Goal: Task Accomplishment & Management: Manage account settings

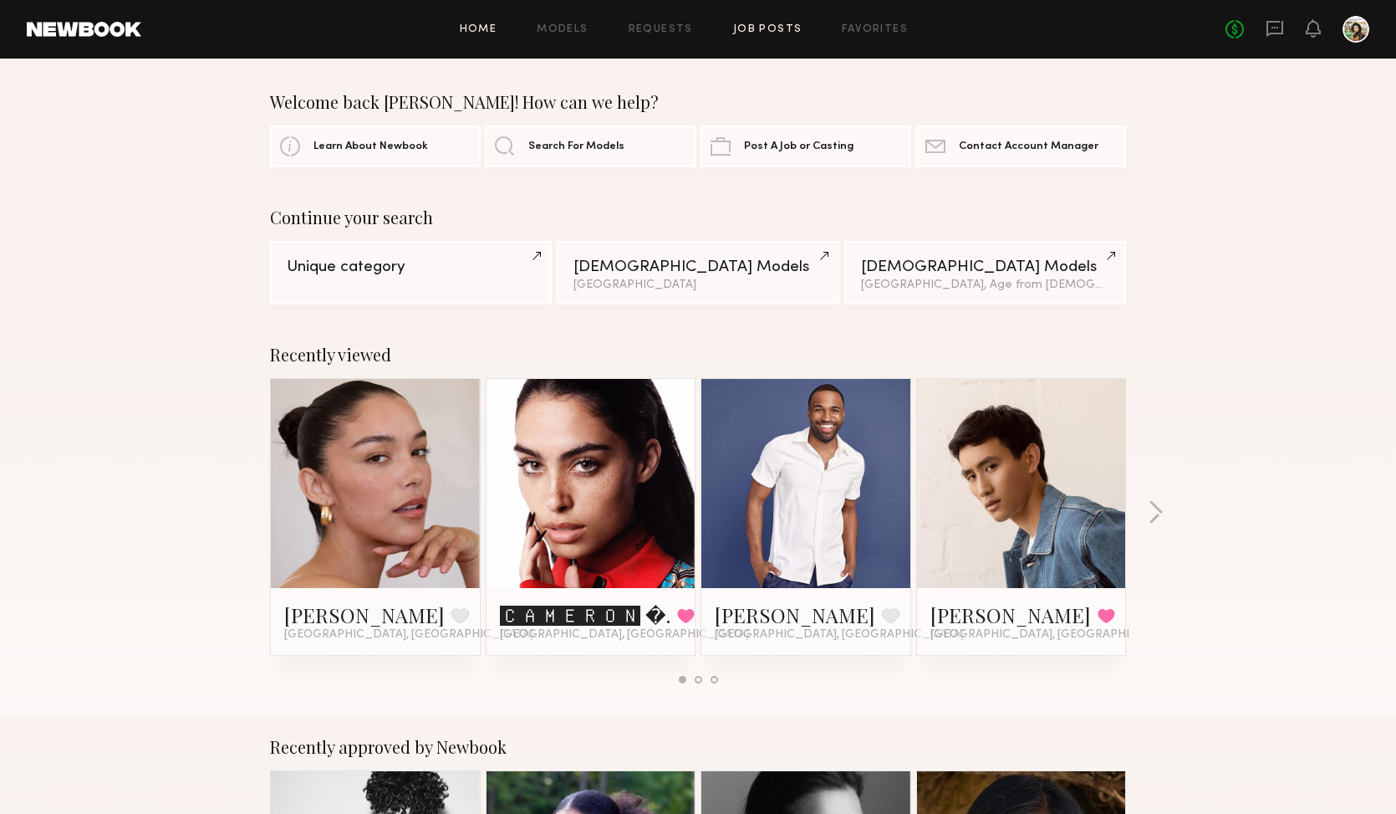
click at [739, 29] on link "Job Posts" at bounding box center [767, 29] width 69 height 11
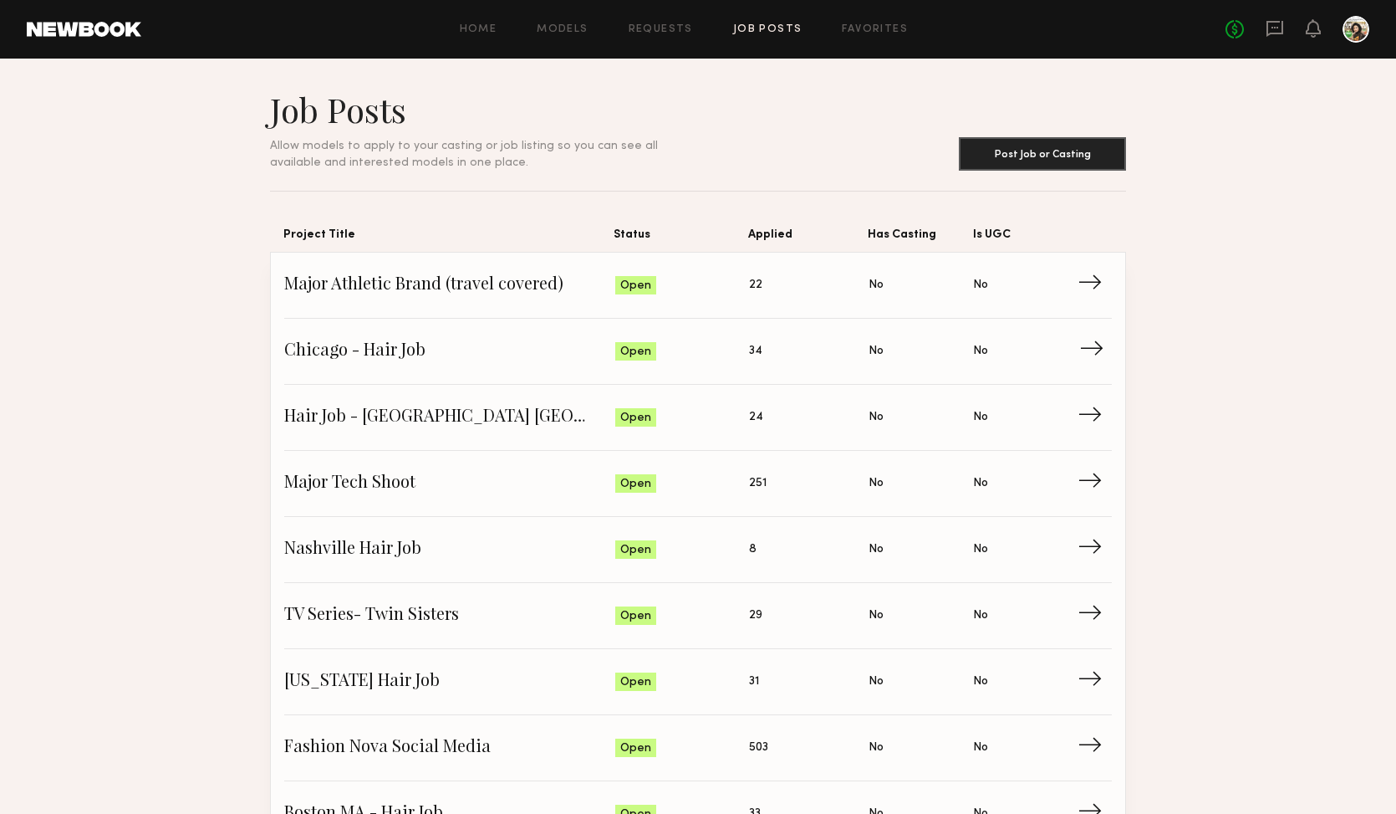
click at [473, 338] on link "[GEOGRAPHIC_DATA] - Hair Job Status: Open Applied: 34 Has Casting: No Is UGC: N…" at bounding box center [698, 352] width 828 height 66
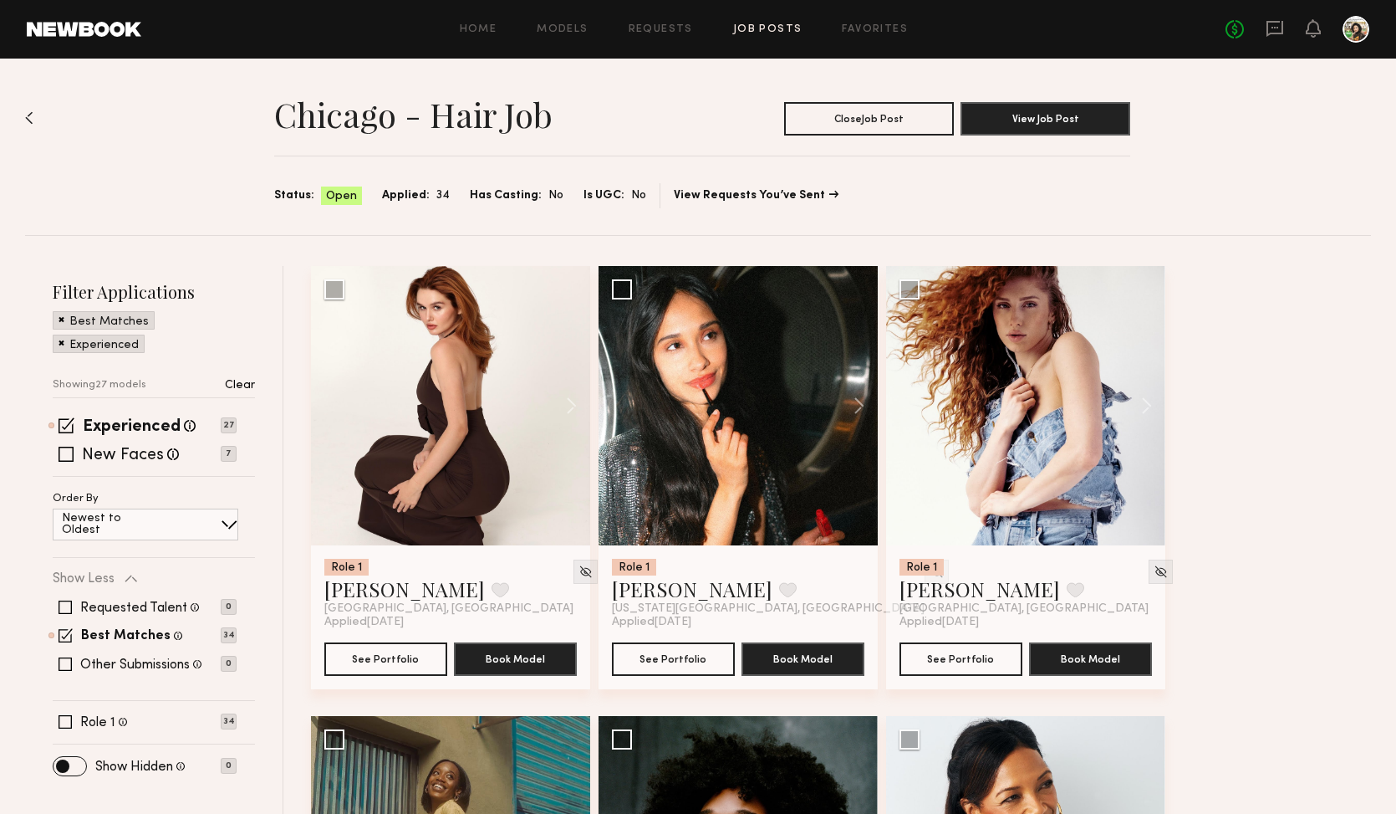
click at [1260, 25] on div "No fees up to $5,000" at bounding box center [1298, 29] width 144 height 27
click at [1274, 31] on icon at bounding box center [1275, 28] width 18 height 18
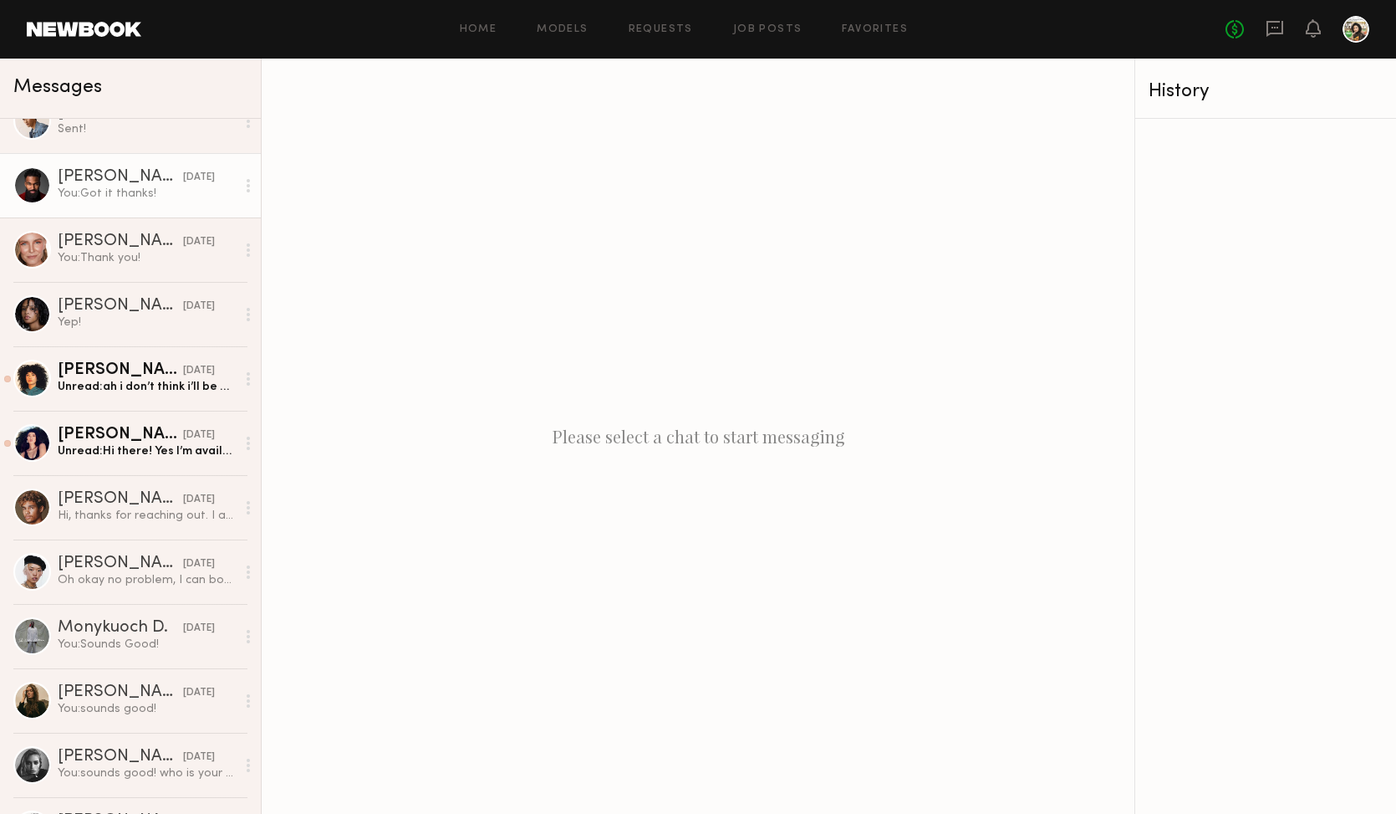
scroll to position [281, 0]
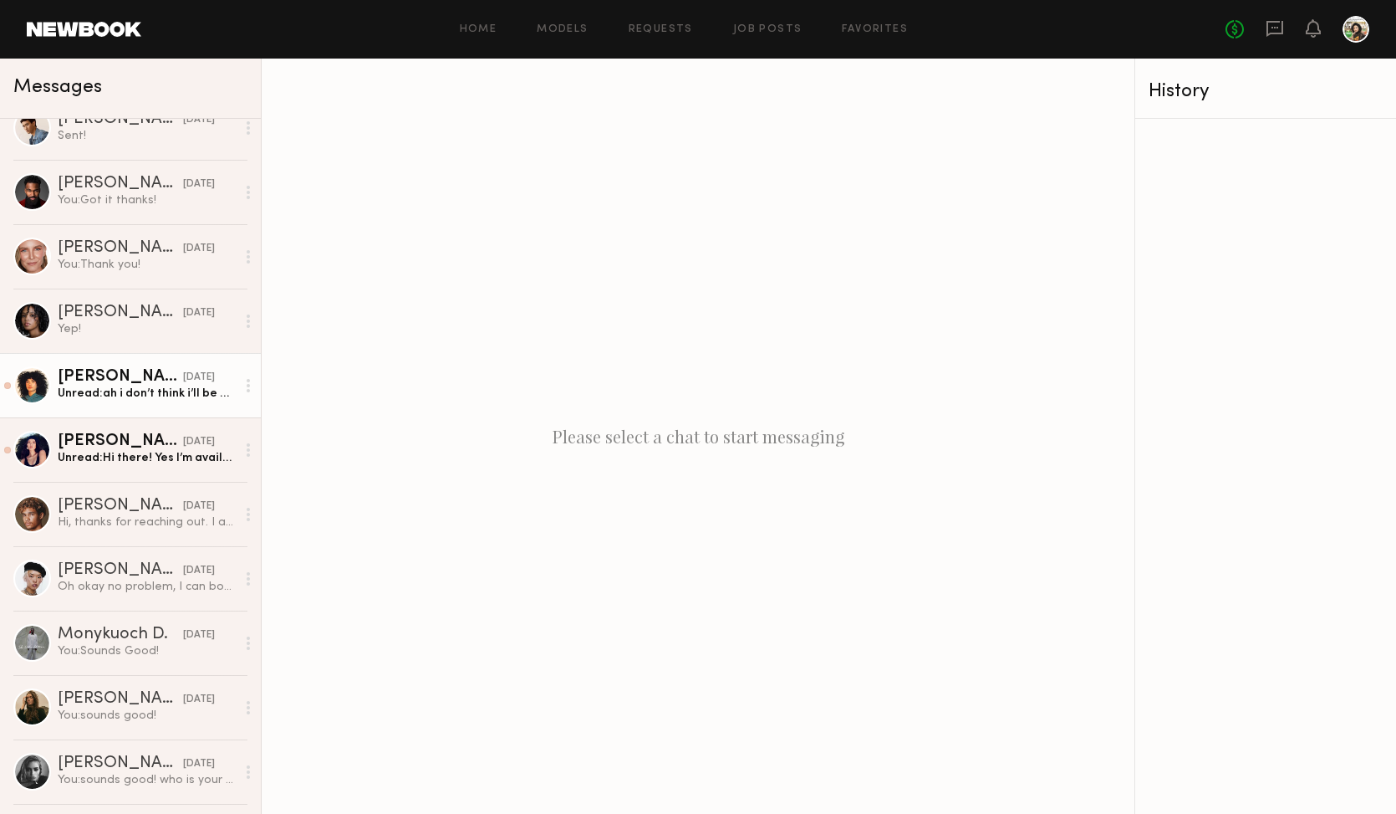
click at [146, 391] on div "Unread: ah i don’t think i’ll be able to do it :/ i’m sorry. Thank so much for …" at bounding box center [147, 393] width 178 height 16
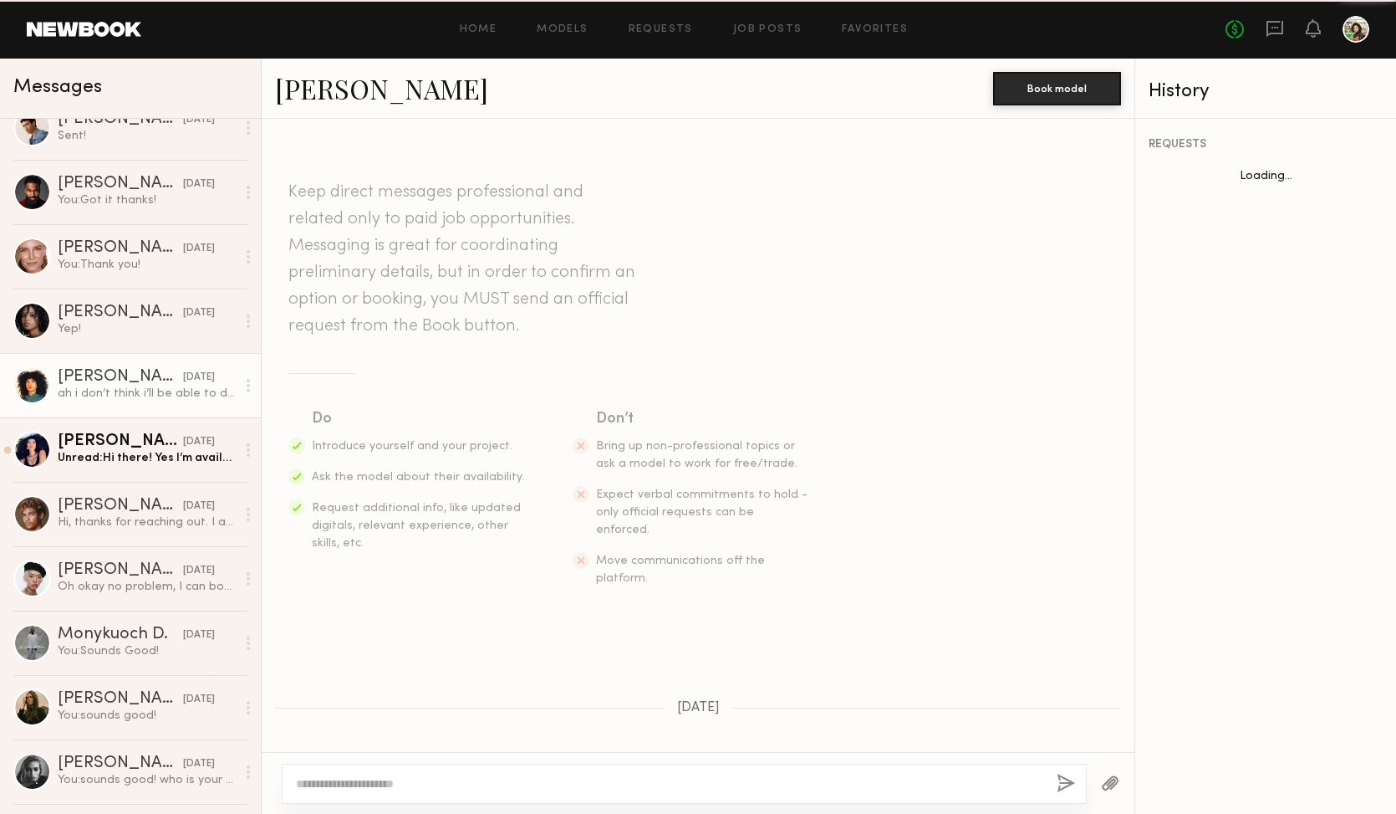
scroll to position [510, 0]
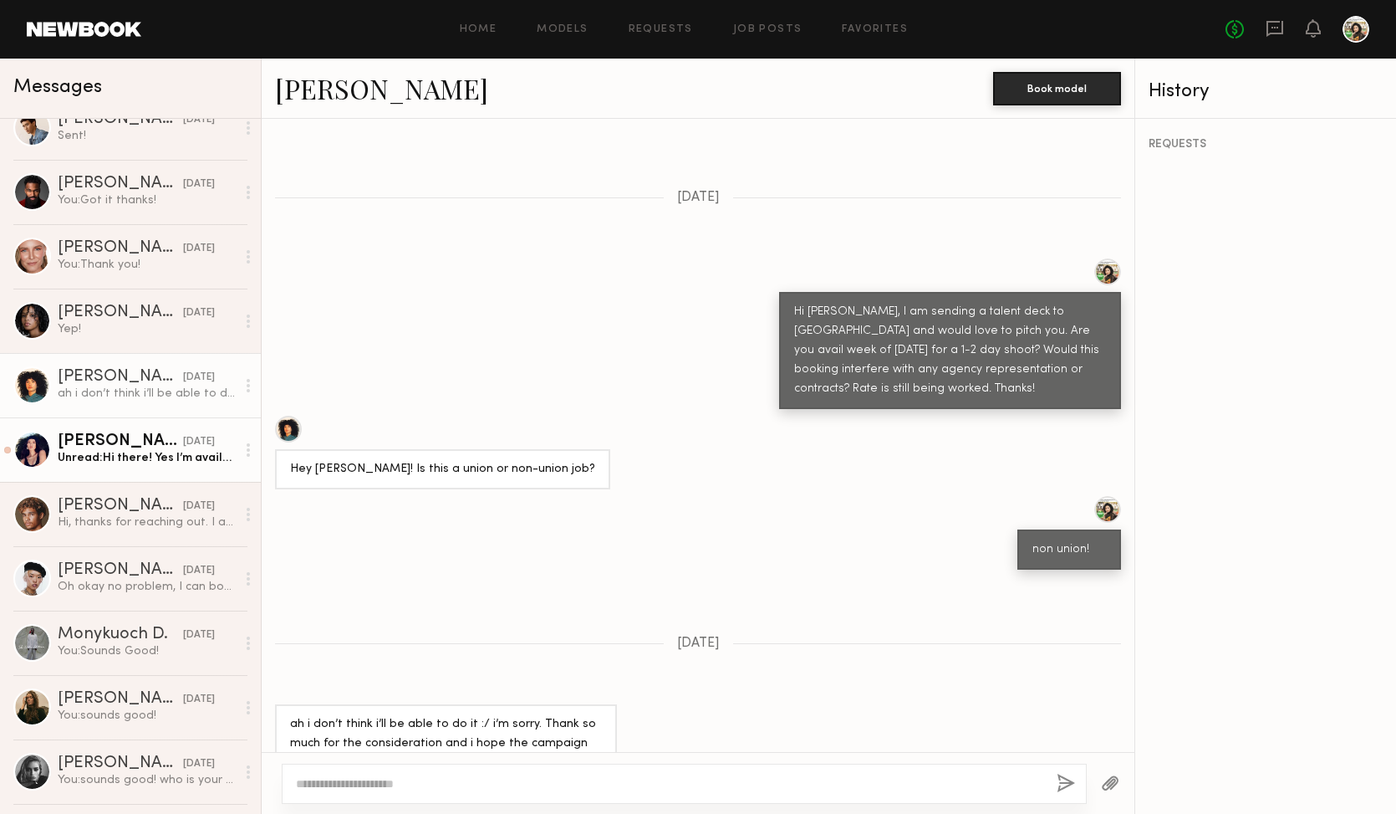
click at [134, 465] on div "Unread: Hi there! Yes I’m available those days. And I work with contracts. Than…" at bounding box center [147, 458] width 178 height 16
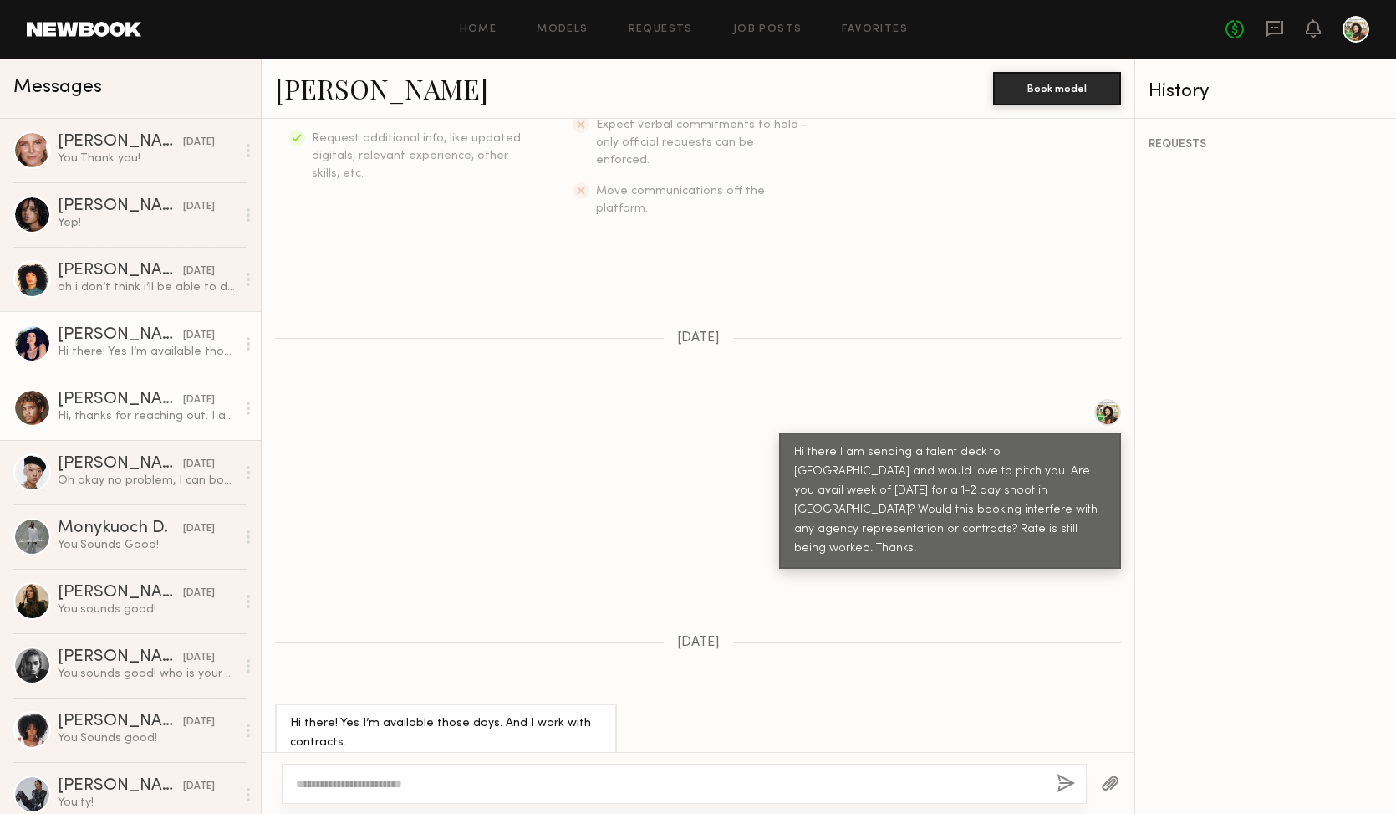
scroll to position [388, 0]
click at [134, 418] on div "Hi, thanks for reaching out. I appreciate it, I would be available during that …" at bounding box center [147, 415] width 178 height 16
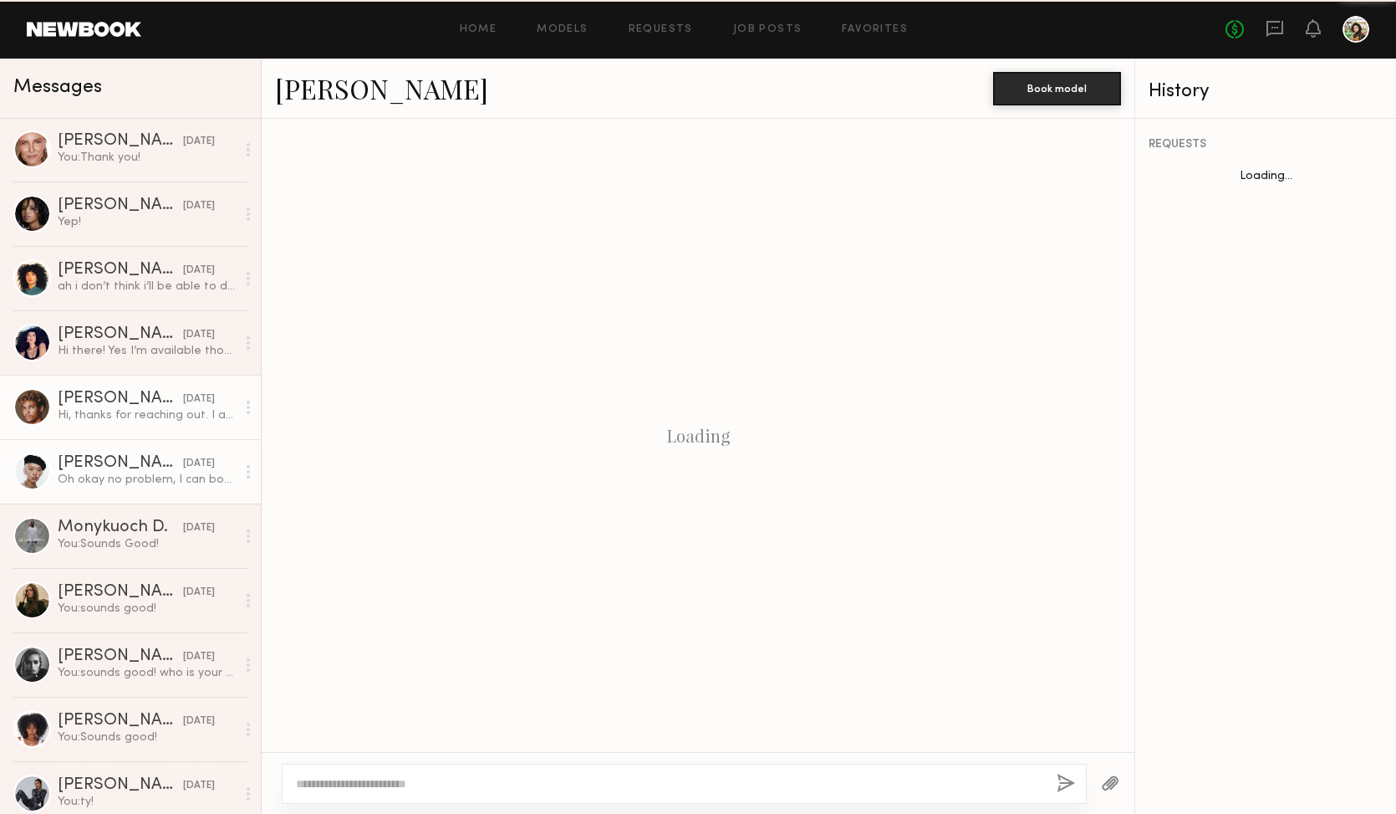
scroll to position [223, 0]
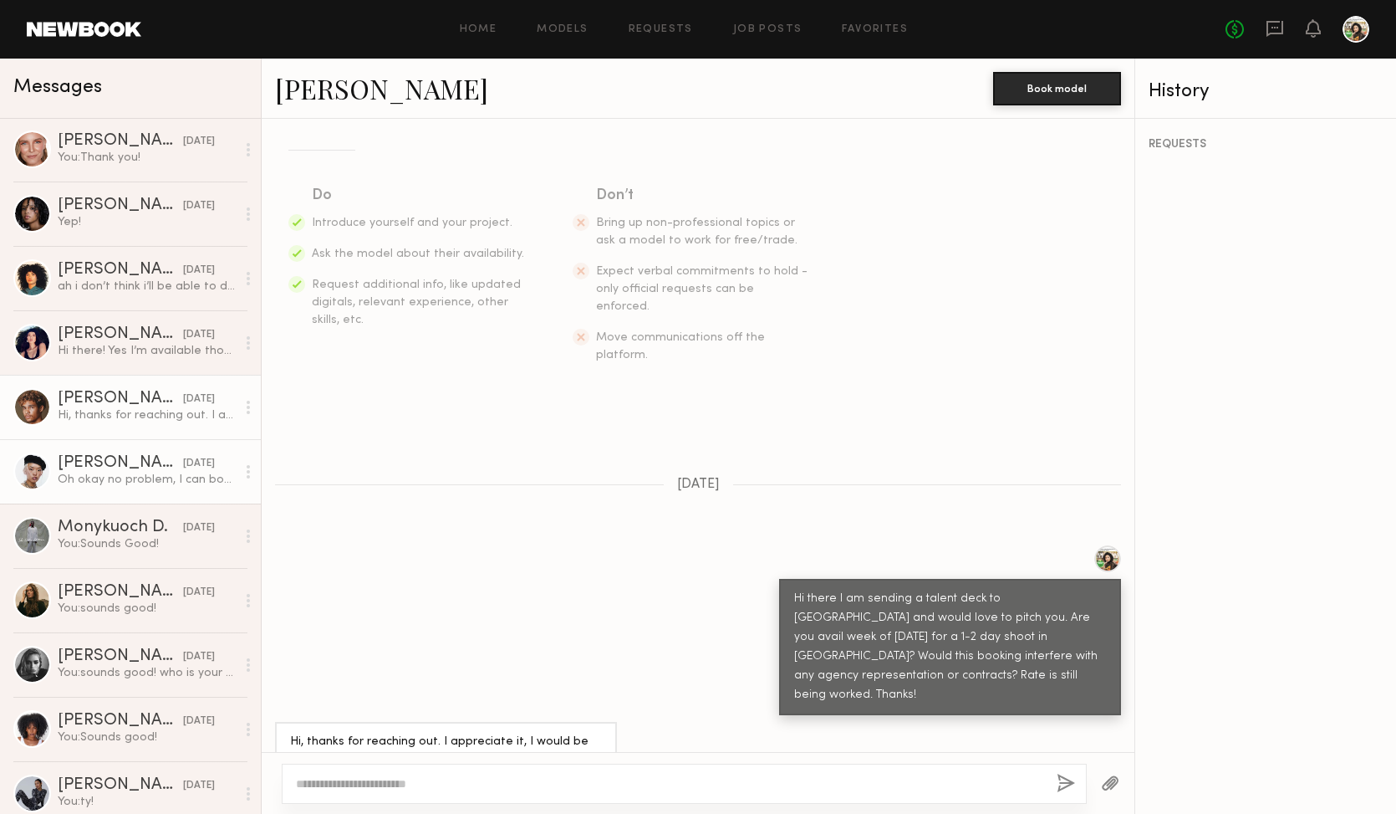
click at [120, 472] on div "Oh okay no problem, I can book without agency" at bounding box center [147, 480] width 178 height 16
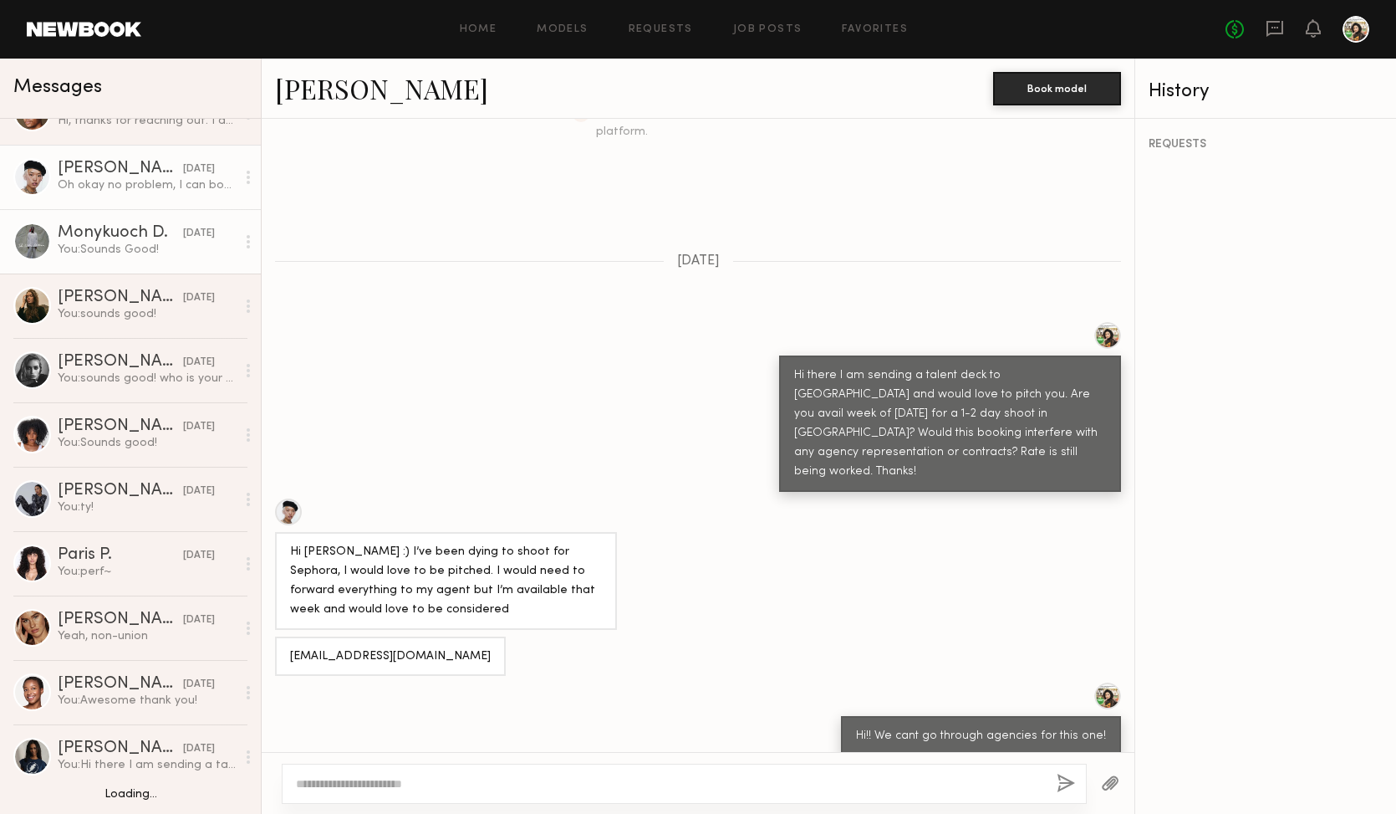
scroll to position [686, 0]
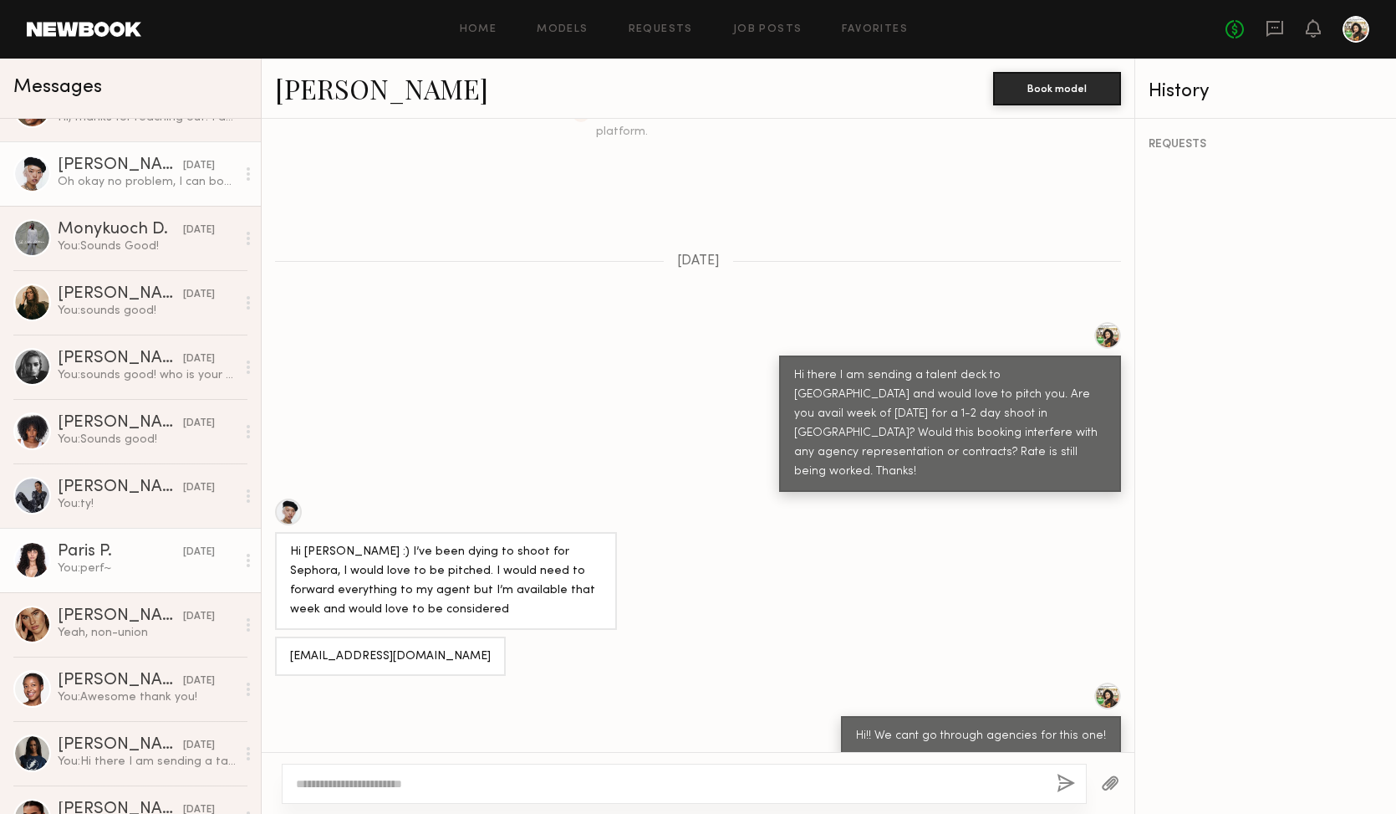
click at [103, 562] on div "You: perf~" at bounding box center [147, 568] width 178 height 16
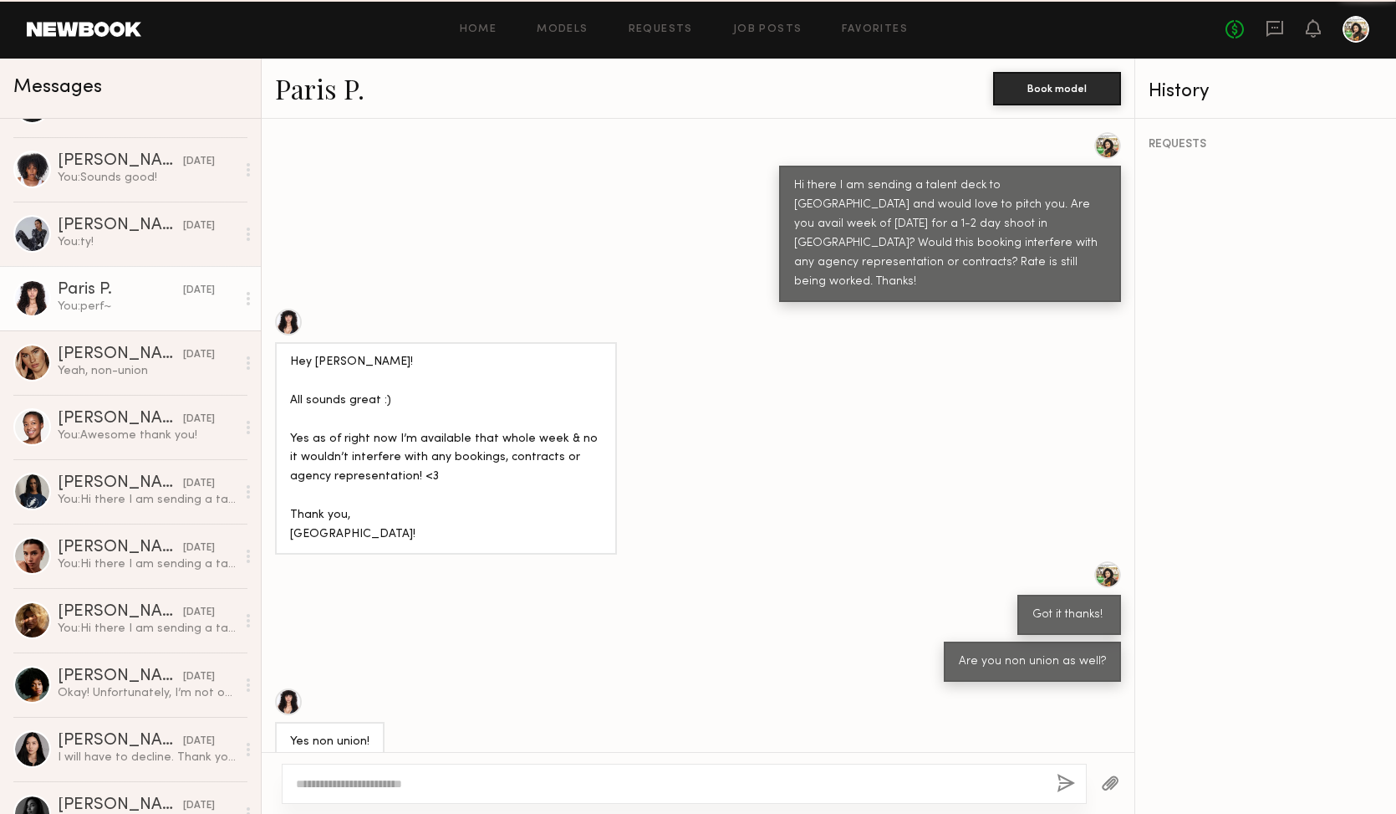
scroll to position [951, 0]
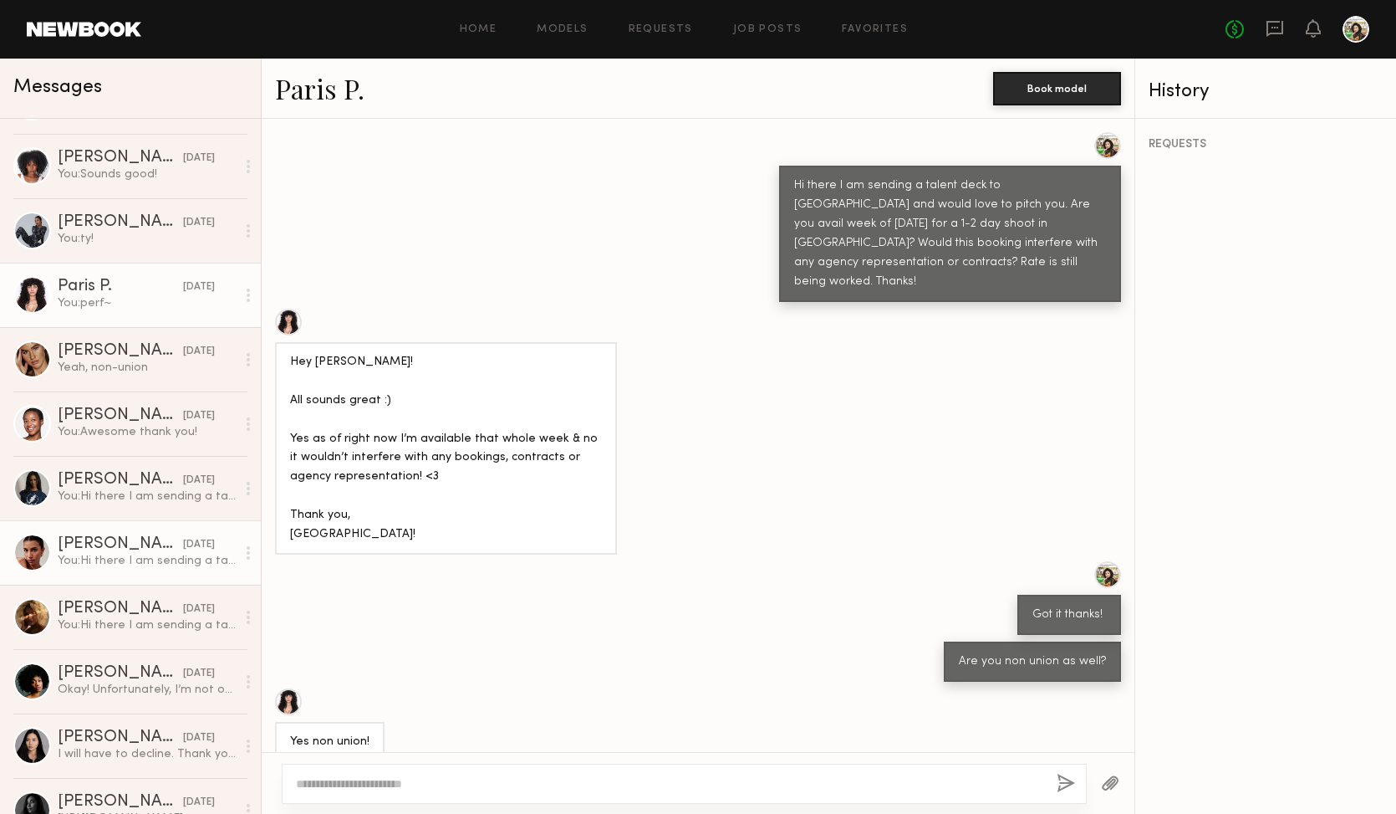
click at [103, 562] on div "You: Hi there I am sending a talent deck to Sephora and would love to pitch you…" at bounding box center [147, 561] width 178 height 16
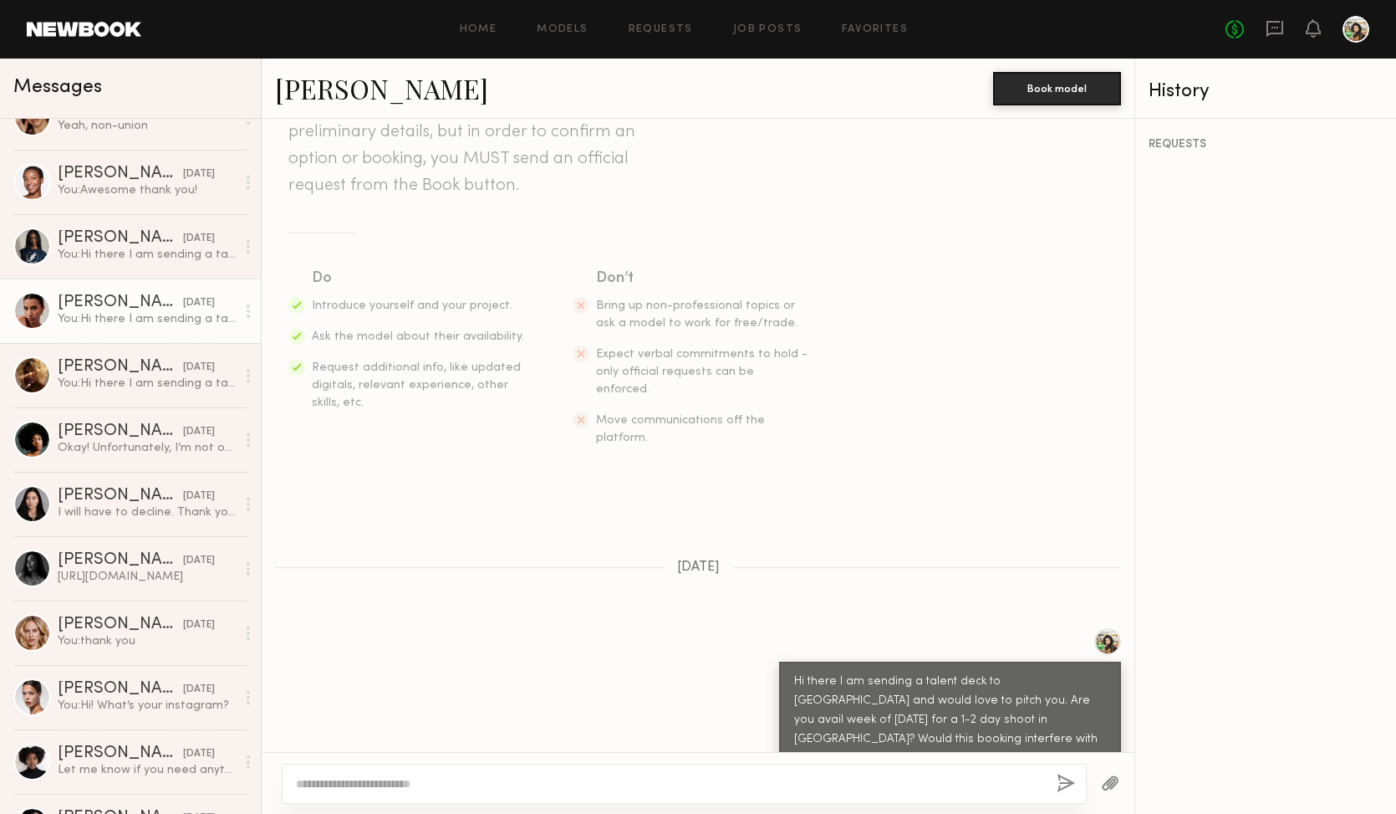
scroll to position [1193, 0]
click at [120, 436] on div "Kynnah N." at bounding box center [120, 430] width 125 height 17
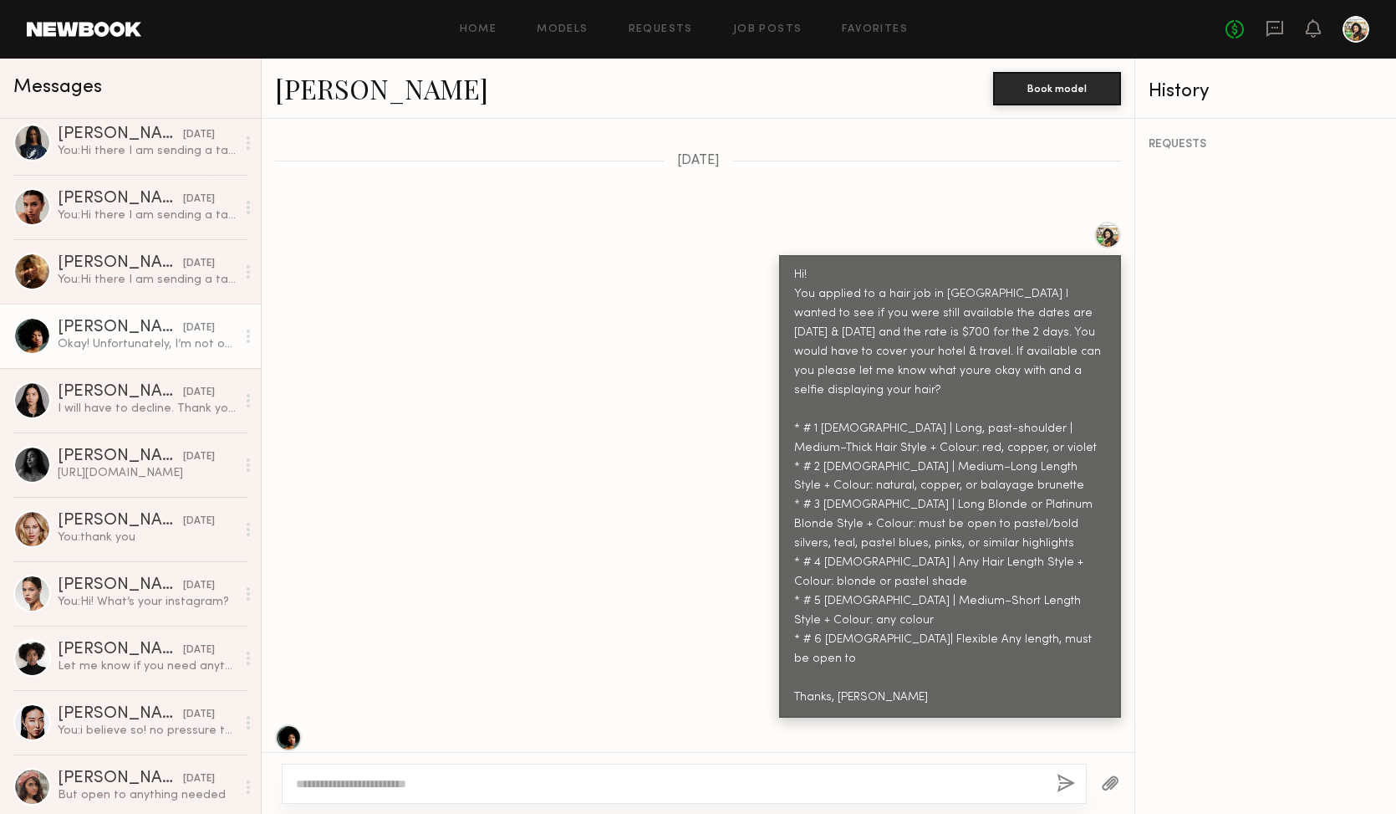
scroll to position [416, 0]
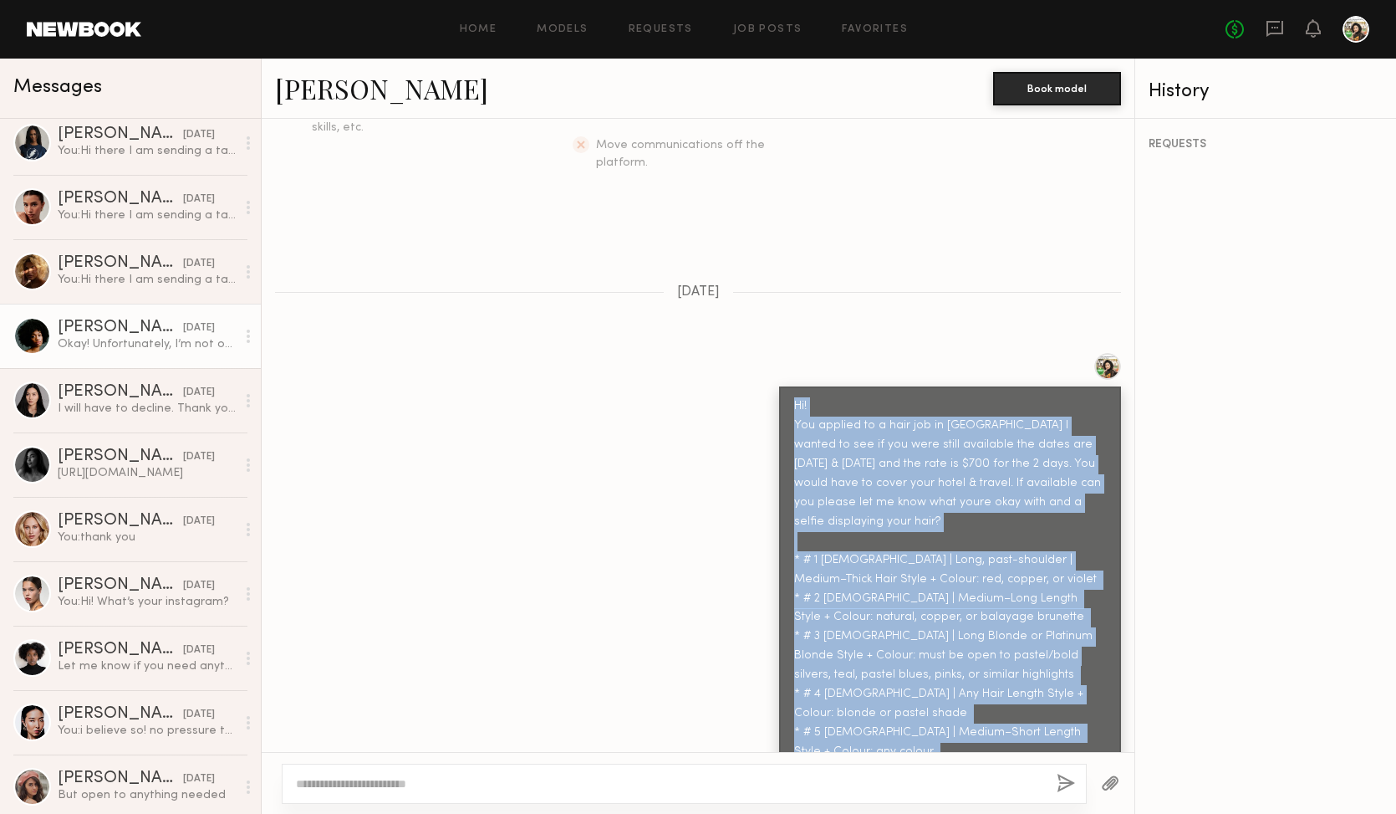
drag, startPoint x: 794, startPoint y: 367, endPoint x: 879, endPoint y: 742, distance: 384.0
click at [879, 742] on div "Hi! You applied to a hair job in Chicago I wanted to see if you were still avai…" at bounding box center [950, 617] width 342 height 462
copy div "Hi! You applied to a hair job in Chicago I wanted to see if you were still avai…"
click at [159, 381] on link "Ansa W. 09/08/2025 I will have to decline. Thank you so much for this opportuni…" at bounding box center [130, 400] width 261 height 64
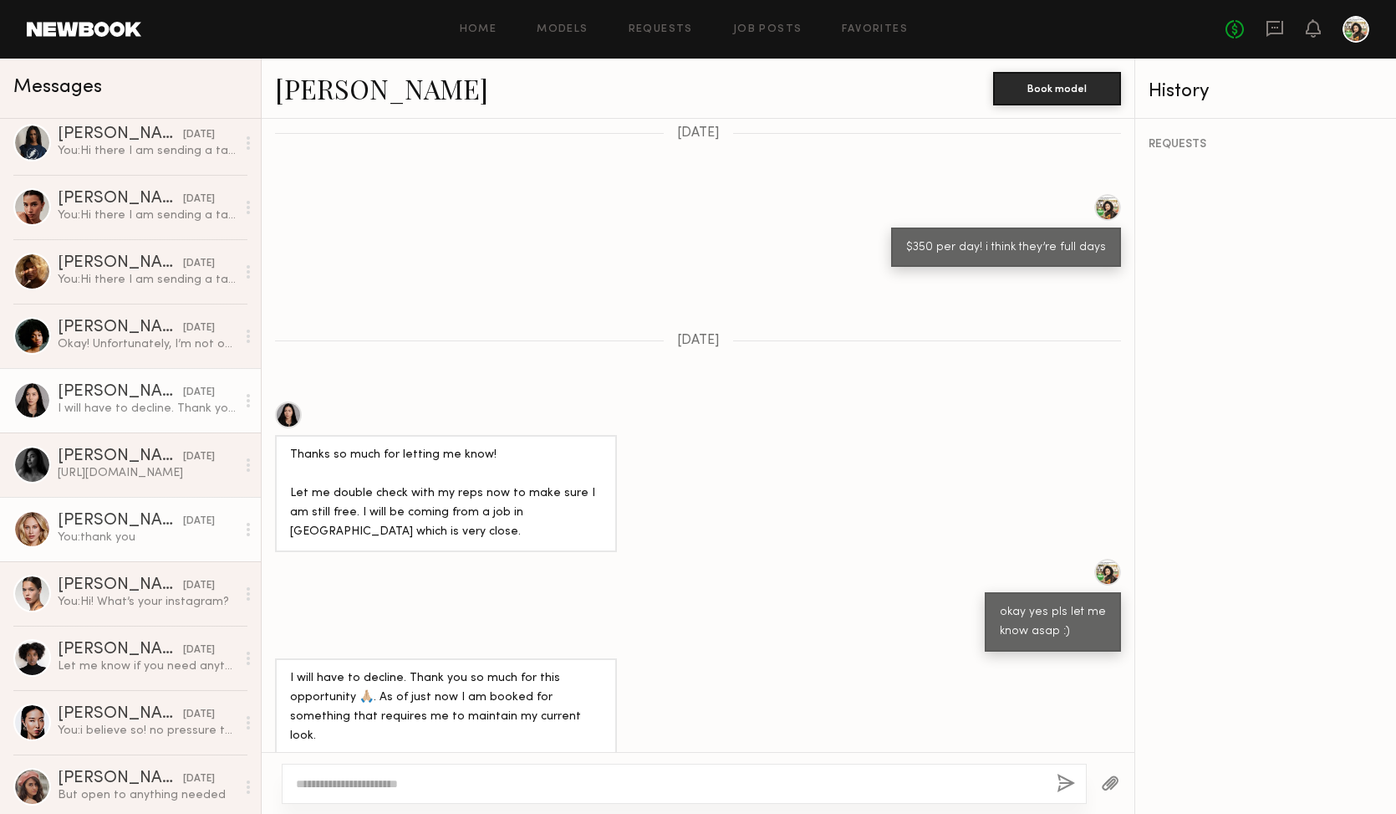
click at [142, 537] on div "You: thank you" at bounding box center [147, 537] width 178 height 16
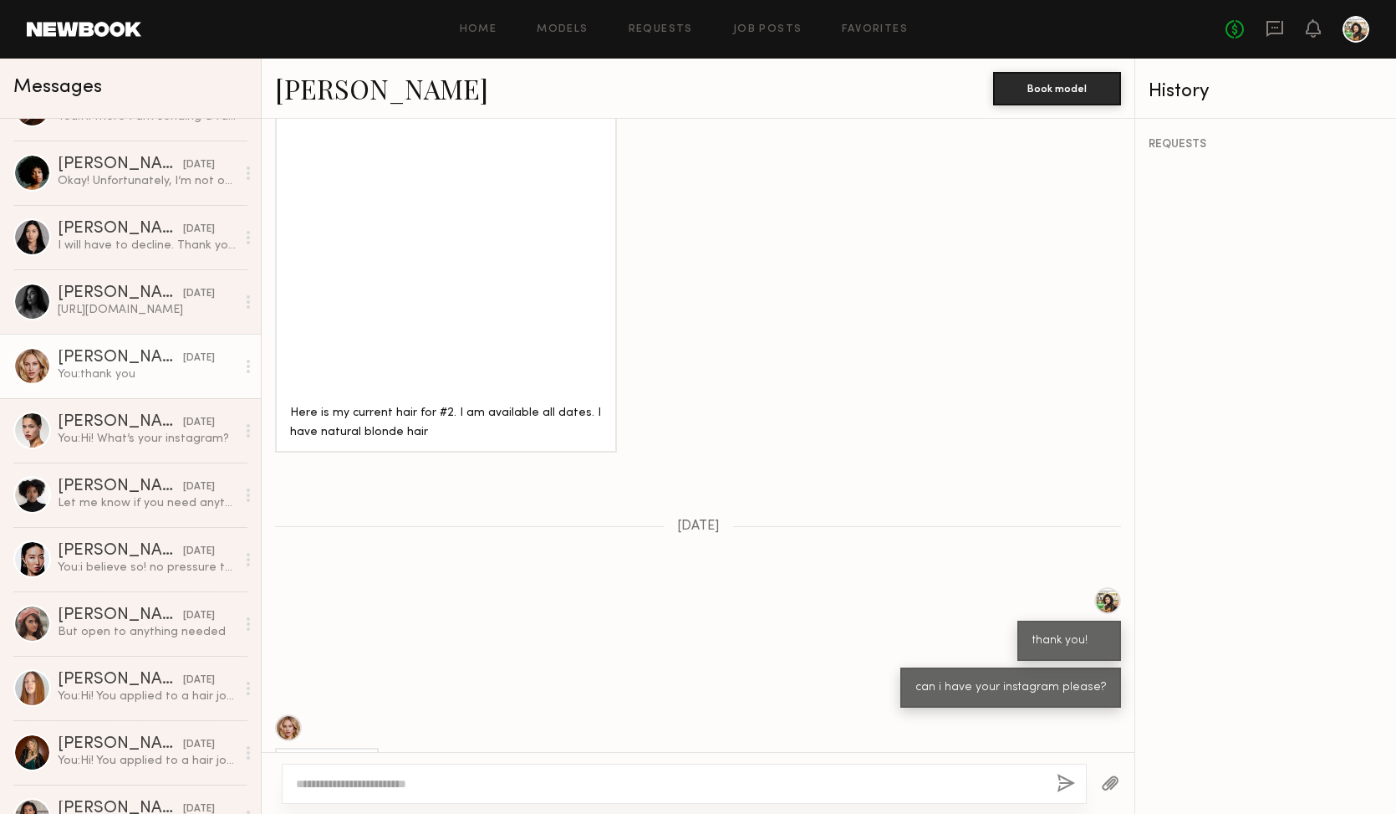
scroll to position [1460, 0]
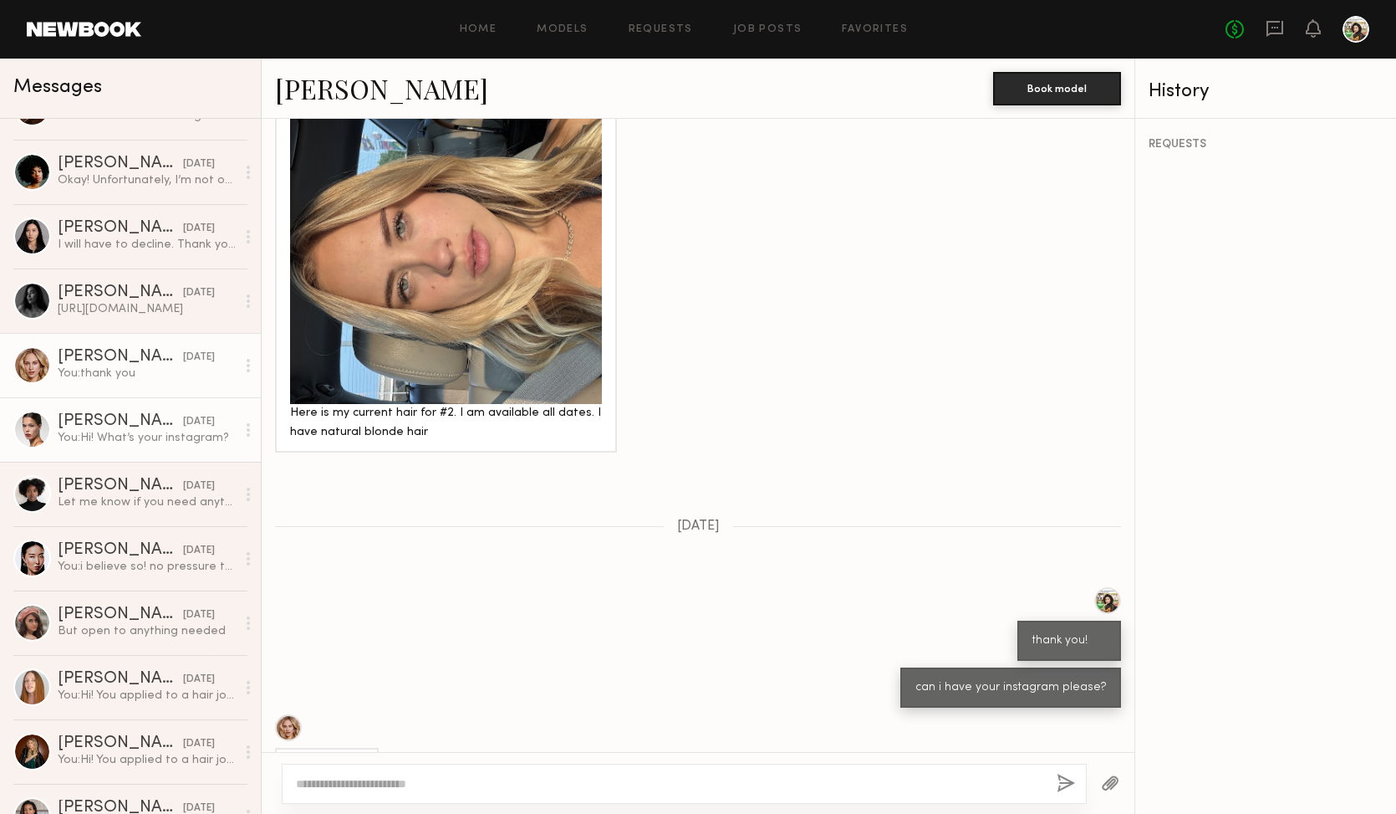
click at [152, 446] on link "Anna G. 09/08/2025 You: Hi! What’s your instagram?" at bounding box center [130, 429] width 261 height 64
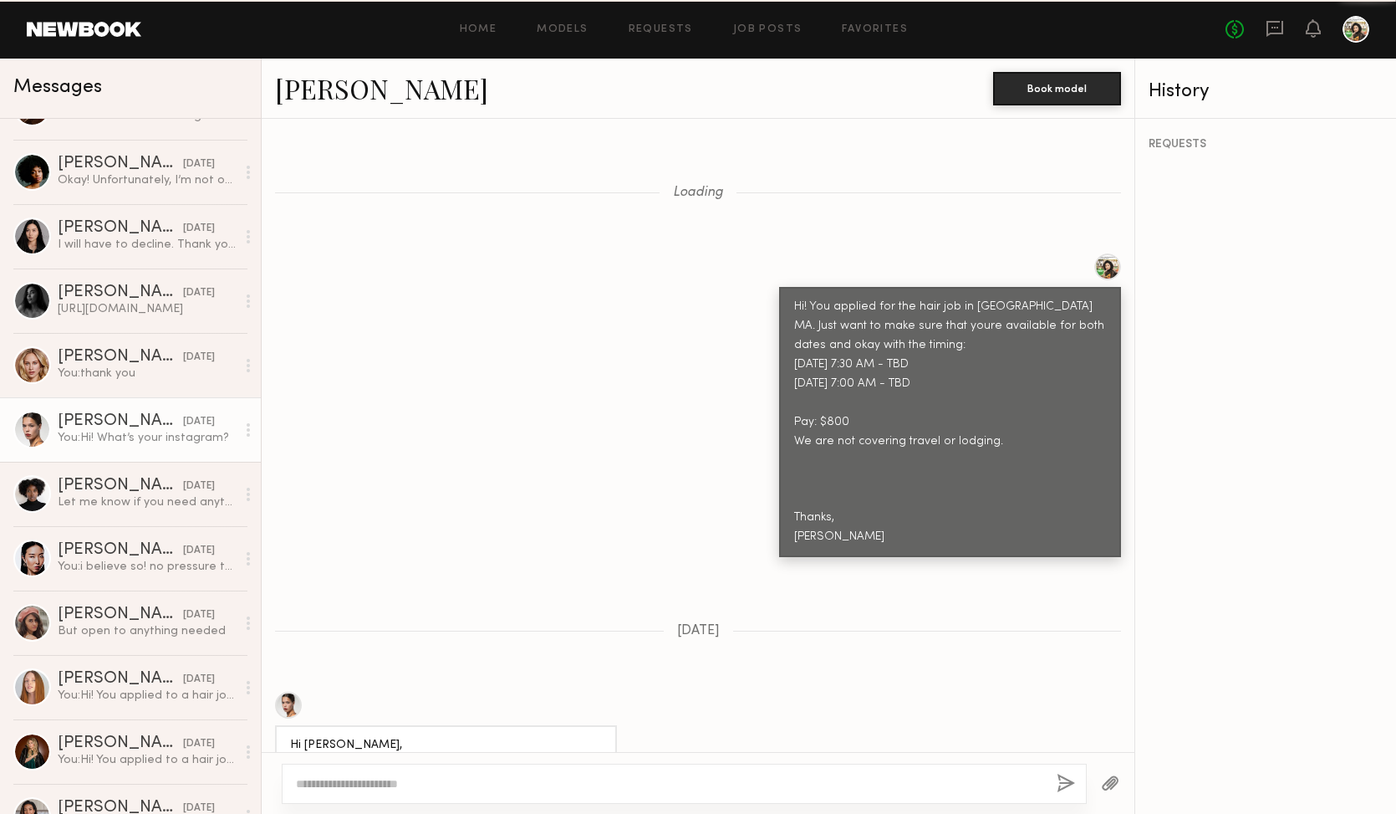
scroll to position [2229, 0]
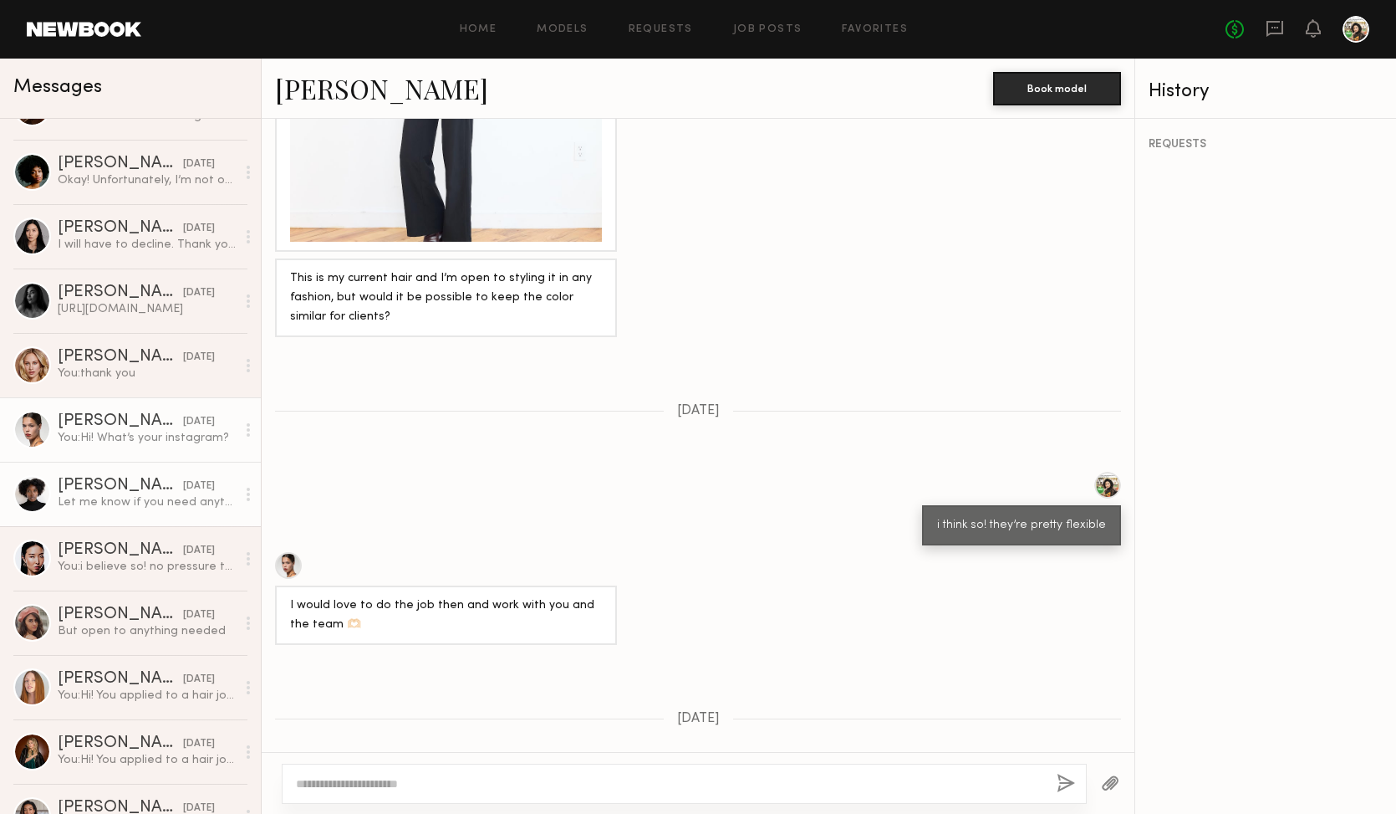
click at [145, 492] on div "Samaria D." at bounding box center [120, 485] width 125 height 17
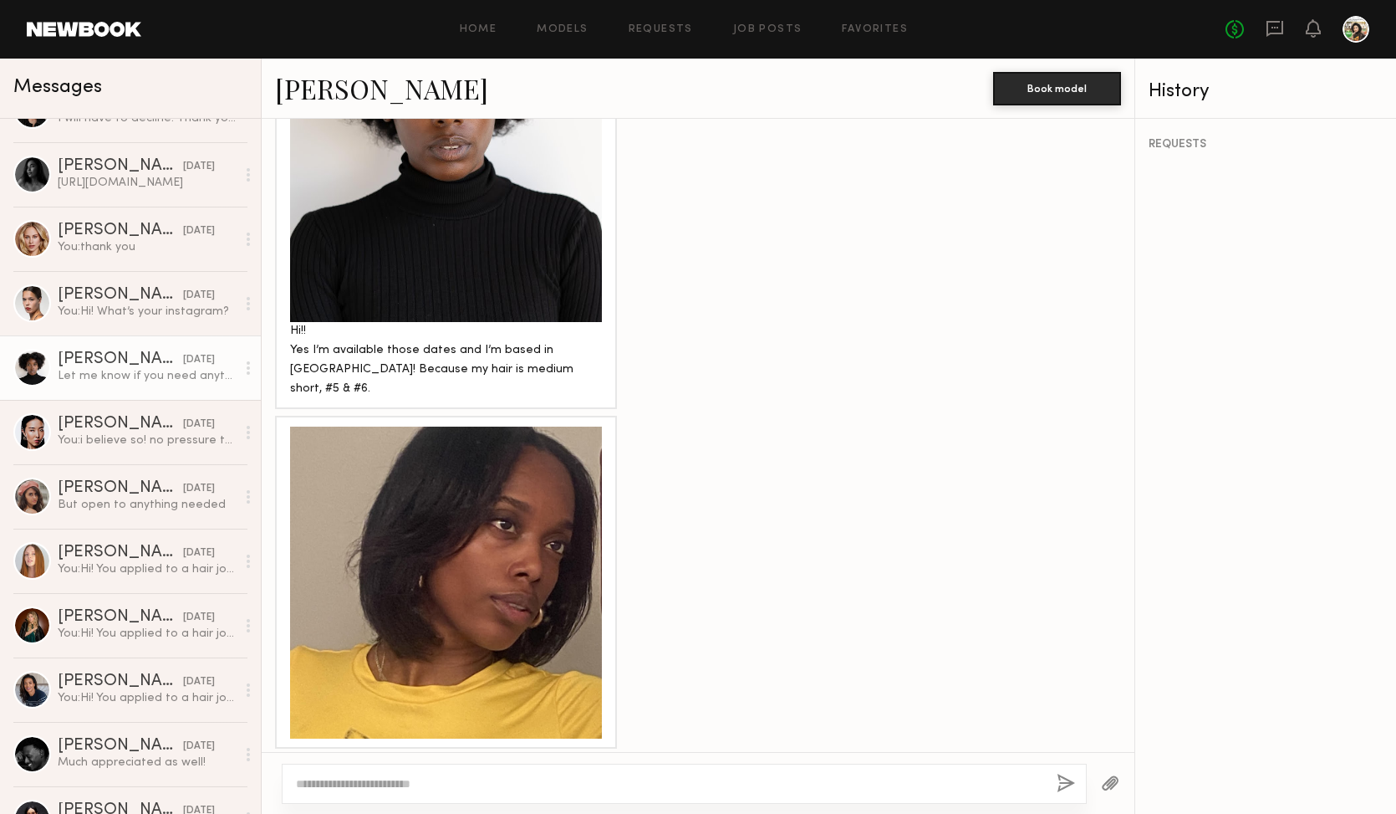
scroll to position [1304, 0]
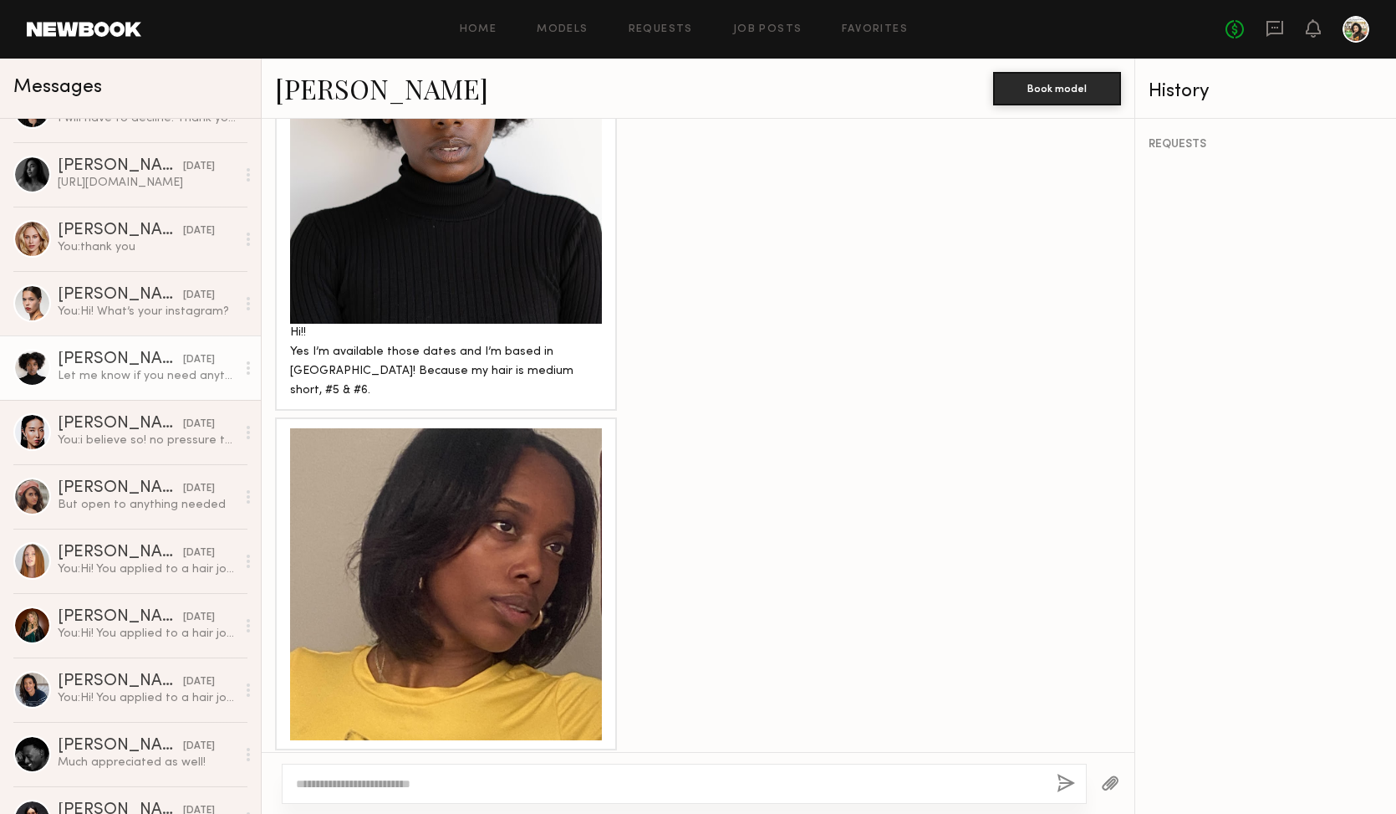
click at [506, 184] on div at bounding box center [446, 168] width 312 height 312
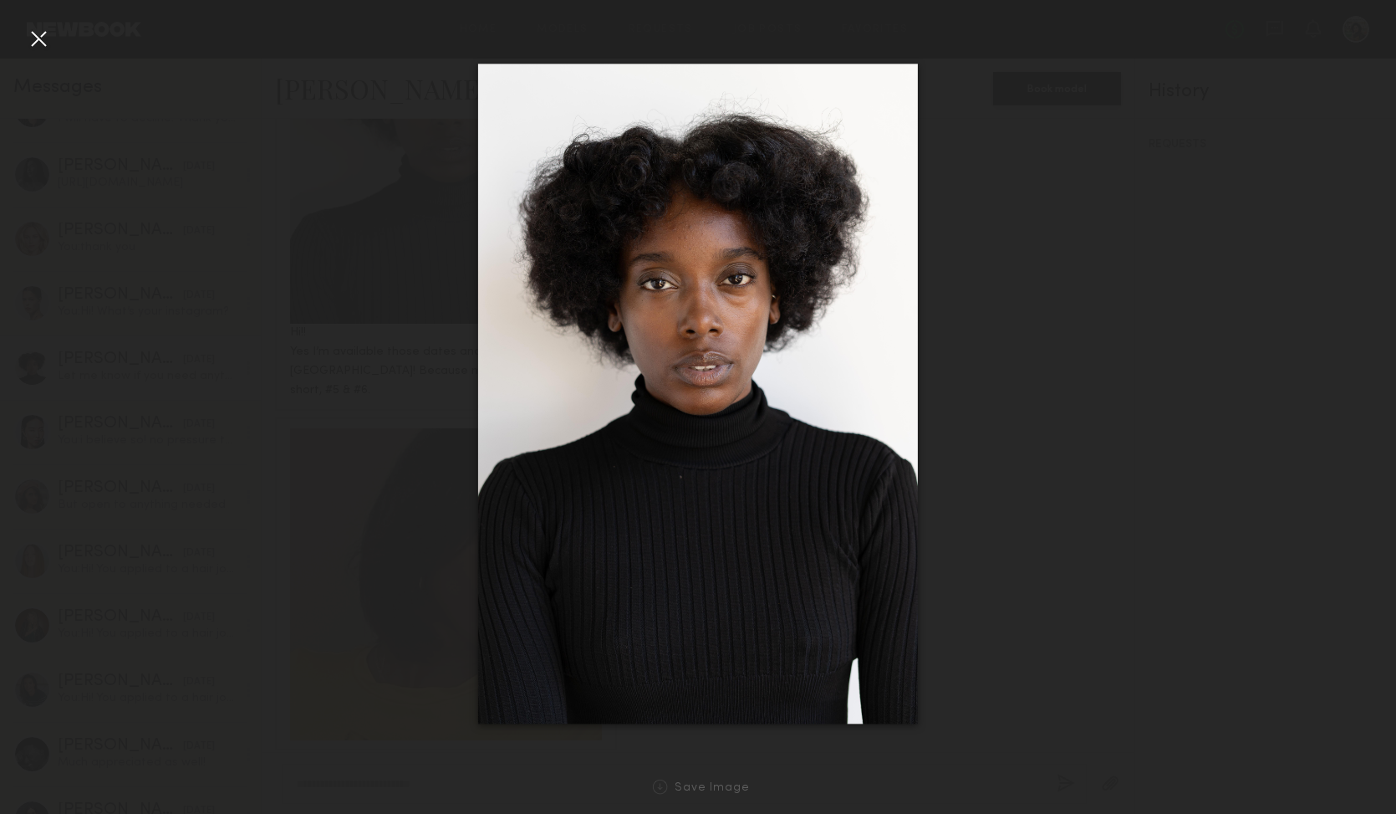
click at [678, 797] on div "Save Image" at bounding box center [698, 787] width 1396 height 54
click at [663, 790] on div at bounding box center [660, 786] width 15 height 15
click at [699, 789] on div "Save Image" at bounding box center [712, 788] width 75 height 13
click at [35, 38] on div at bounding box center [38, 38] width 27 height 27
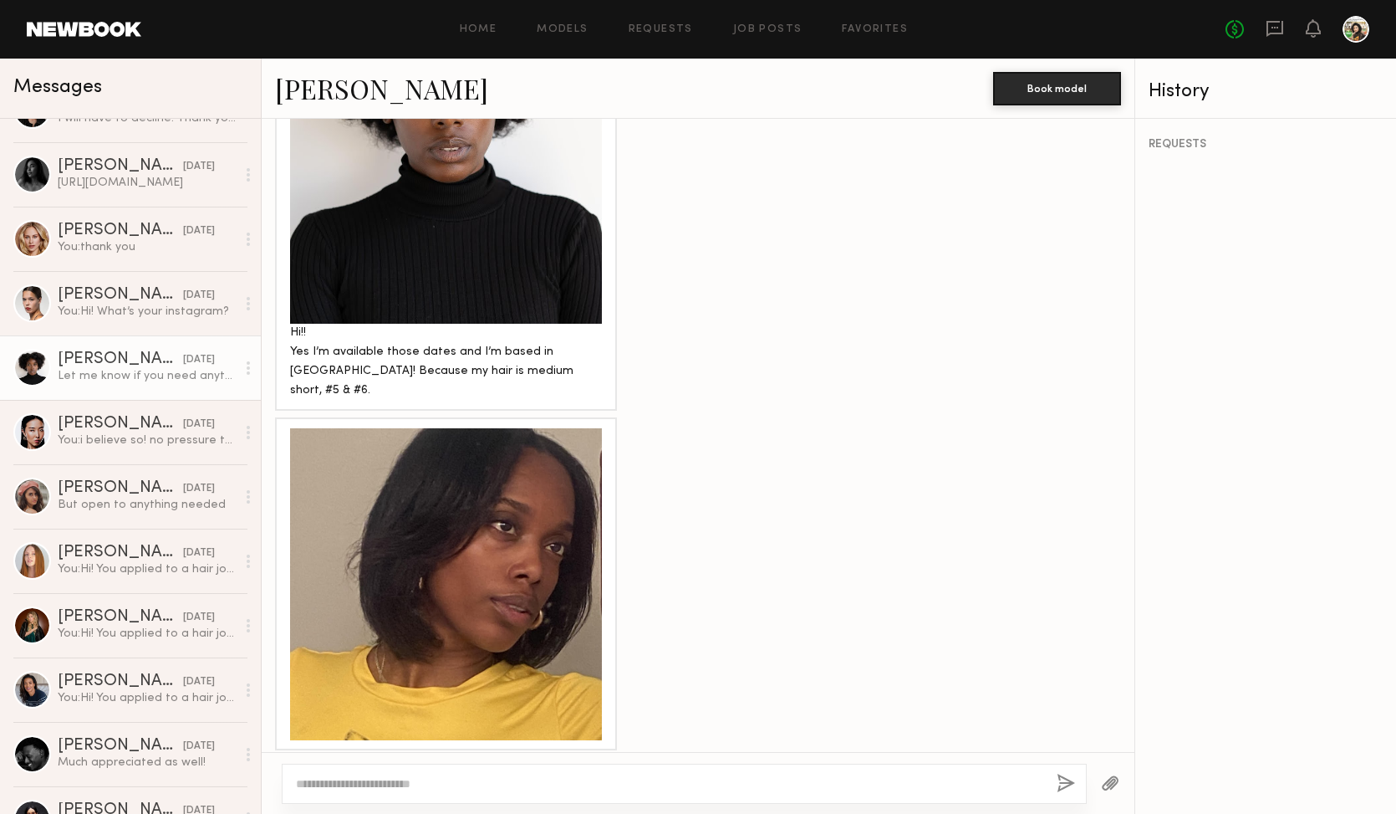
click at [431, 554] on div at bounding box center [446, 584] width 312 height 312
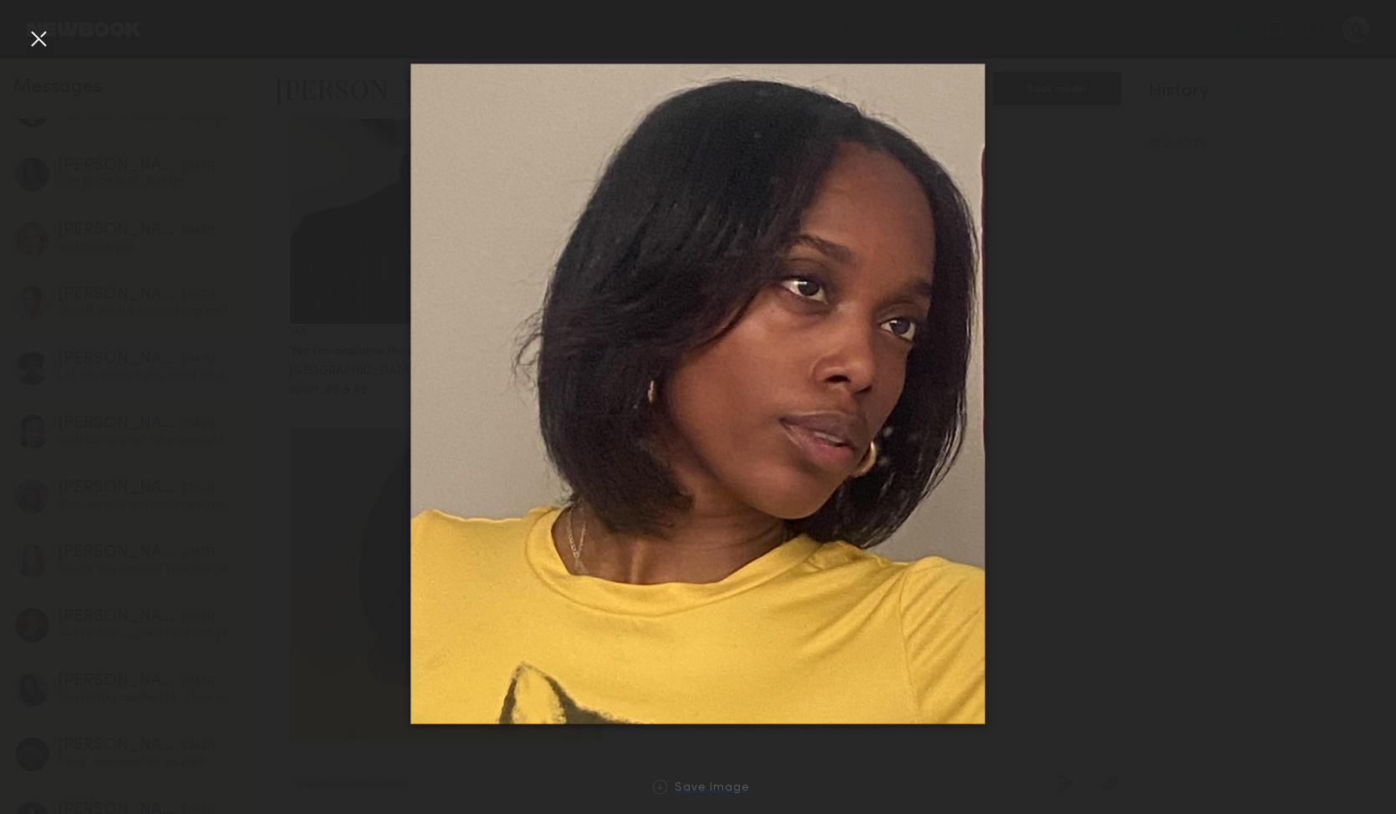
click at [668, 794] on div at bounding box center [660, 786] width 15 height 15
click at [662, 791] on div at bounding box center [660, 786] width 15 height 15
click at [1143, 151] on div at bounding box center [698, 393] width 1396 height 733
click at [35, 28] on div at bounding box center [38, 38] width 27 height 27
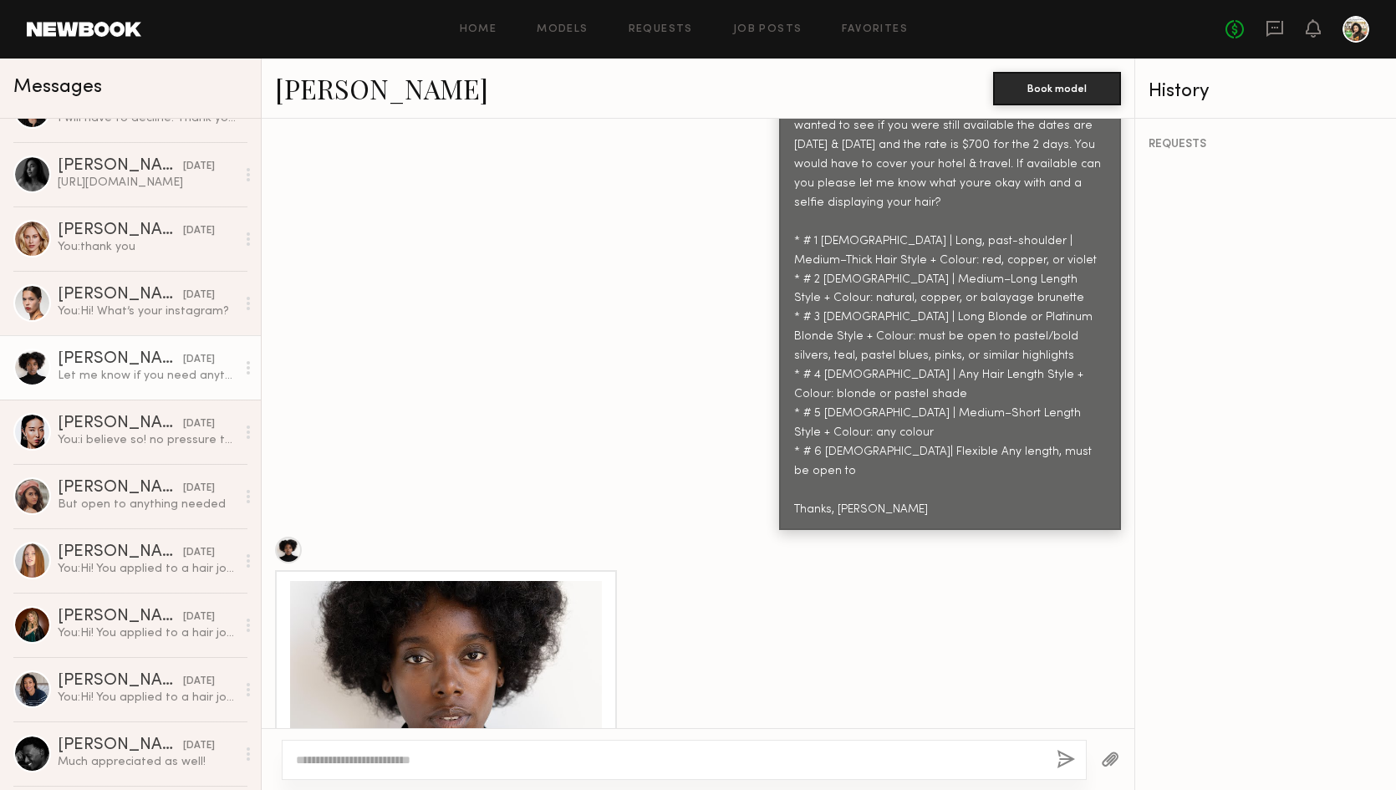
scroll to position [737, 0]
click at [1123, 0] on header "Home Models Requests Job Posts Favorites Sign Out No fees up to $5,000" at bounding box center [698, 29] width 1396 height 59
click at [334, 769] on div at bounding box center [684, 760] width 805 height 40
click at [336, 761] on textarea at bounding box center [670, 760] width 748 height 17
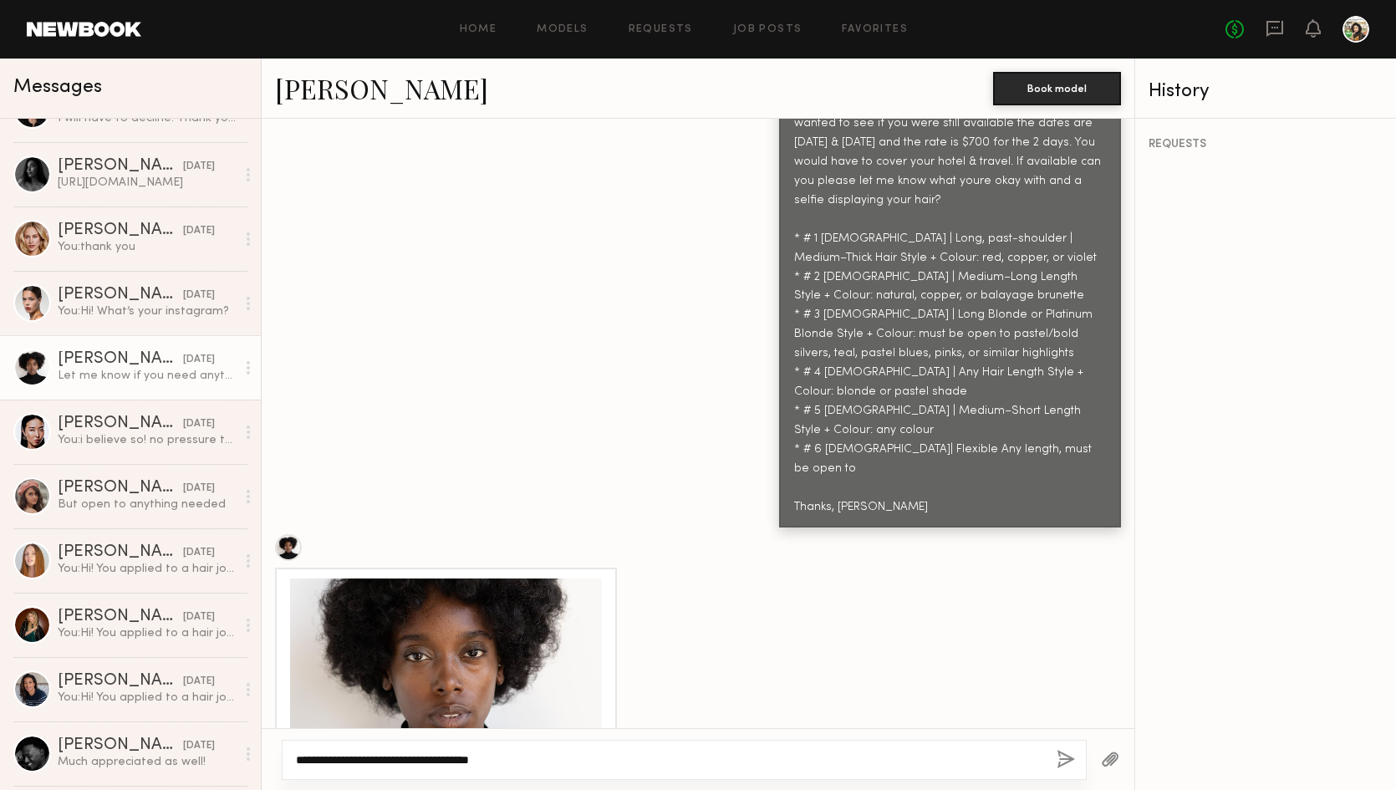
type textarea "**********"
click at [1063, 751] on button "button" at bounding box center [1066, 760] width 18 height 21
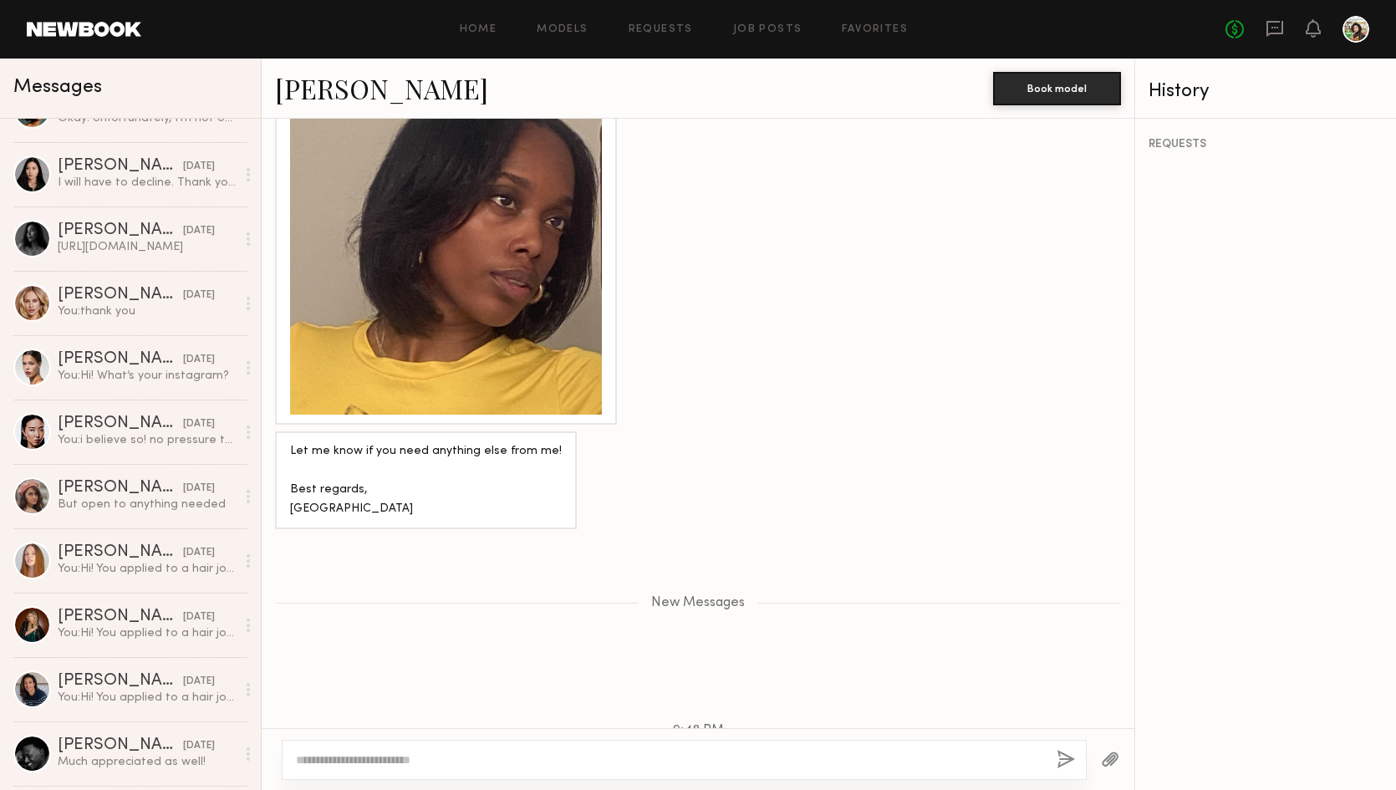
click at [867, 1] on header "Home Models Requests Job Posts Favorites Sign Out No fees up to $5,000" at bounding box center [698, 29] width 1396 height 59
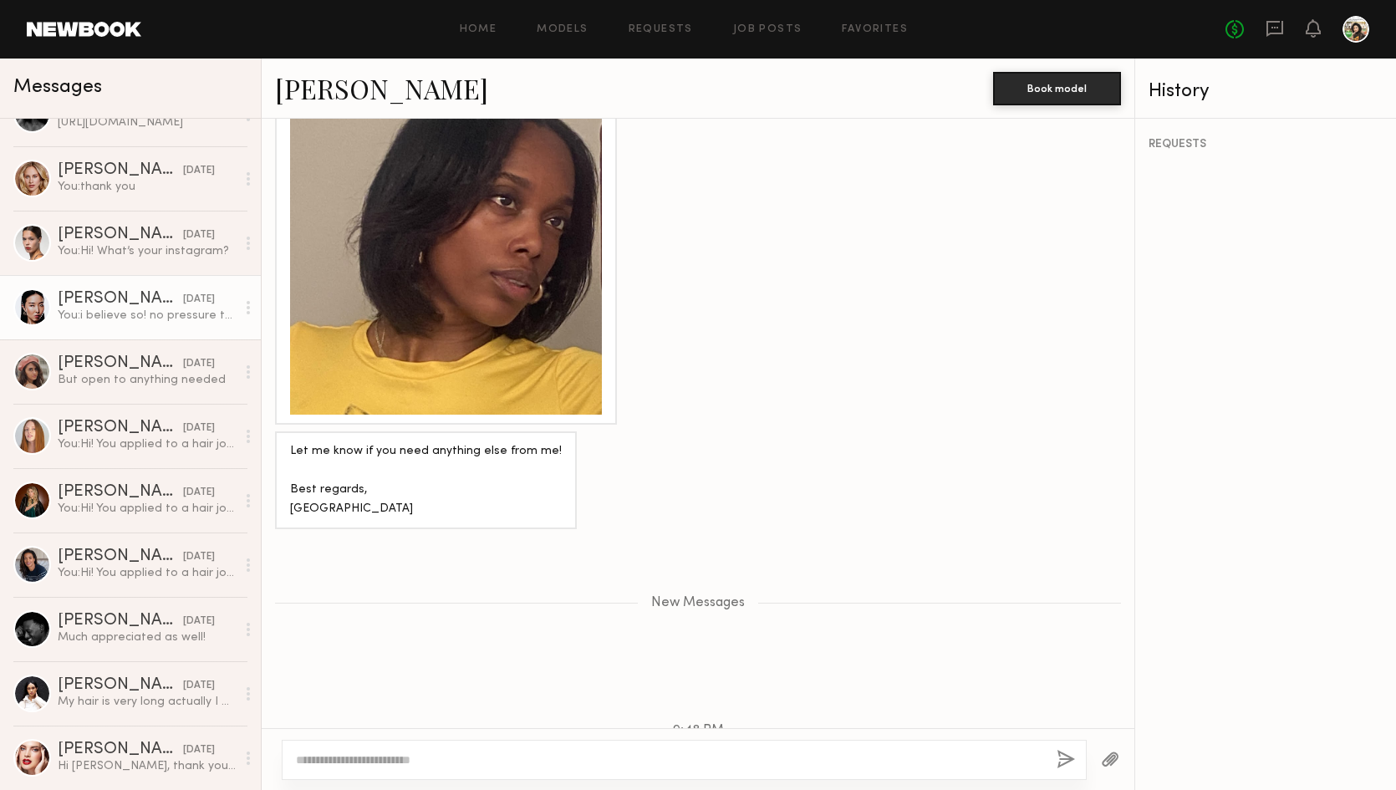
scroll to position [1729, 0]
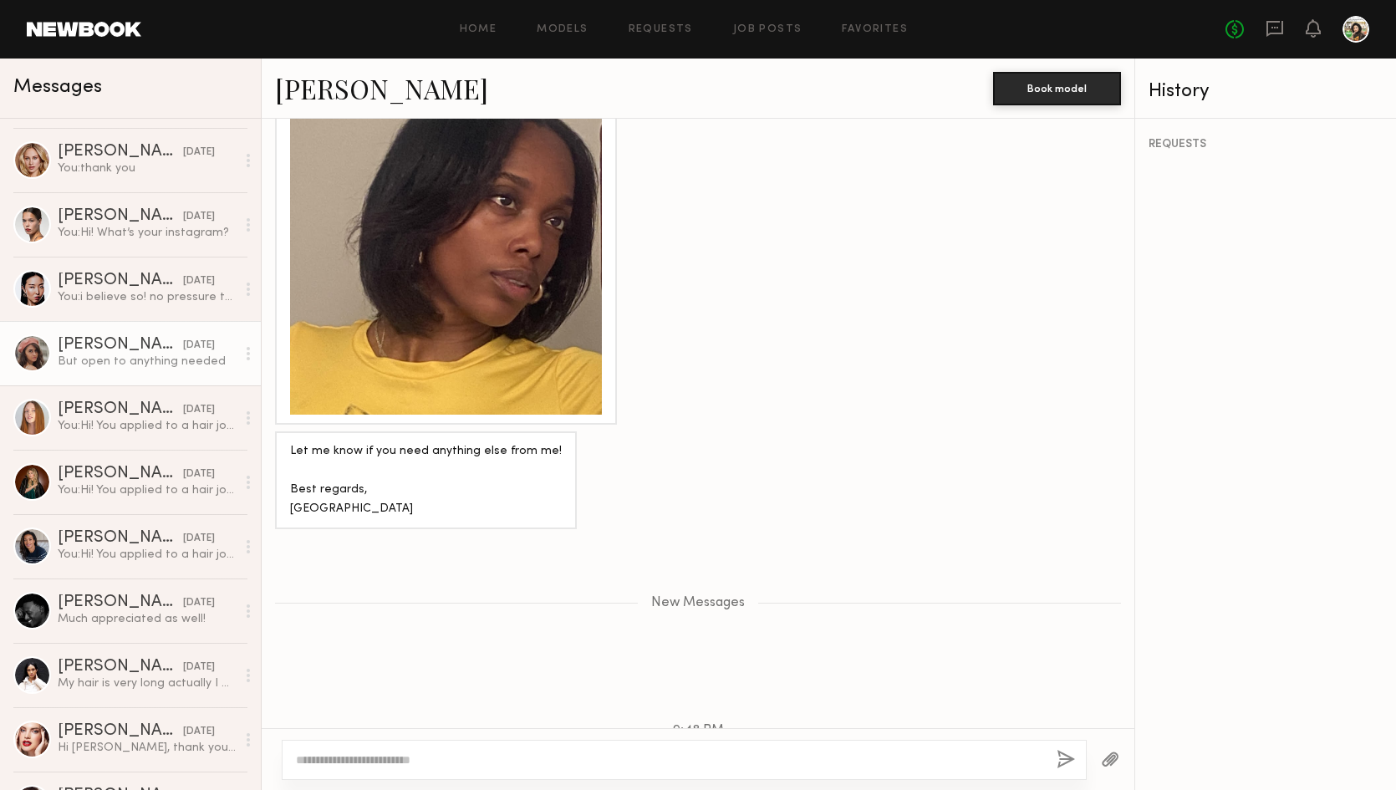
click at [119, 366] on div "But open to anything needed" at bounding box center [147, 362] width 178 height 16
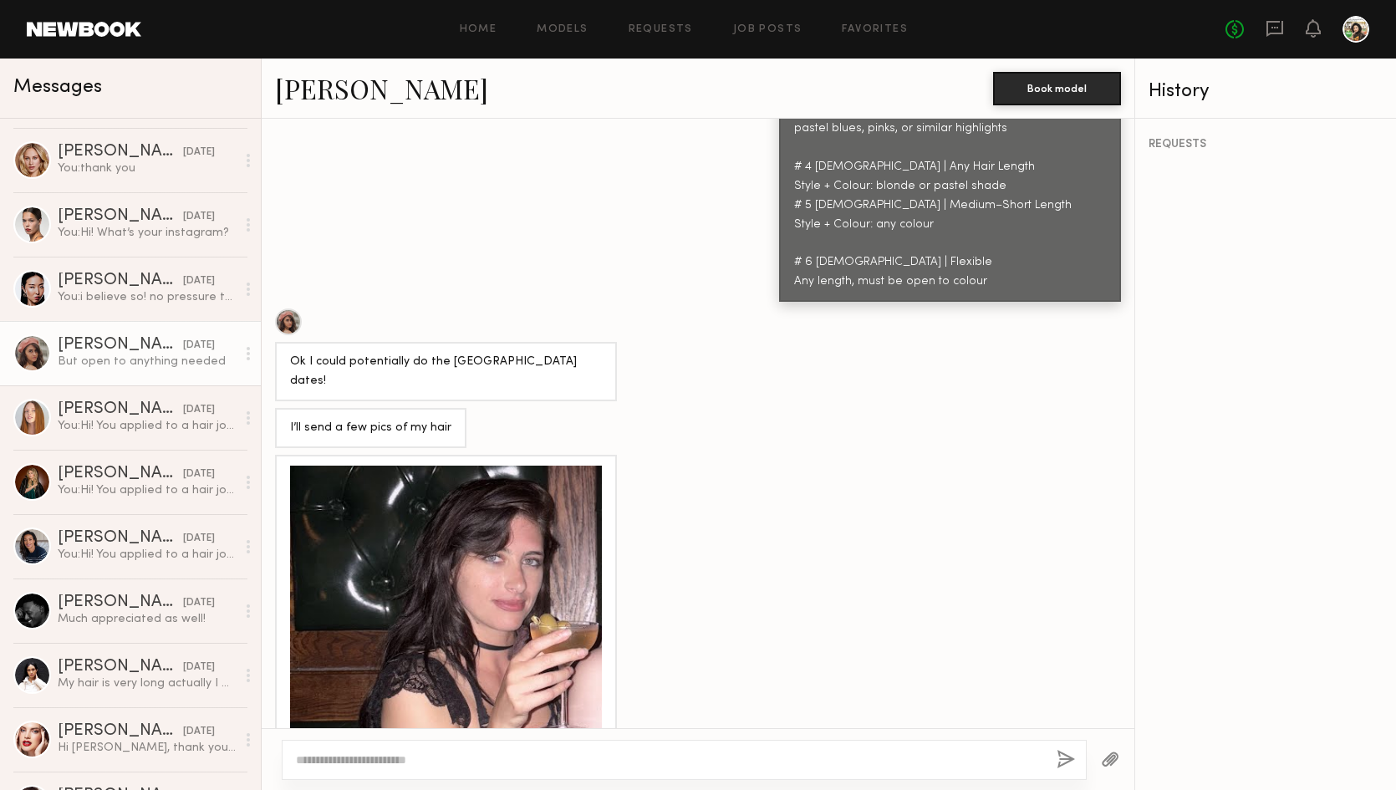
scroll to position [1823, 0]
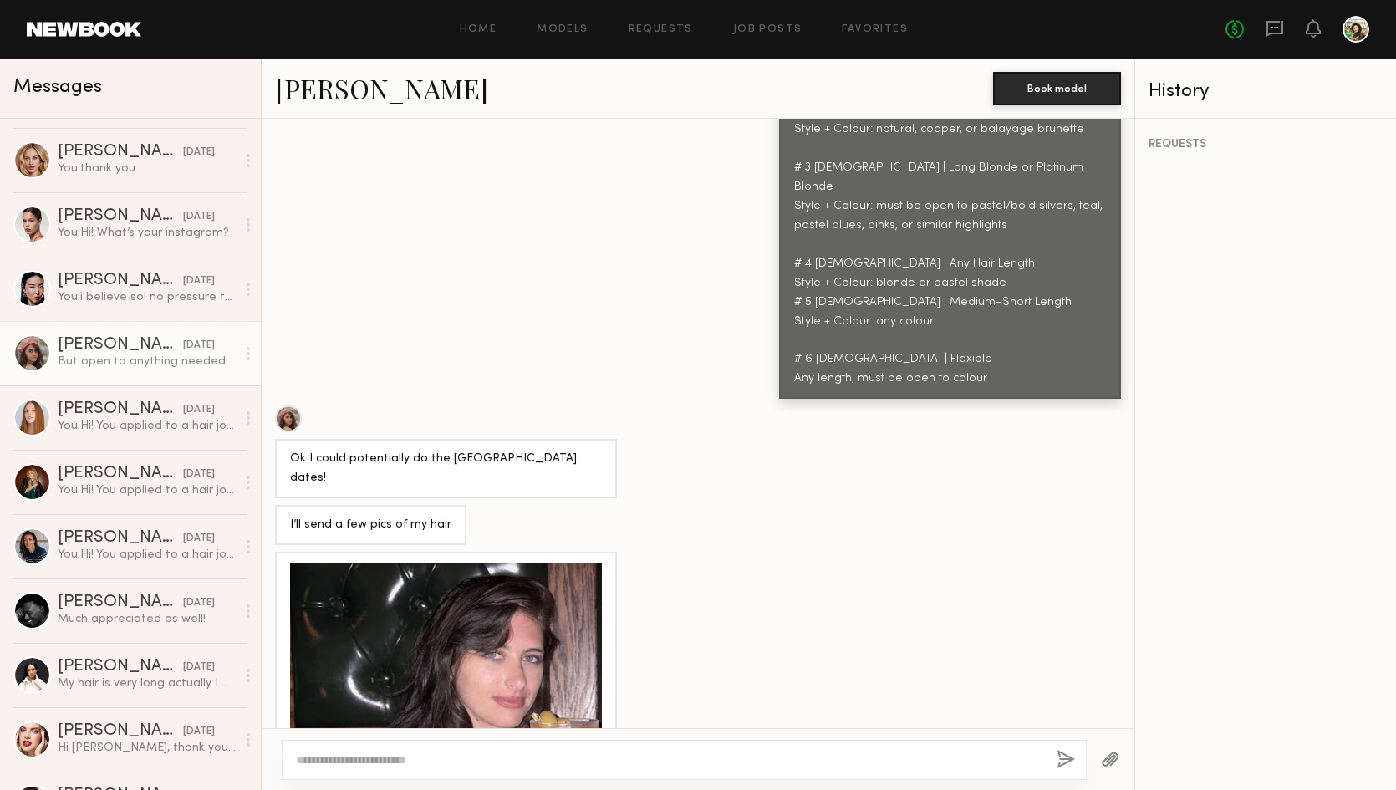
click at [466, 563] on div at bounding box center [446, 719] width 312 height 312
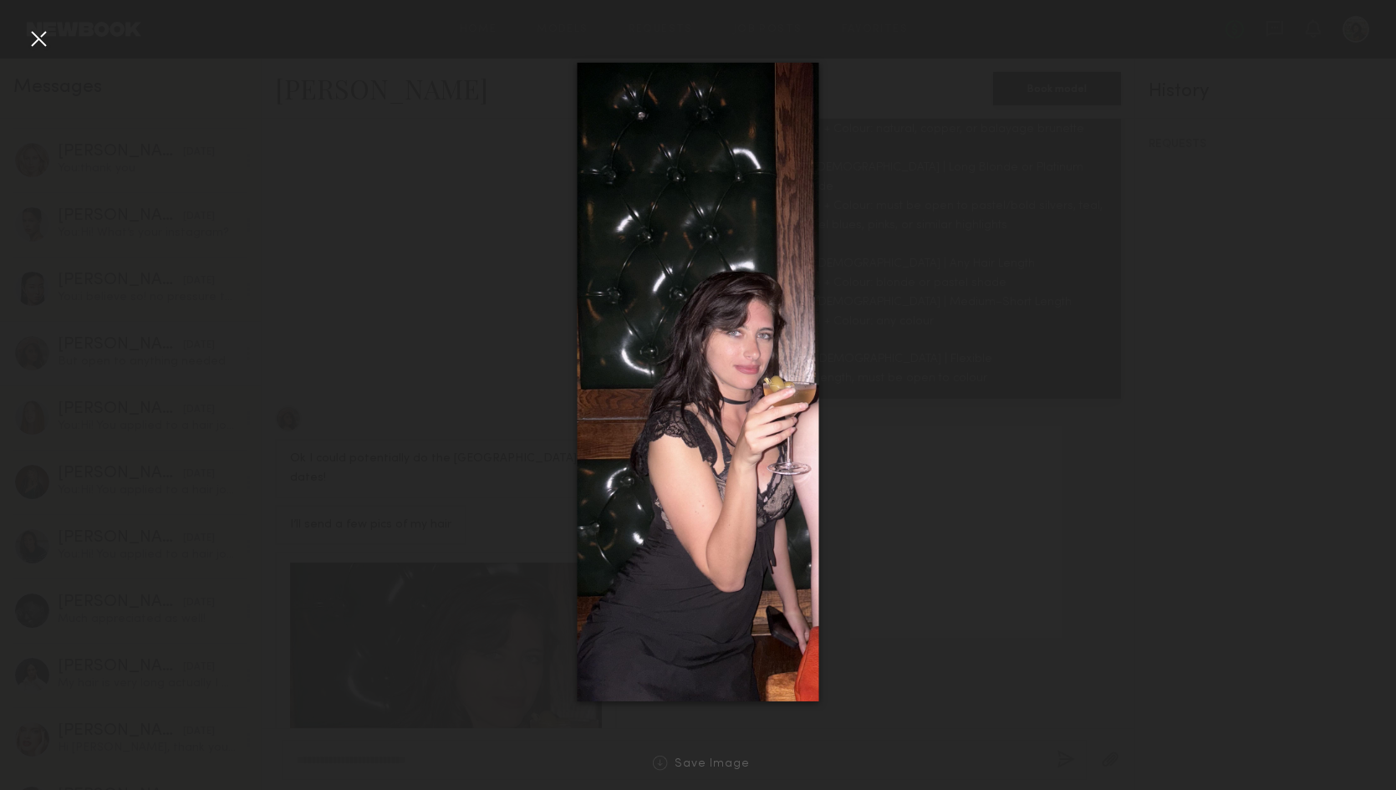
click at [698, 773] on div "Save Image" at bounding box center [698, 764] width 1396 height 54
click at [697, 763] on div "Save Image" at bounding box center [712, 764] width 75 height 13
click at [1010, 250] on div at bounding box center [698, 382] width 1396 height 710
click at [52, 37] on div at bounding box center [698, 382] width 1396 height 710
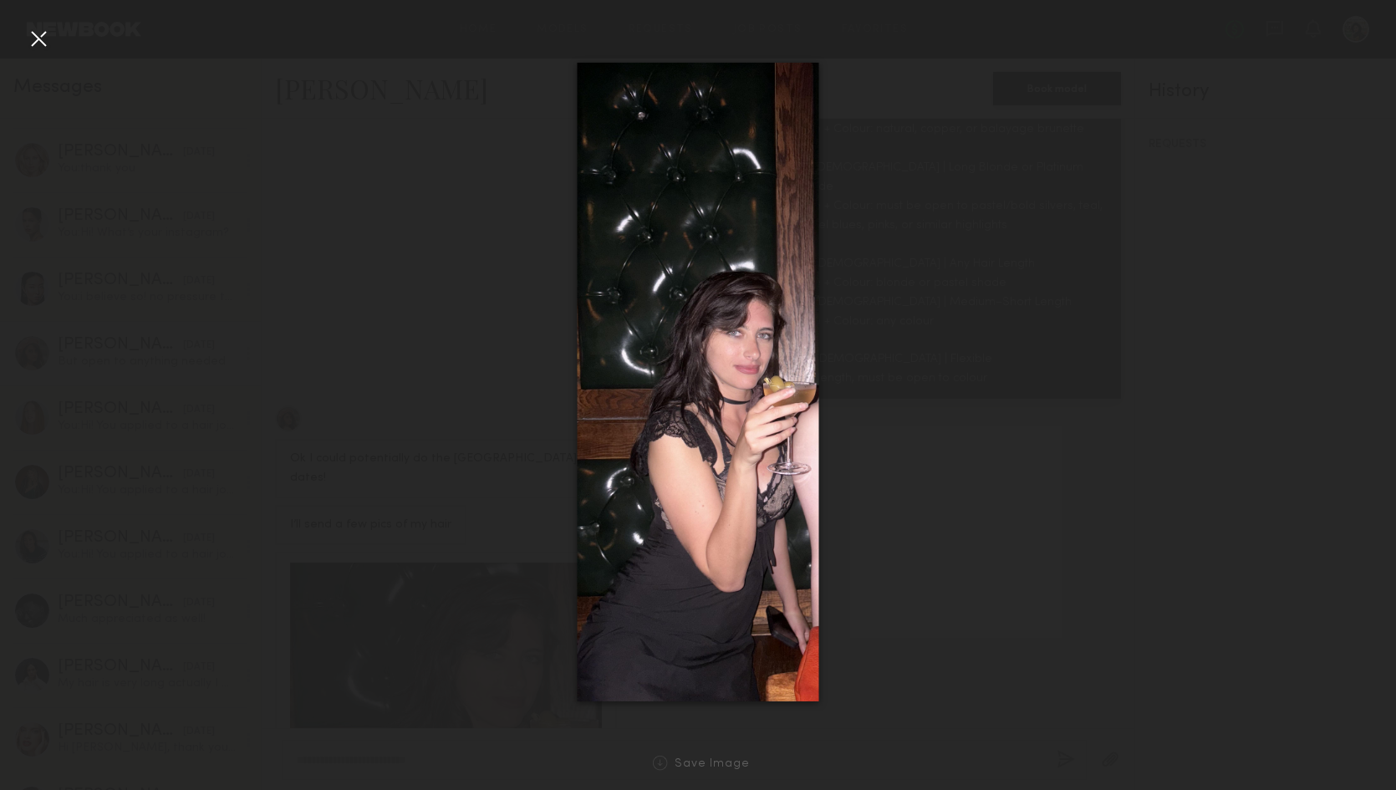
click at [40, 38] on div at bounding box center [38, 38] width 27 height 27
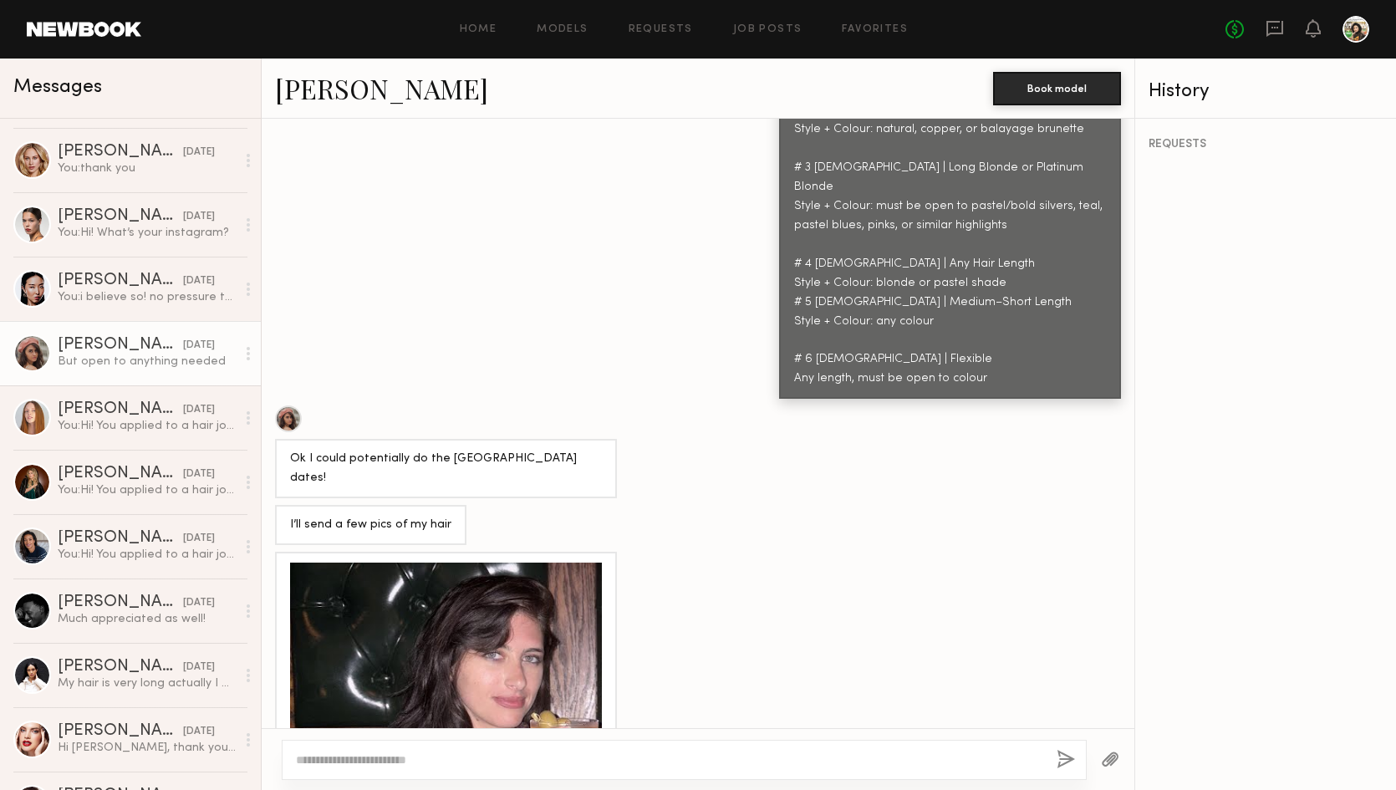
click at [361, 92] on link "Lauren B." at bounding box center [381, 88] width 213 height 36
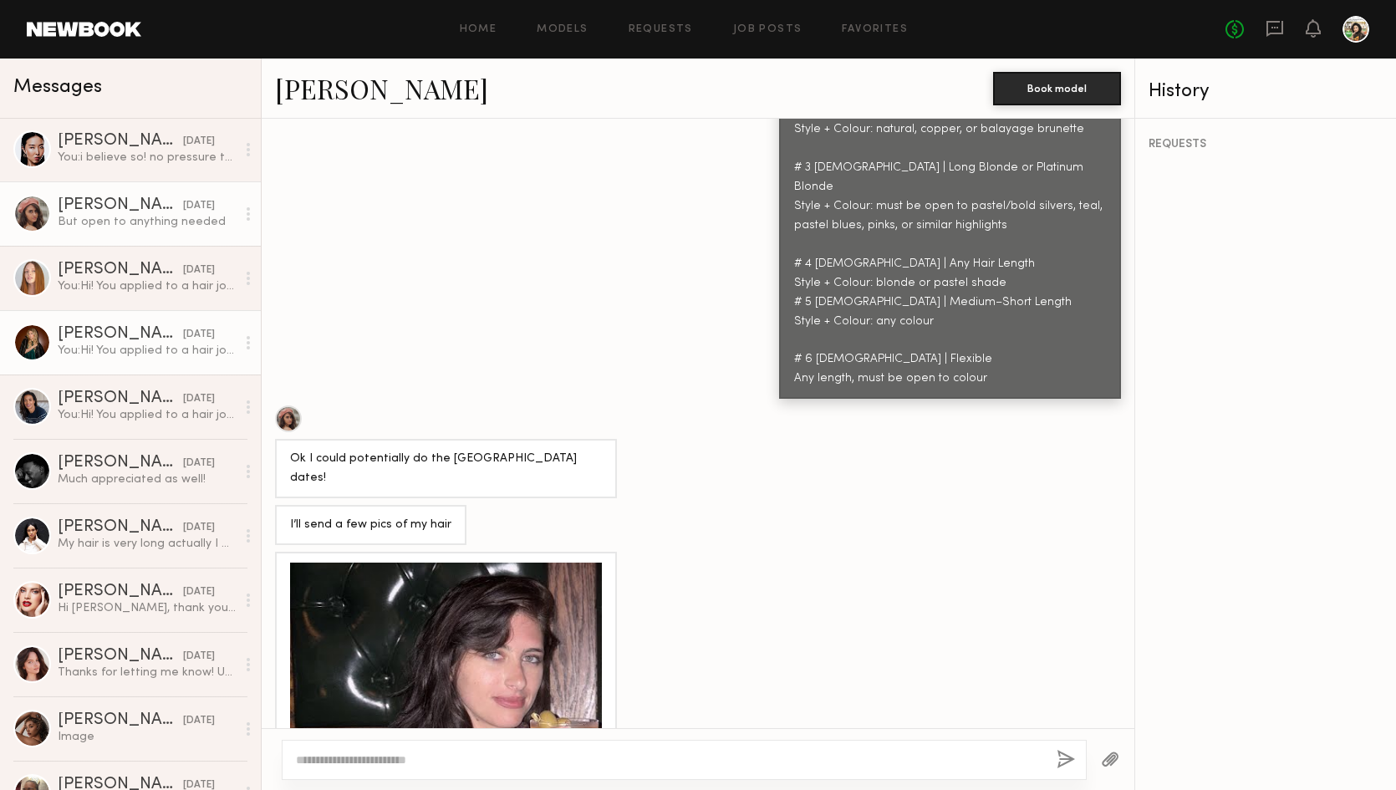
scroll to position [1873, 0]
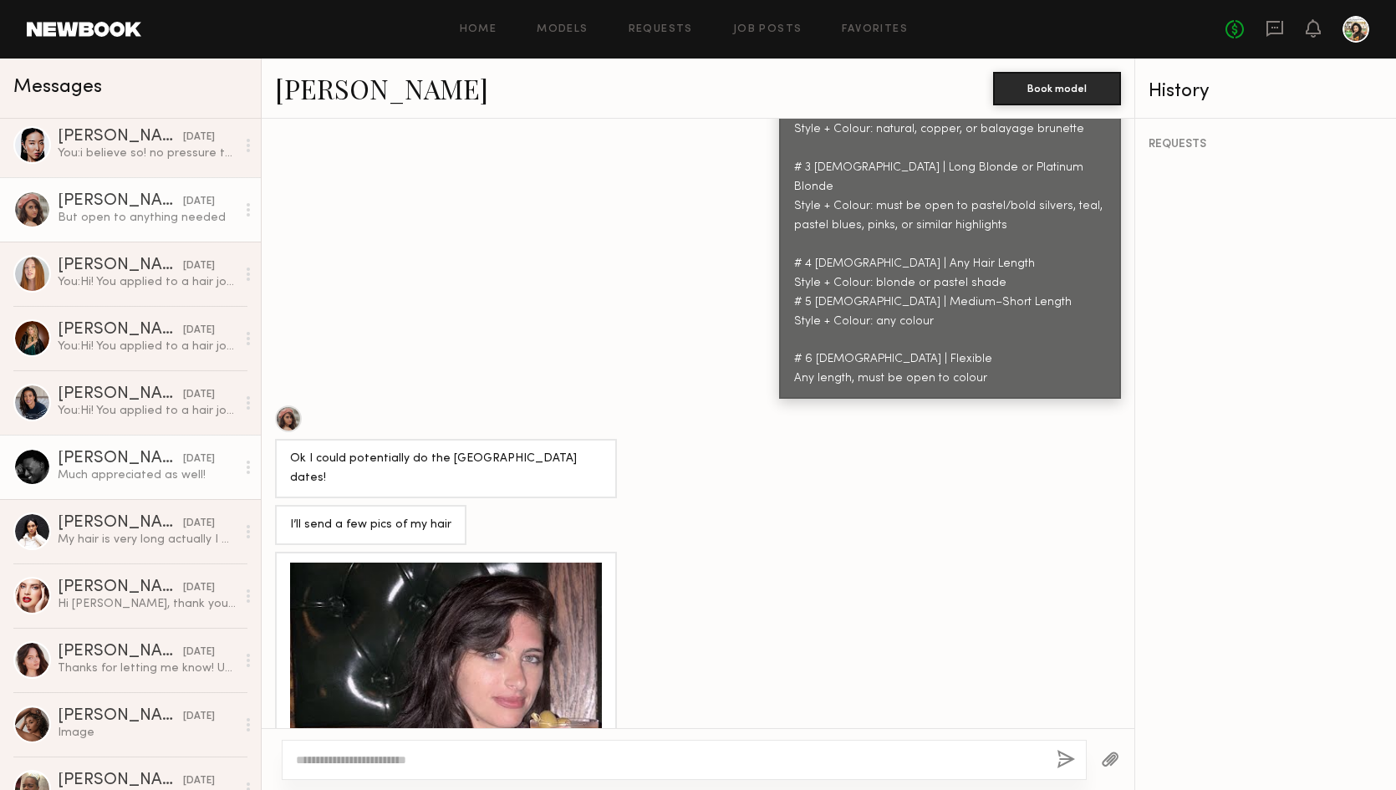
click at [183, 458] on div "09/07/2025" at bounding box center [199, 460] width 32 height 16
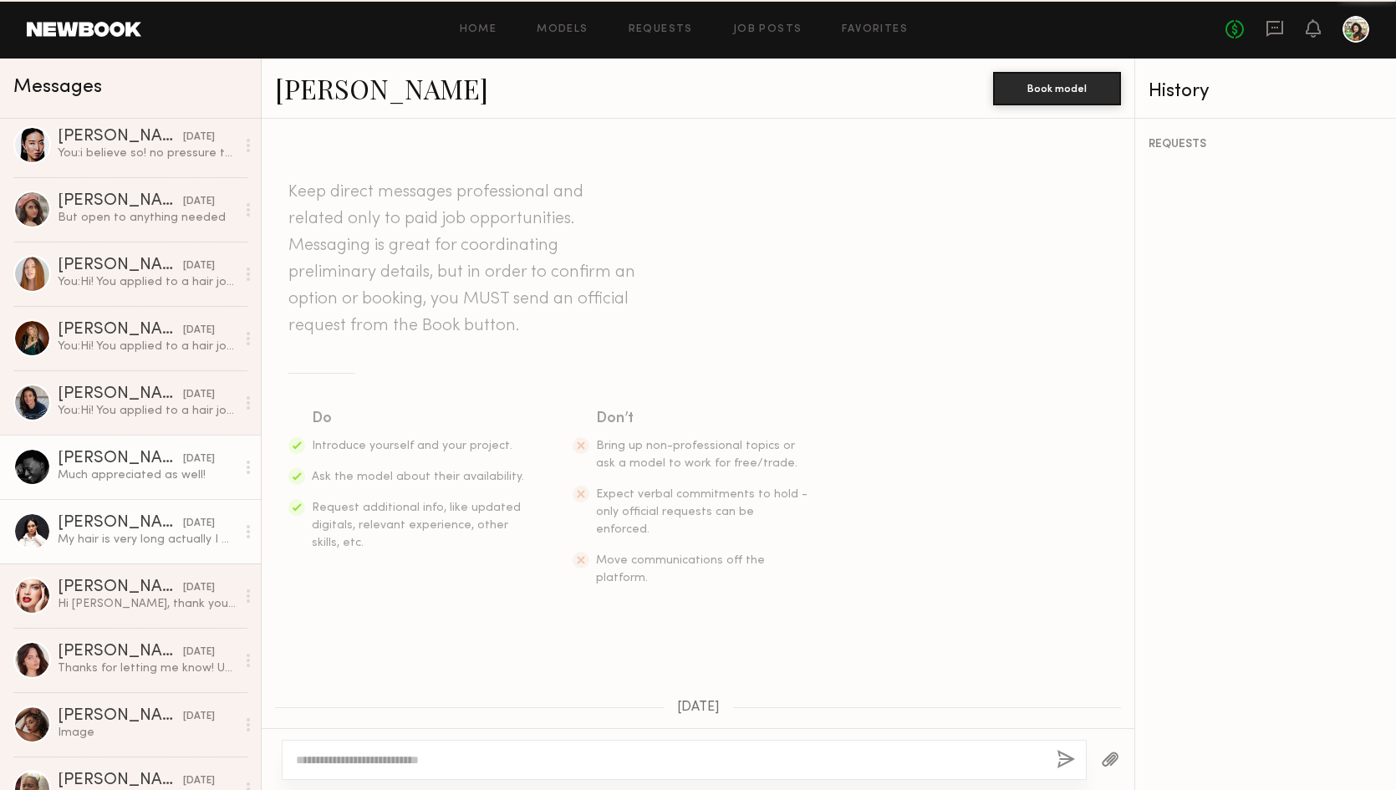
scroll to position [460, 0]
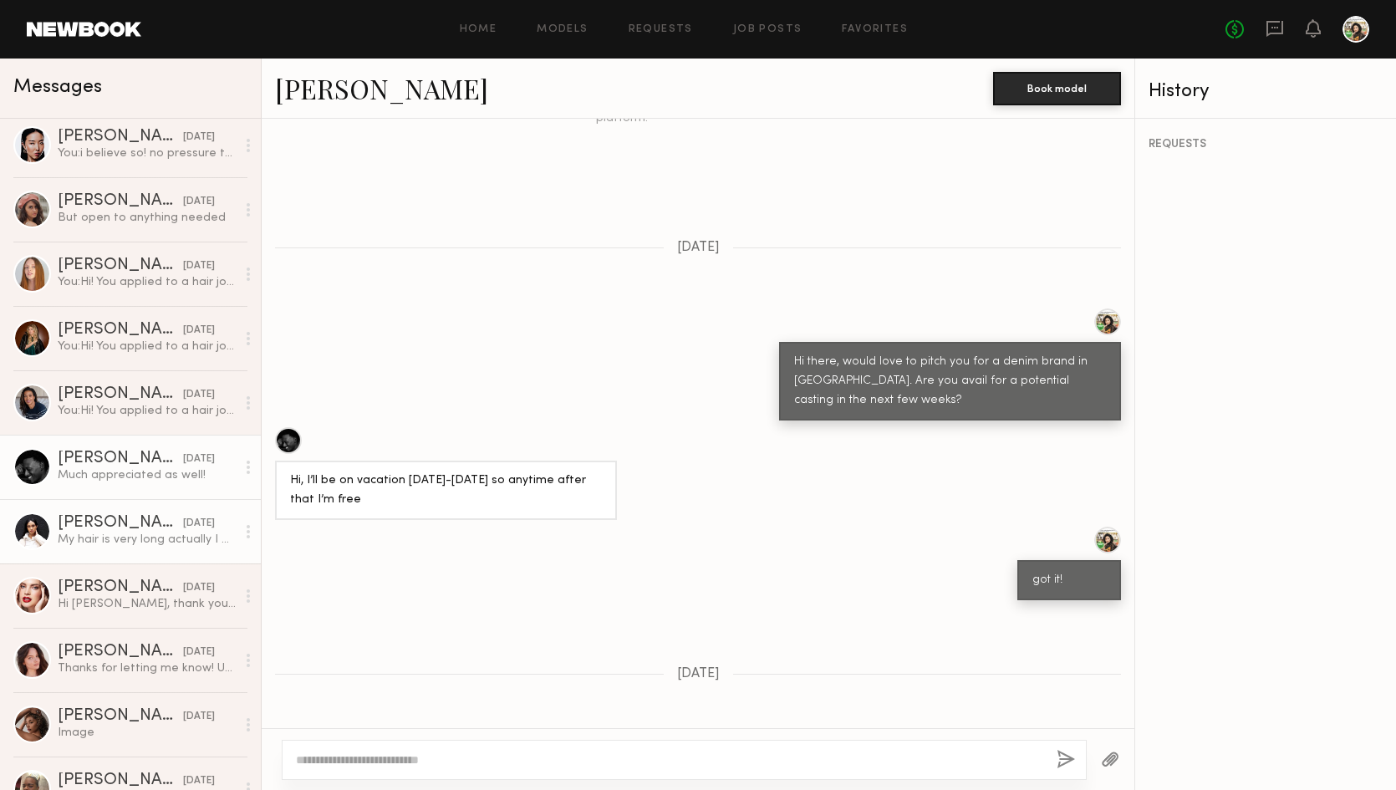
click at [160, 513] on link "Laura A. 09/06/2025 My hair is very long actually I wouldn’t mind a trim I gues…" at bounding box center [130, 531] width 261 height 64
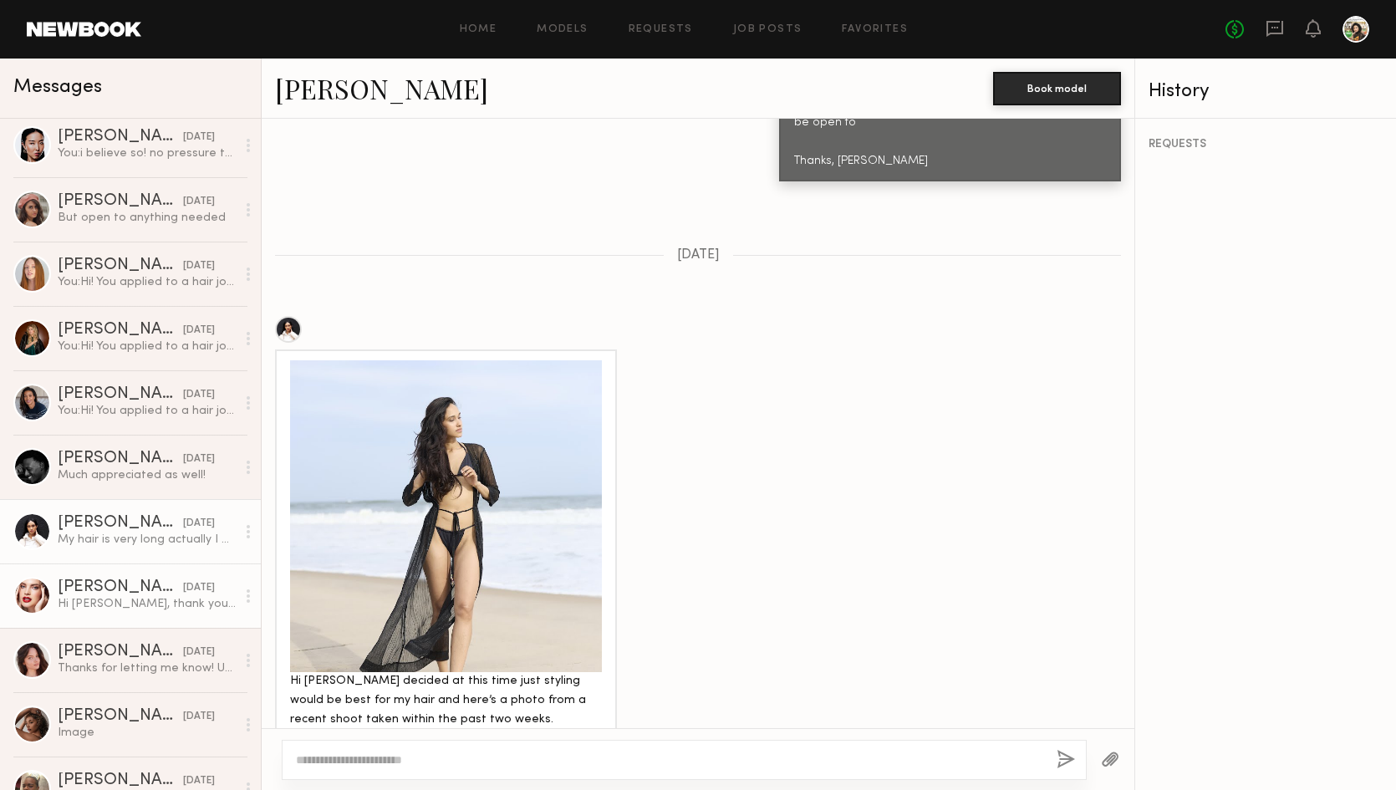
scroll to position [2208, 0]
click at [94, 574] on link "Anna D. 09/06/2025 Hi Krissy, thank you so much for reaching out! I would love …" at bounding box center [130, 596] width 261 height 64
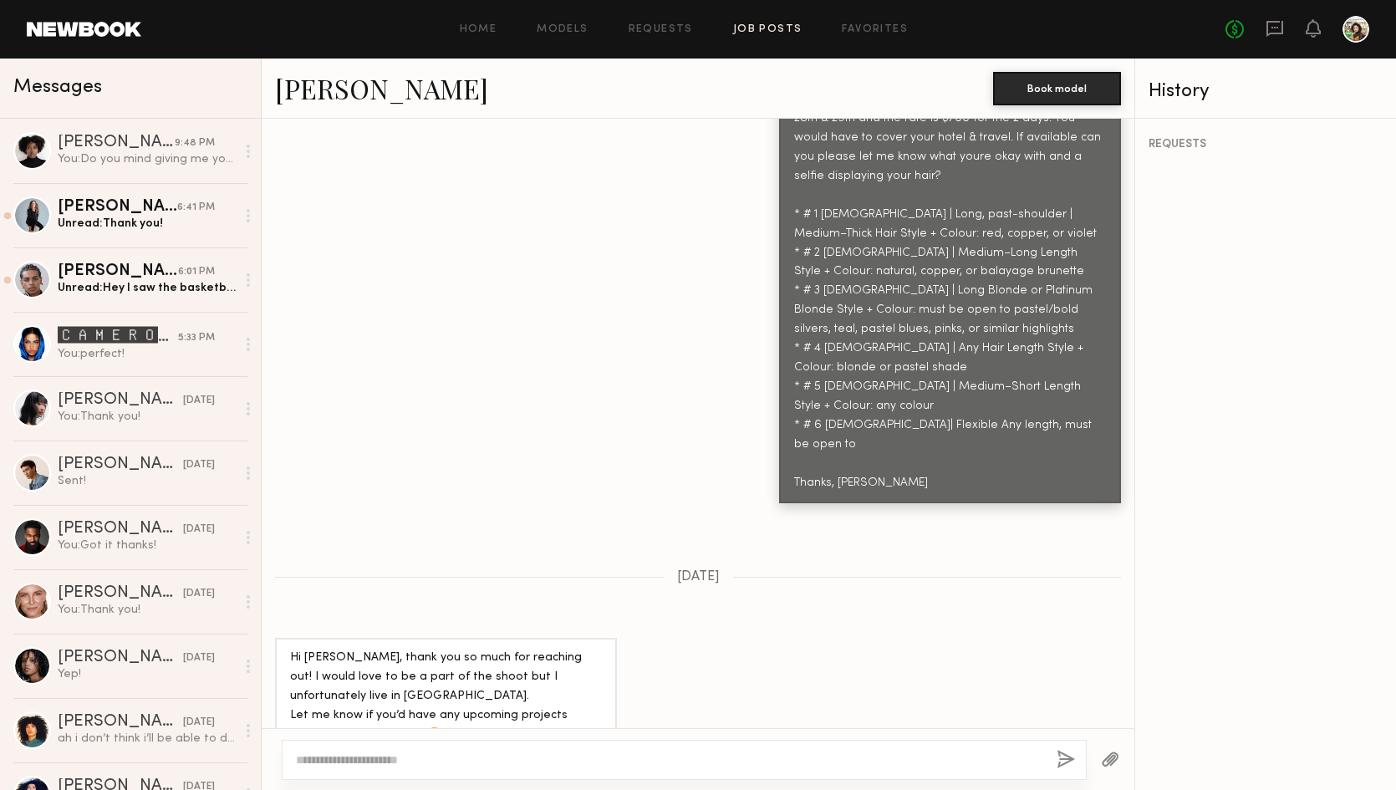
click at [745, 28] on link "Job Posts" at bounding box center [767, 29] width 69 height 11
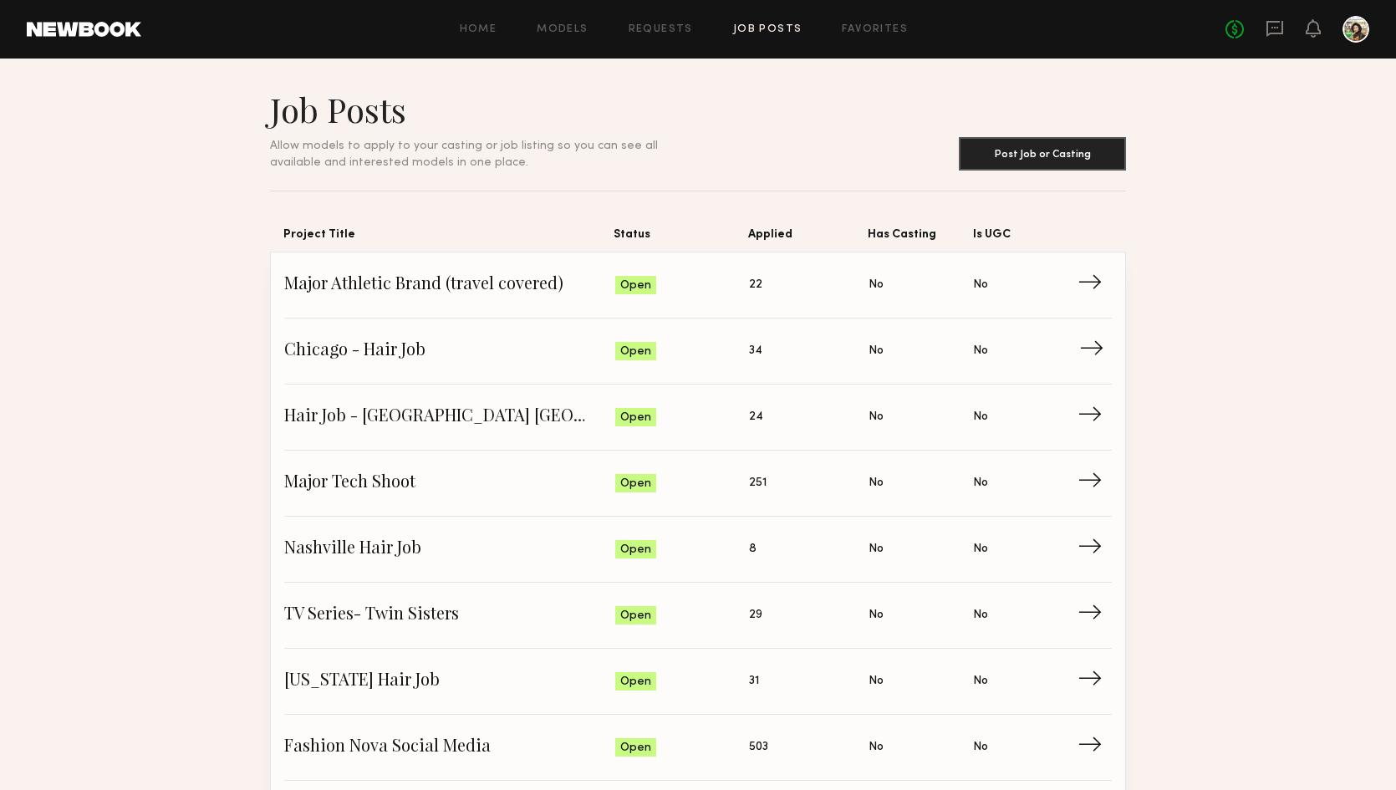
click at [502, 355] on span "Chicago - Hair Job" at bounding box center [449, 351] width 331 height 25
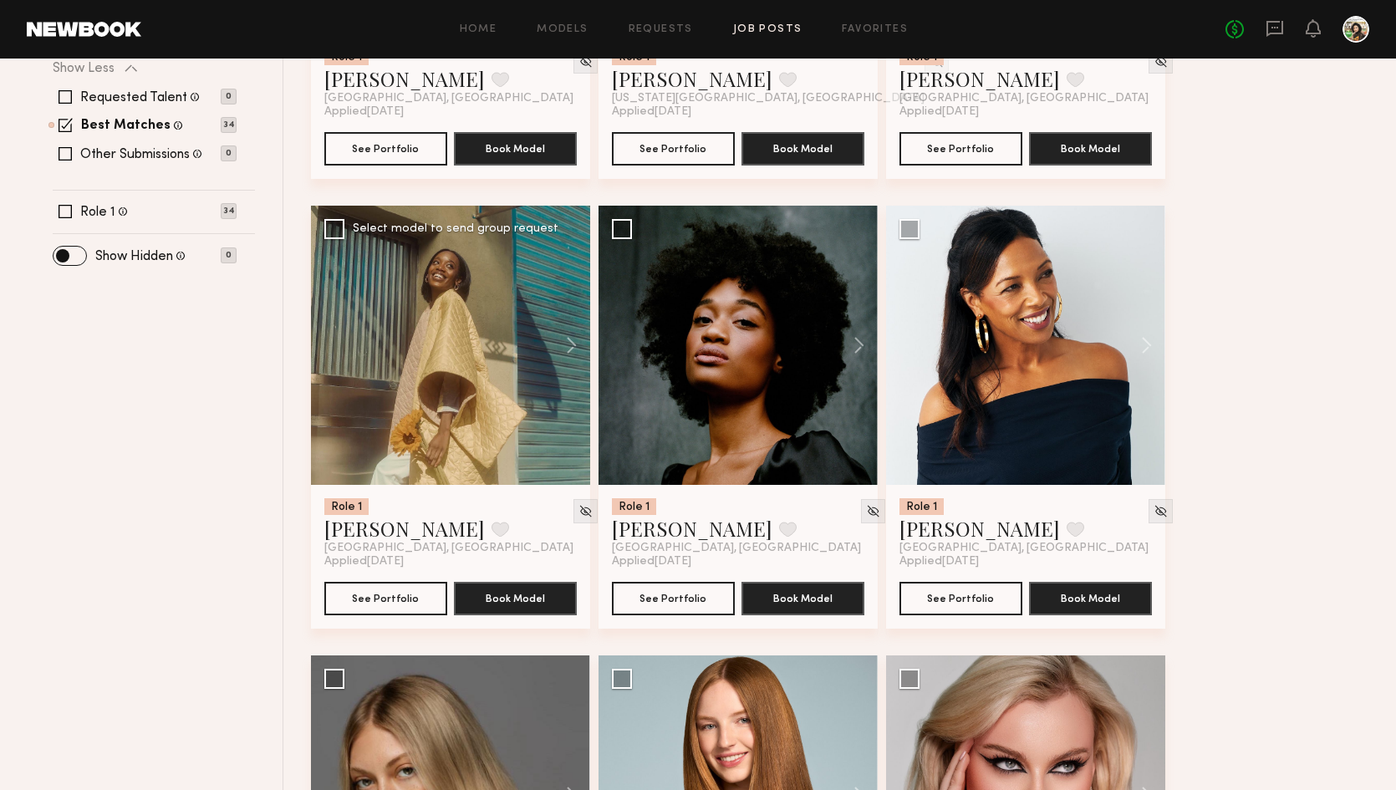
scroll to position [514, 0]
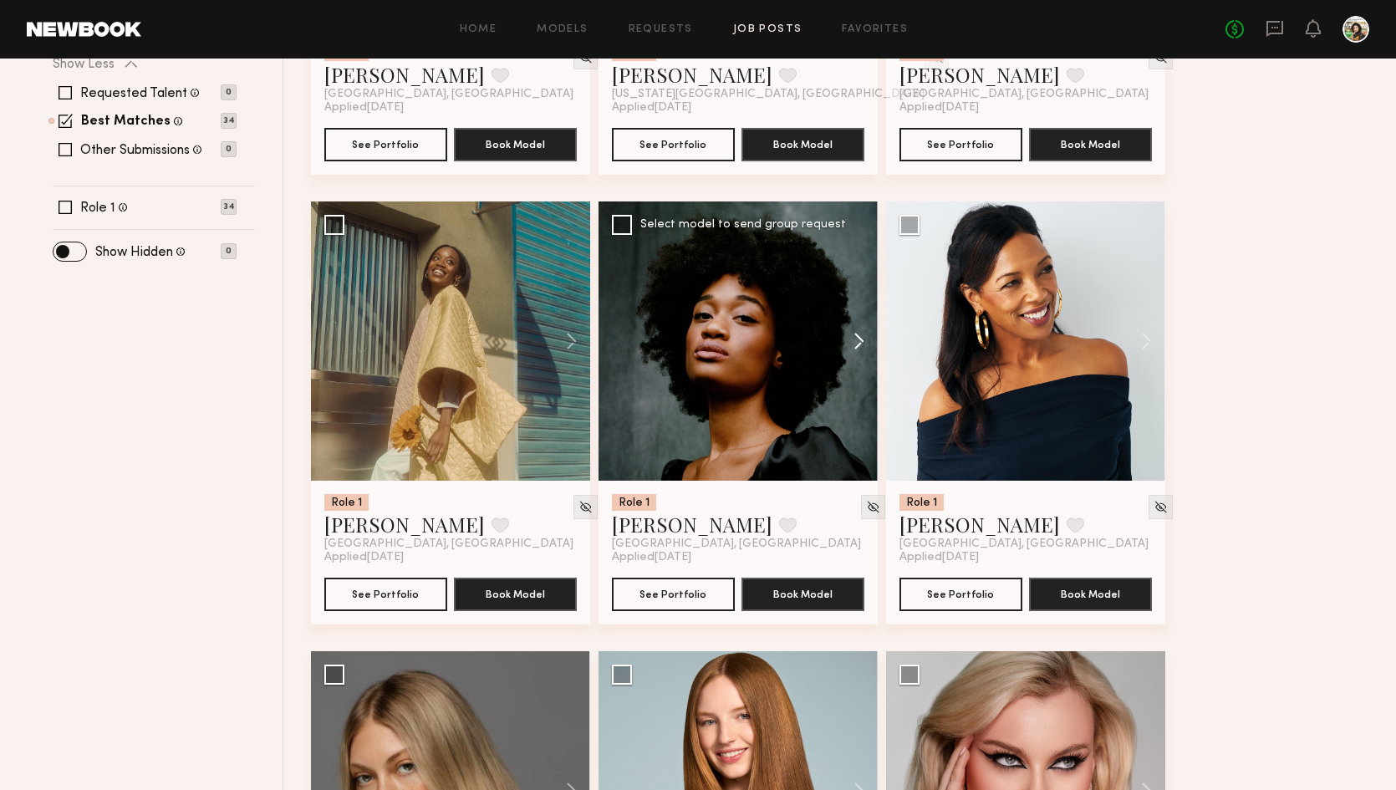
click at [847, 341] on button at bounding box center [851, 341] width 54 height 279
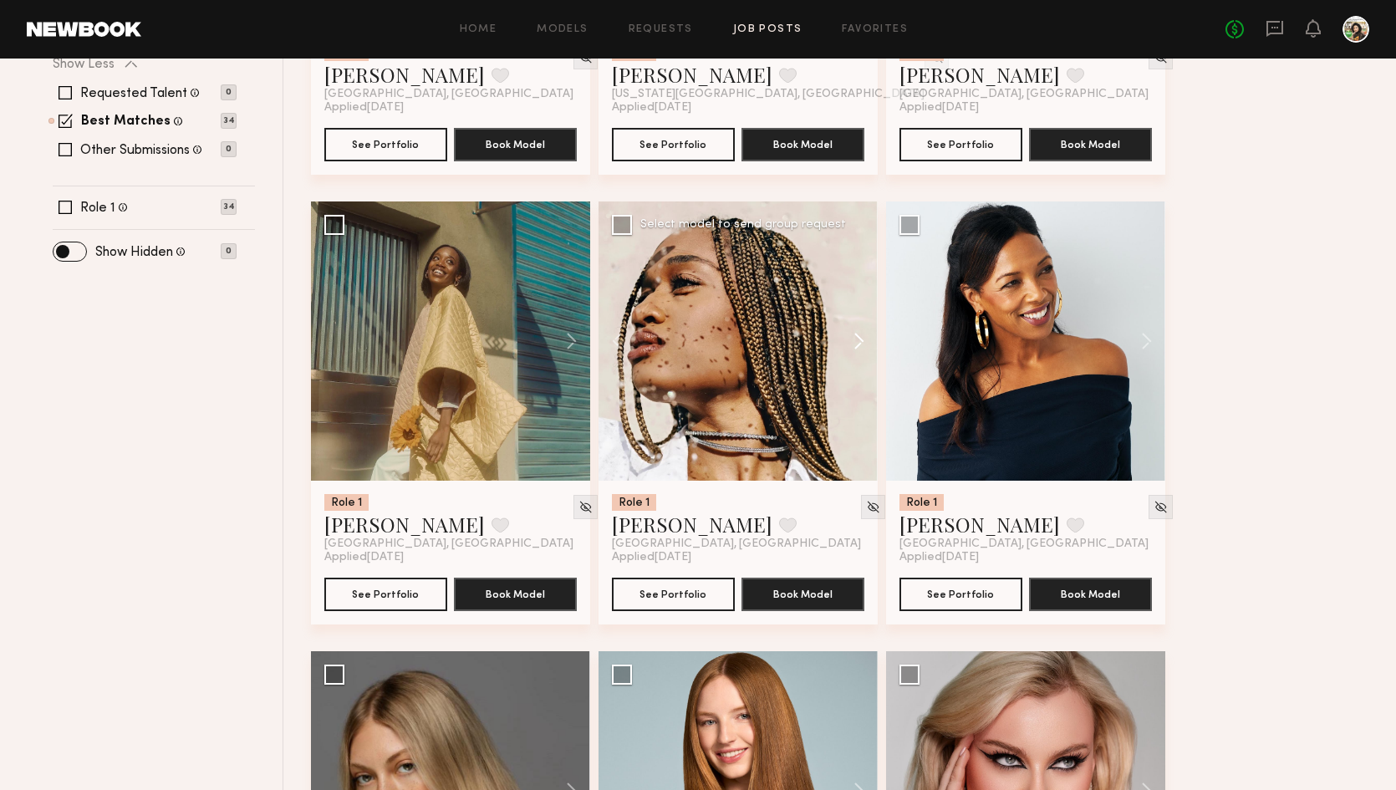
click at [845, 340] on button at bounding box center [851, 341] width 54 height 279
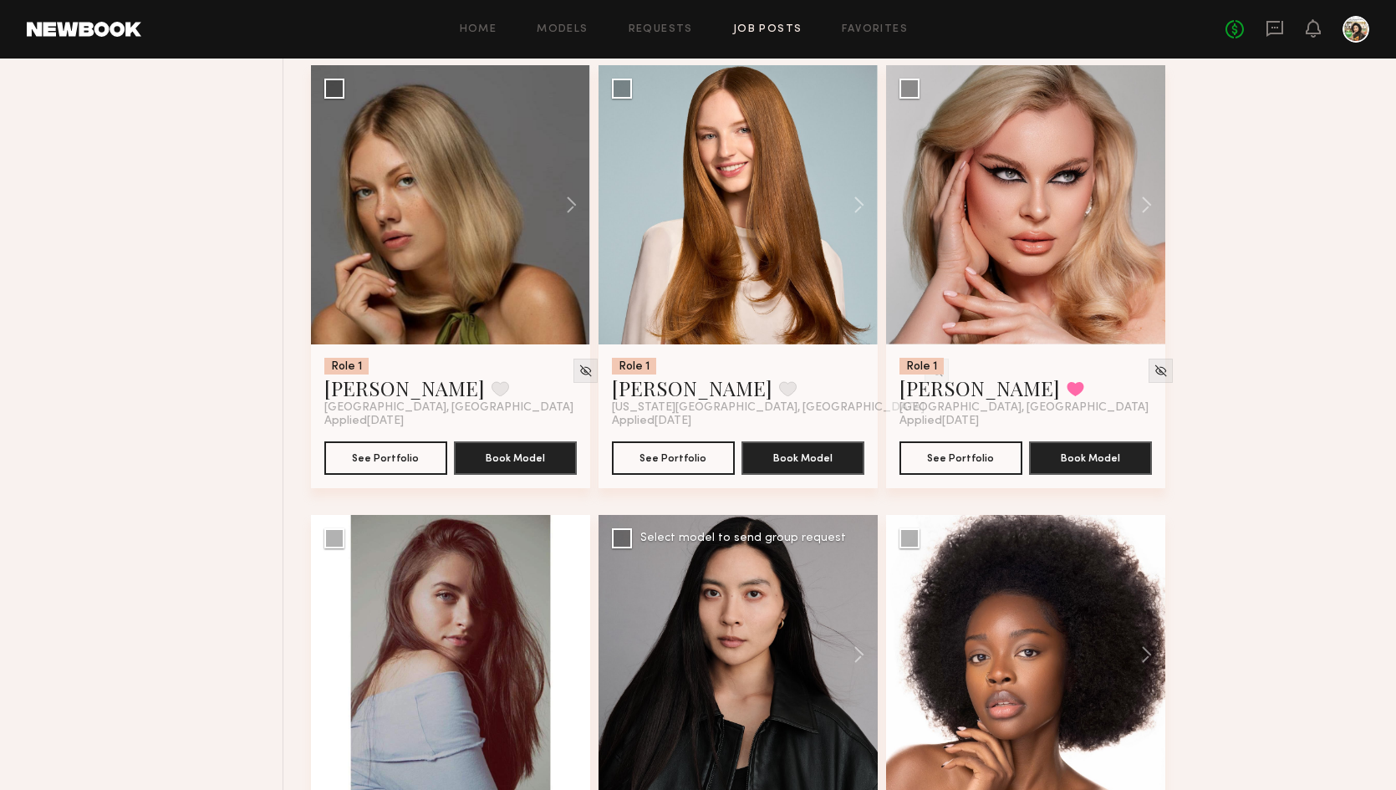
scroll to position [1100, 0]
click at [564, 199] on button at bounding box center [564, 204] width 54 height 279
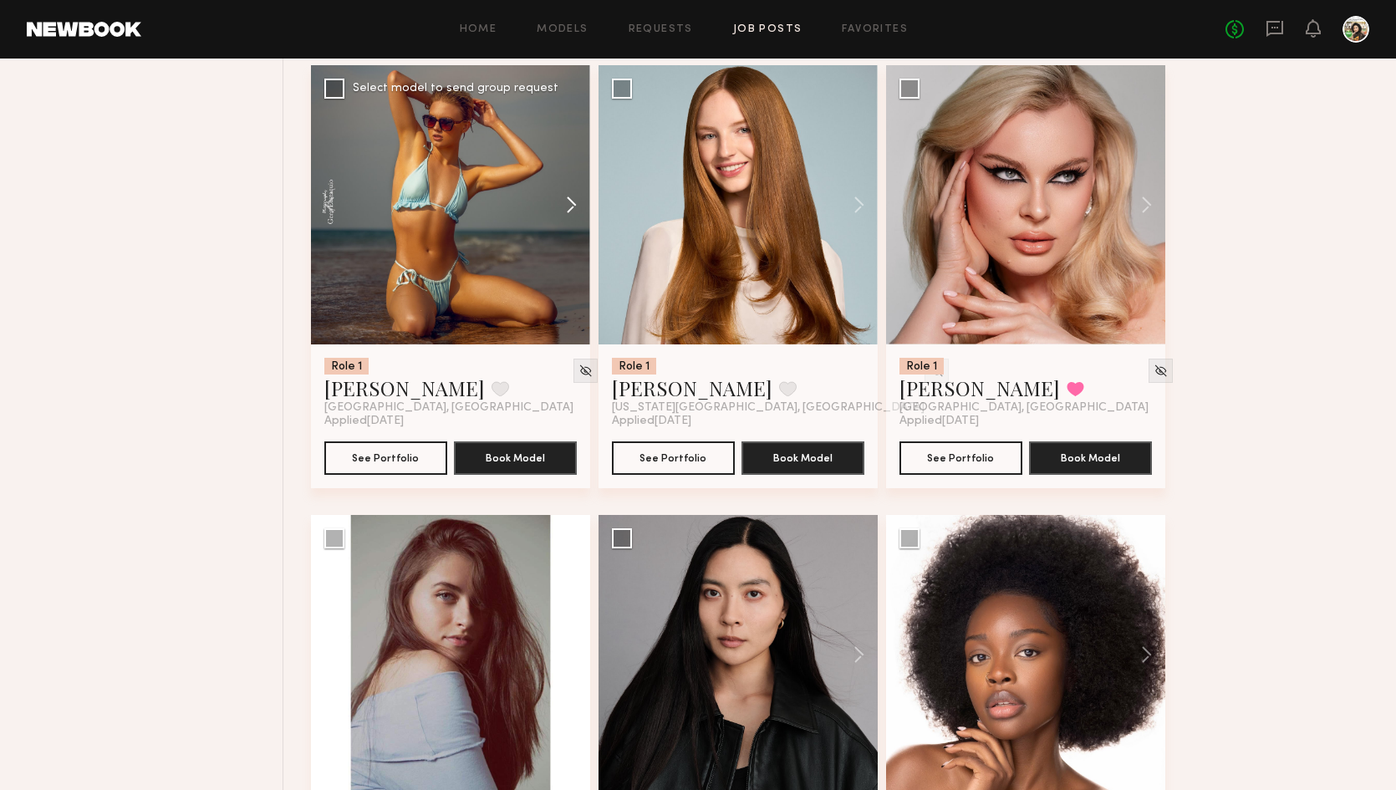
click at [564, 199] on button at bounding box center [564, 204] width 54 height 279
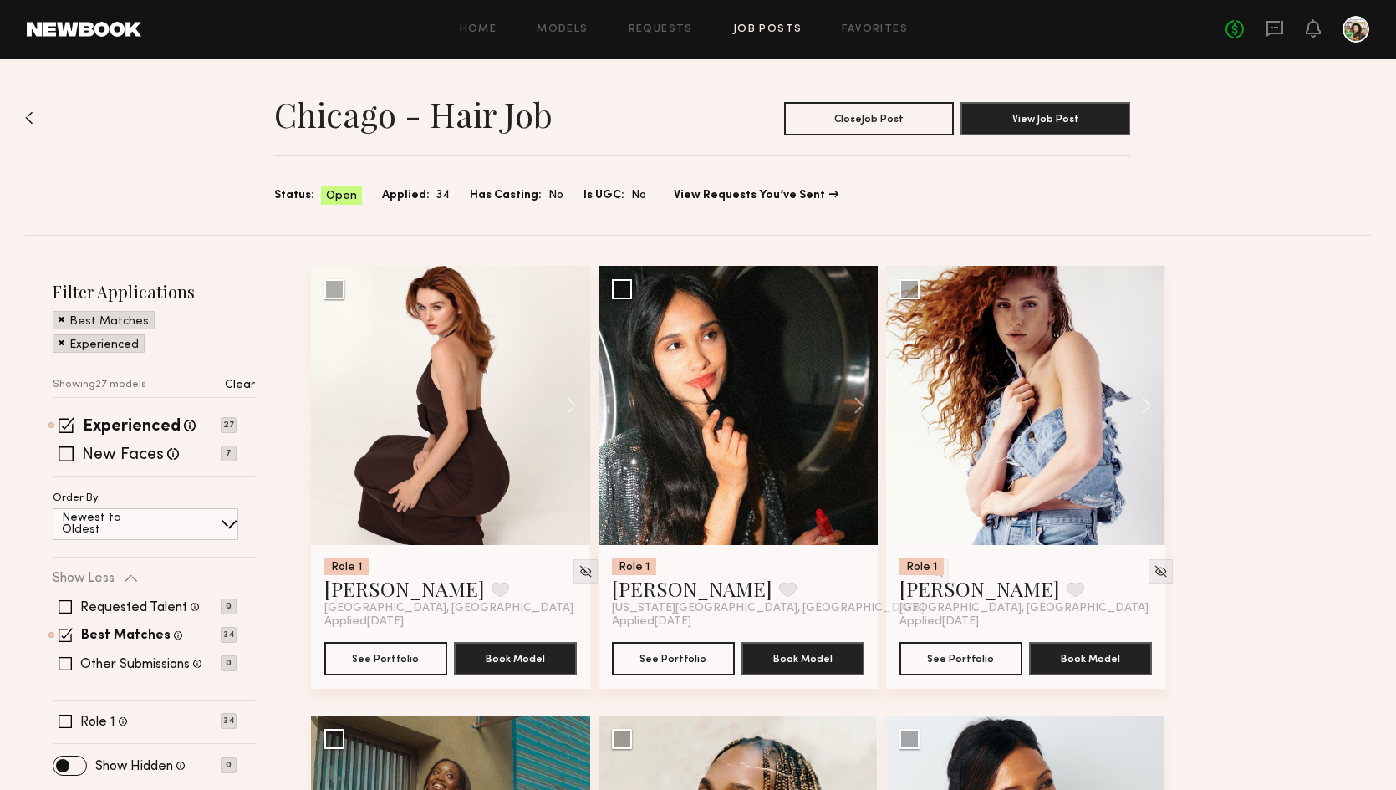
scroll to position [0, 0]
click at [74, 420] on span at bounding box center [67, 425] width 16 height 16
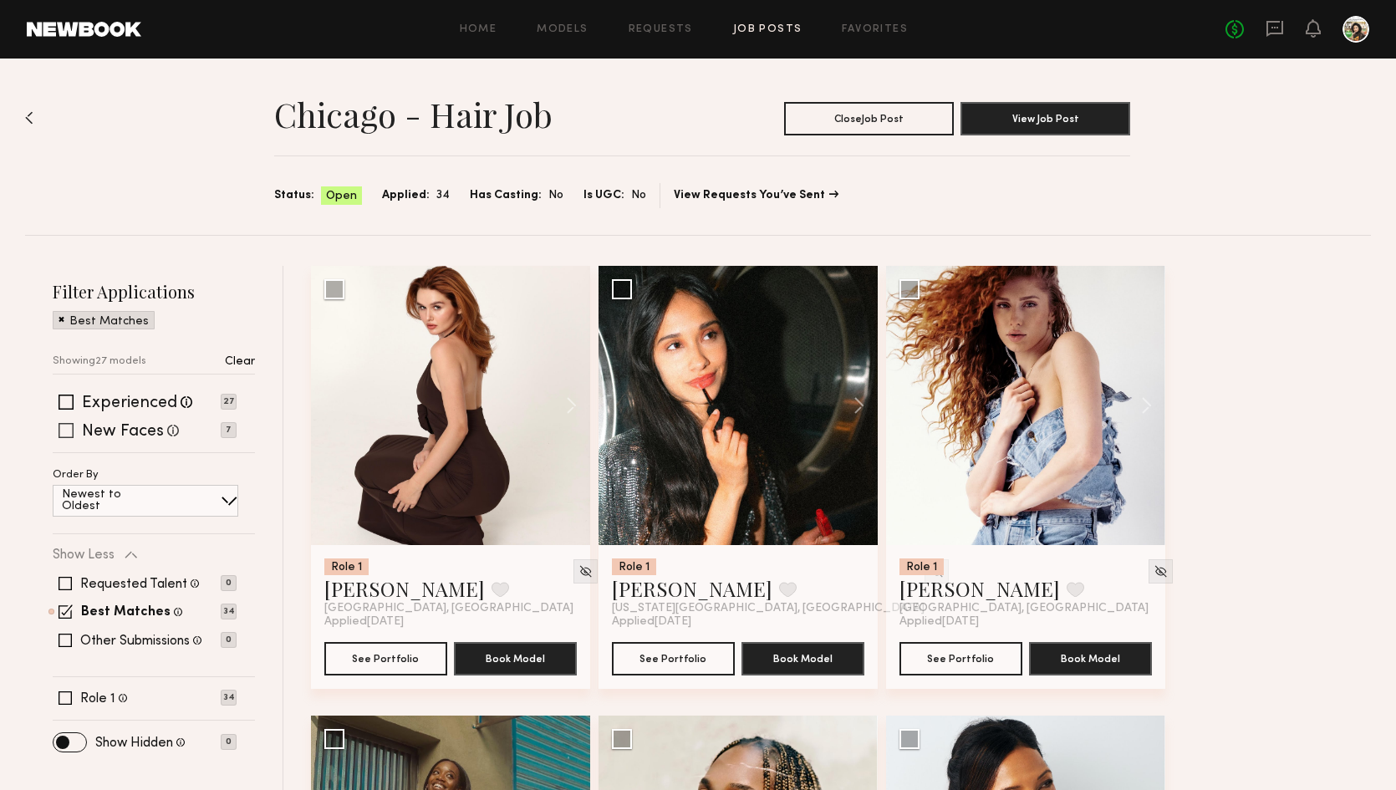
click at [64, 430] on span at bounding box center [66, 430] width 15 height 15
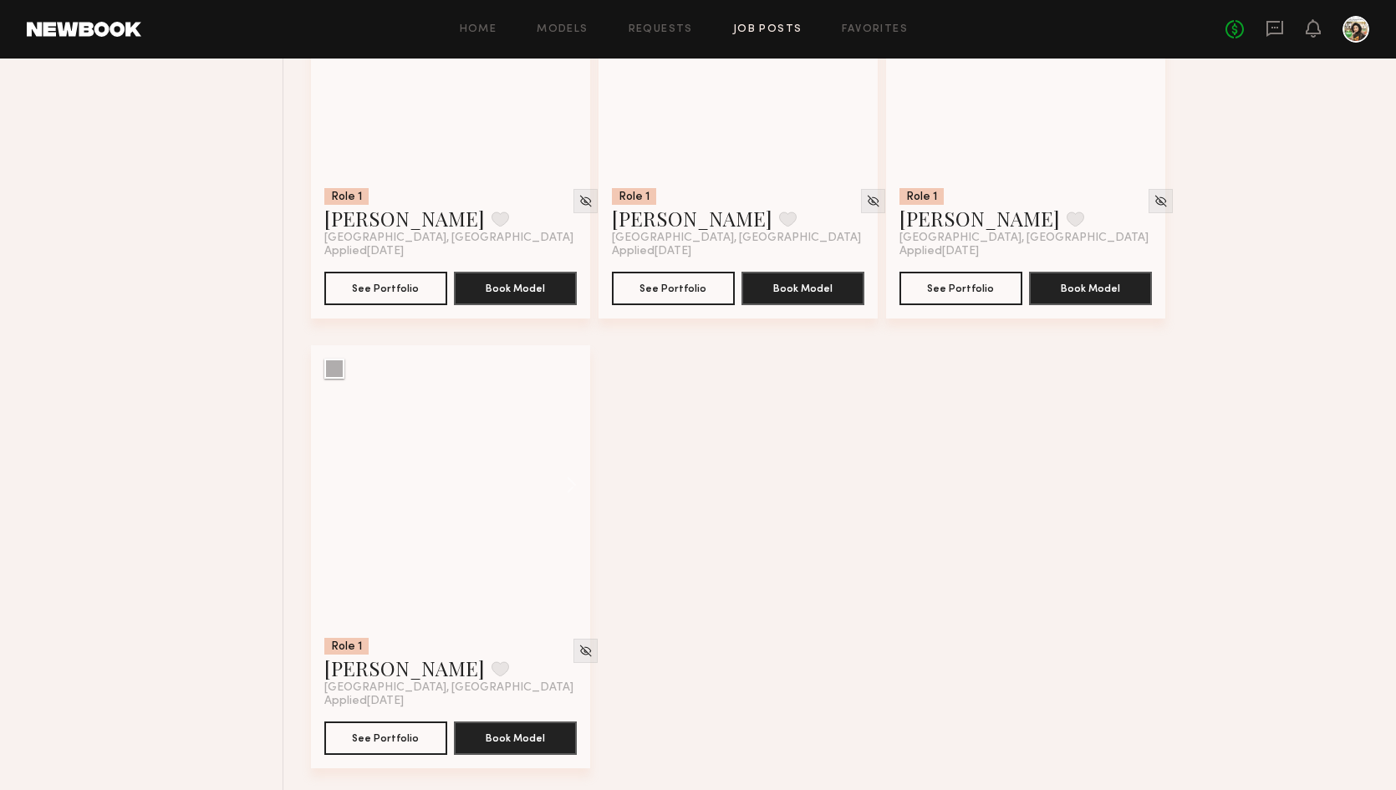
scroll to position [822, 0]
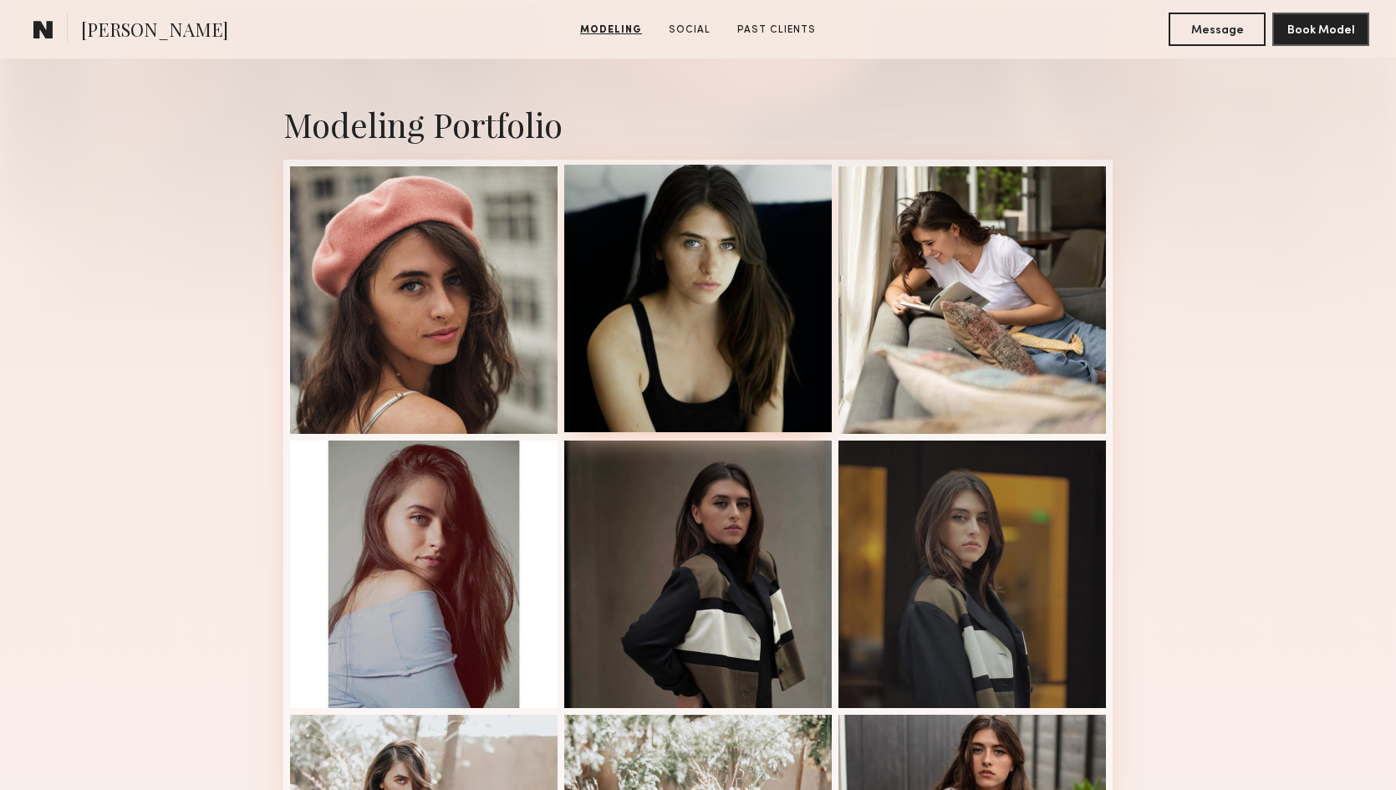
scroll to position [1176, 0]
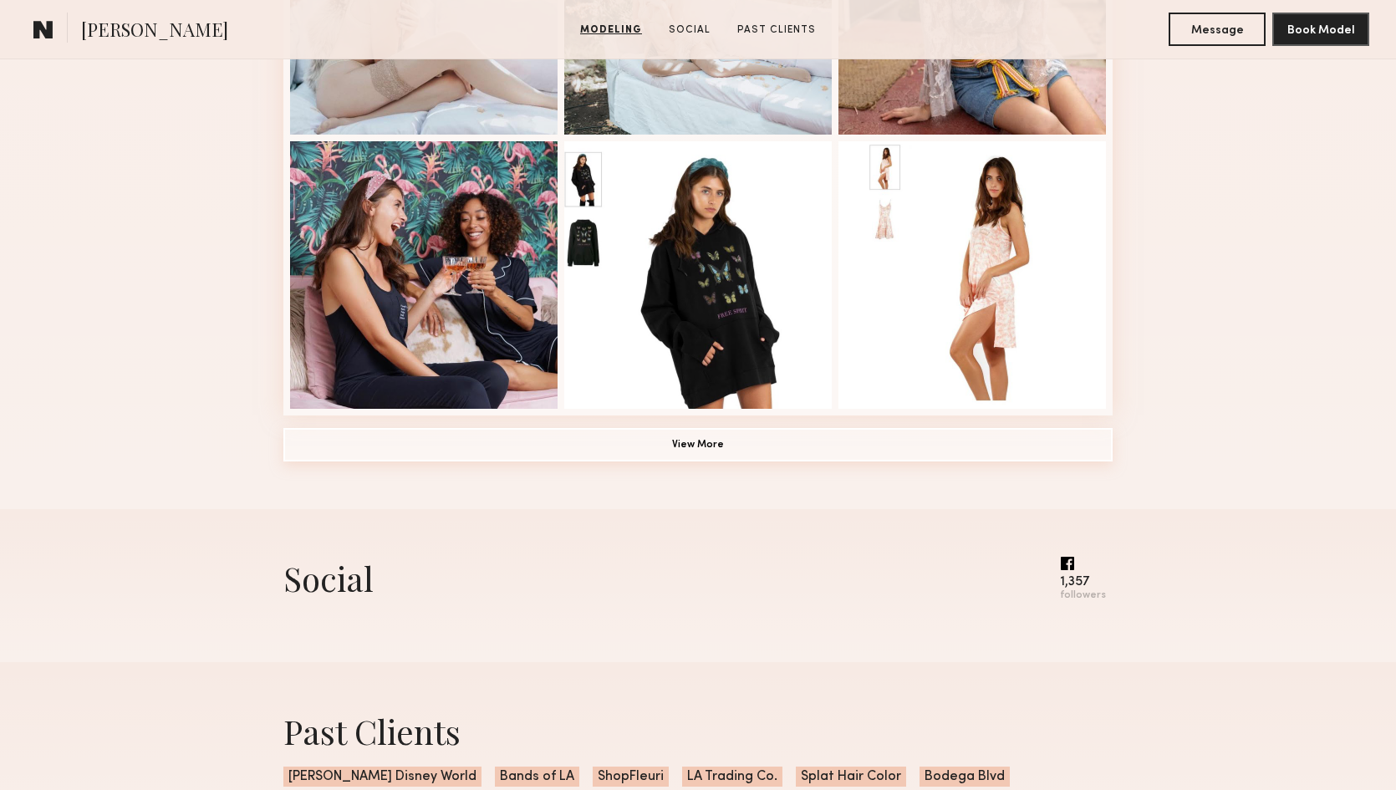
click at [661, 445] on button "View More" at bounding box center [697, 444] width 829 height 33
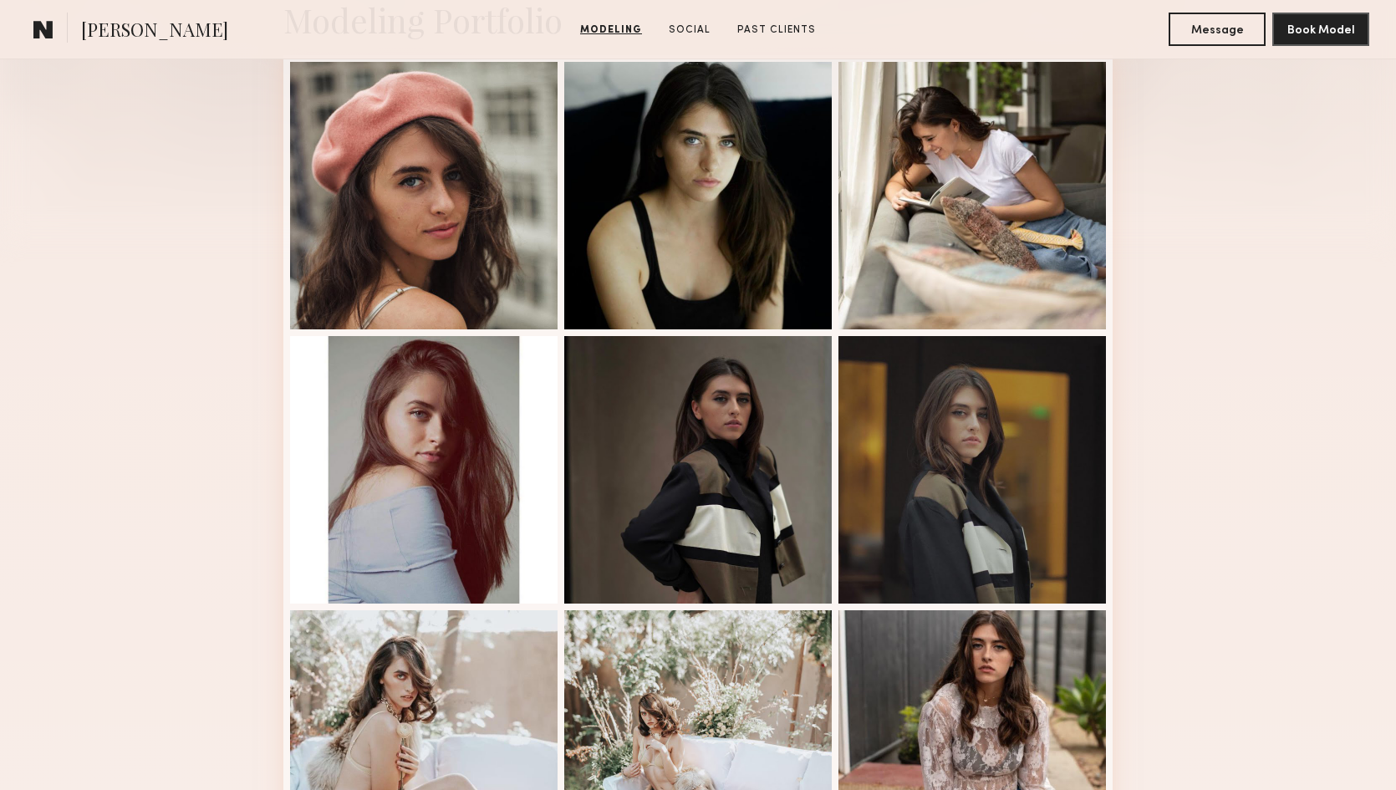
scroll to position [253, 0]
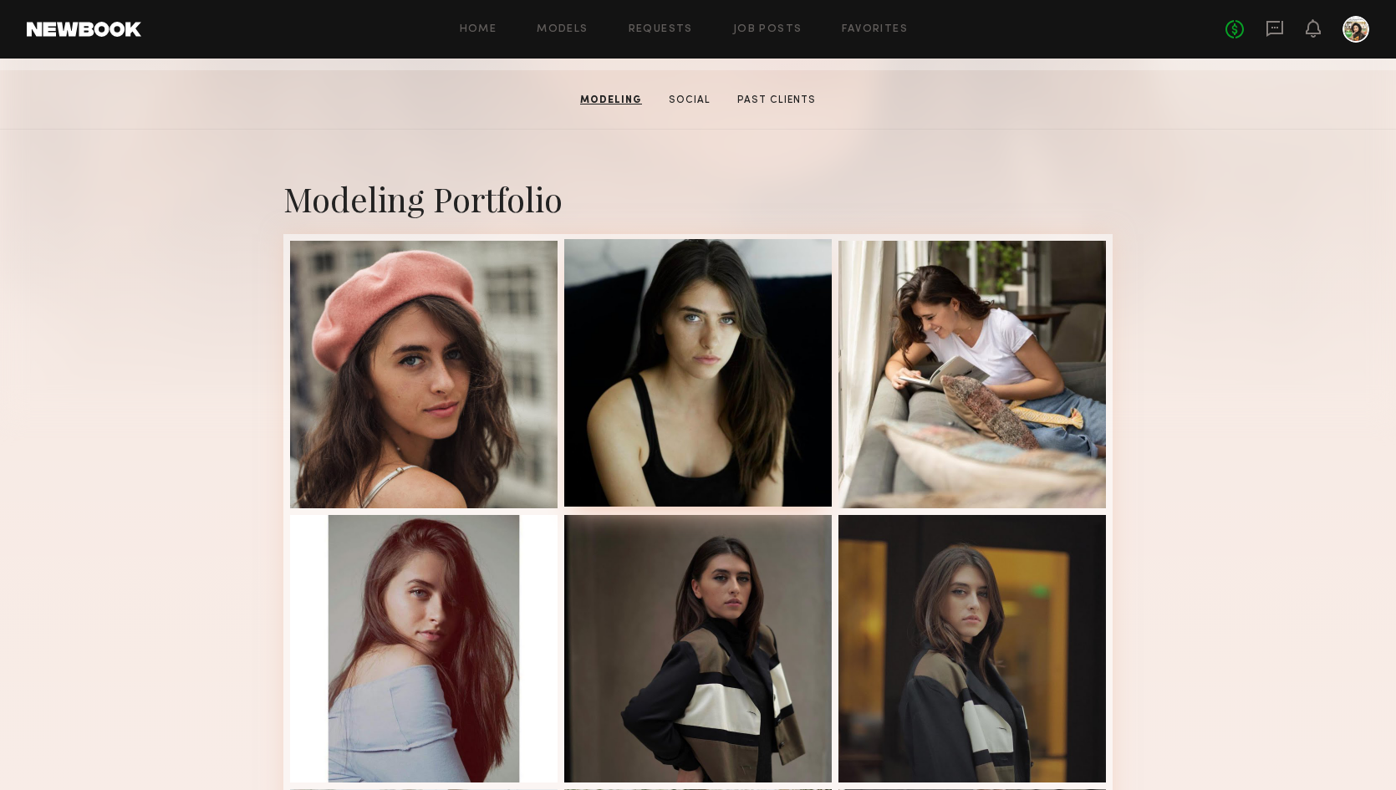
click at [690, 389] on div at bounding box center [698, 373] width 268 height 268
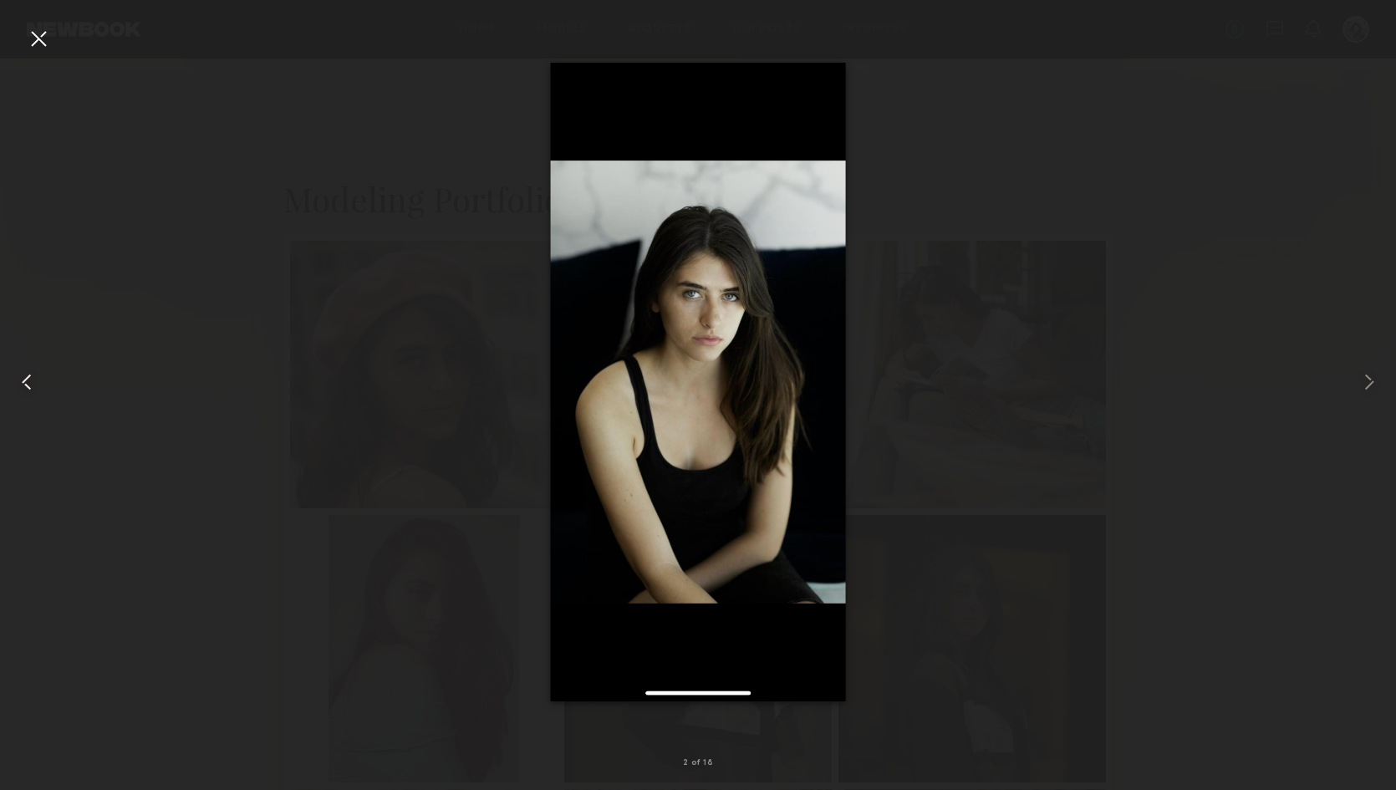
click at [54, 43] on div at bounding box center [28, 382] width 56 height 710
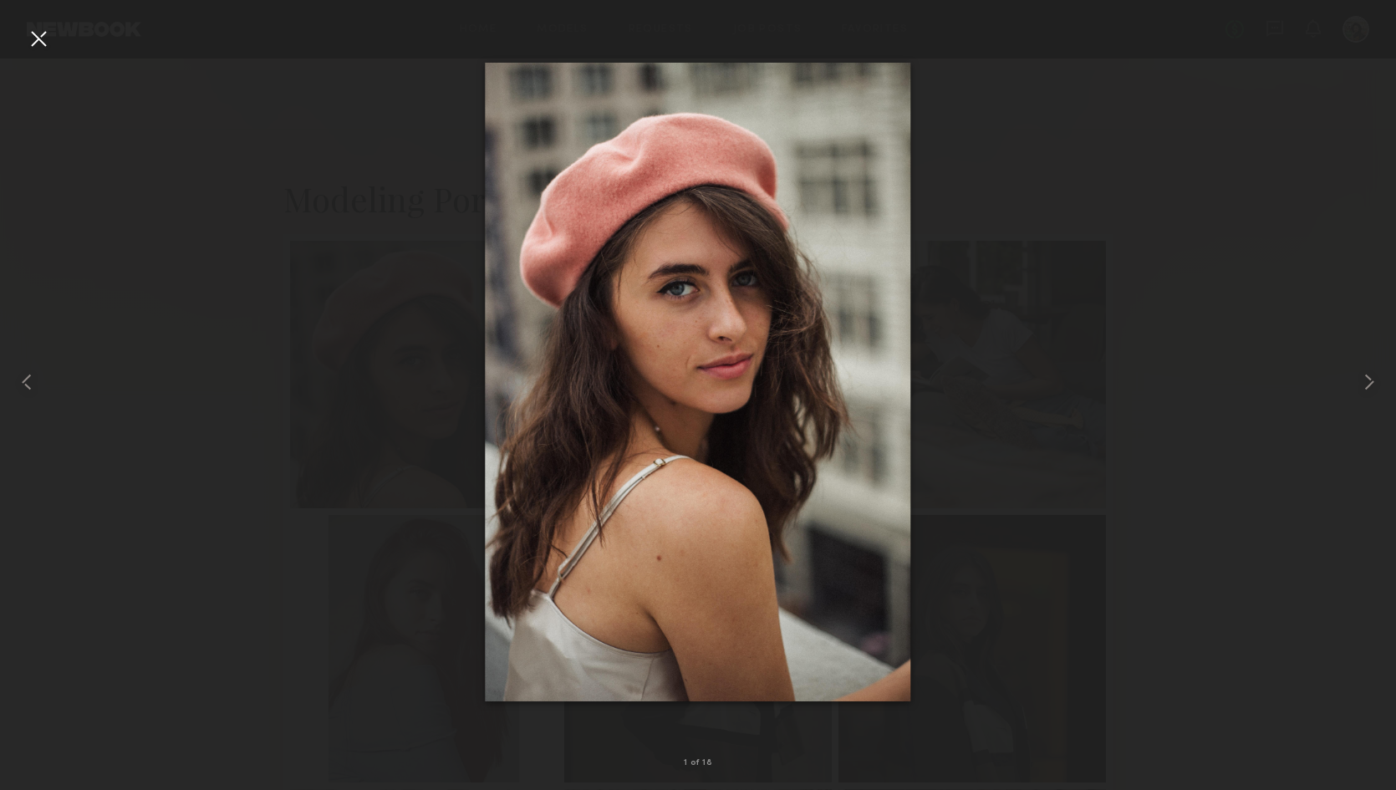
click at [46, 43] on div at bounding box center [38, 38] width 27 height 27
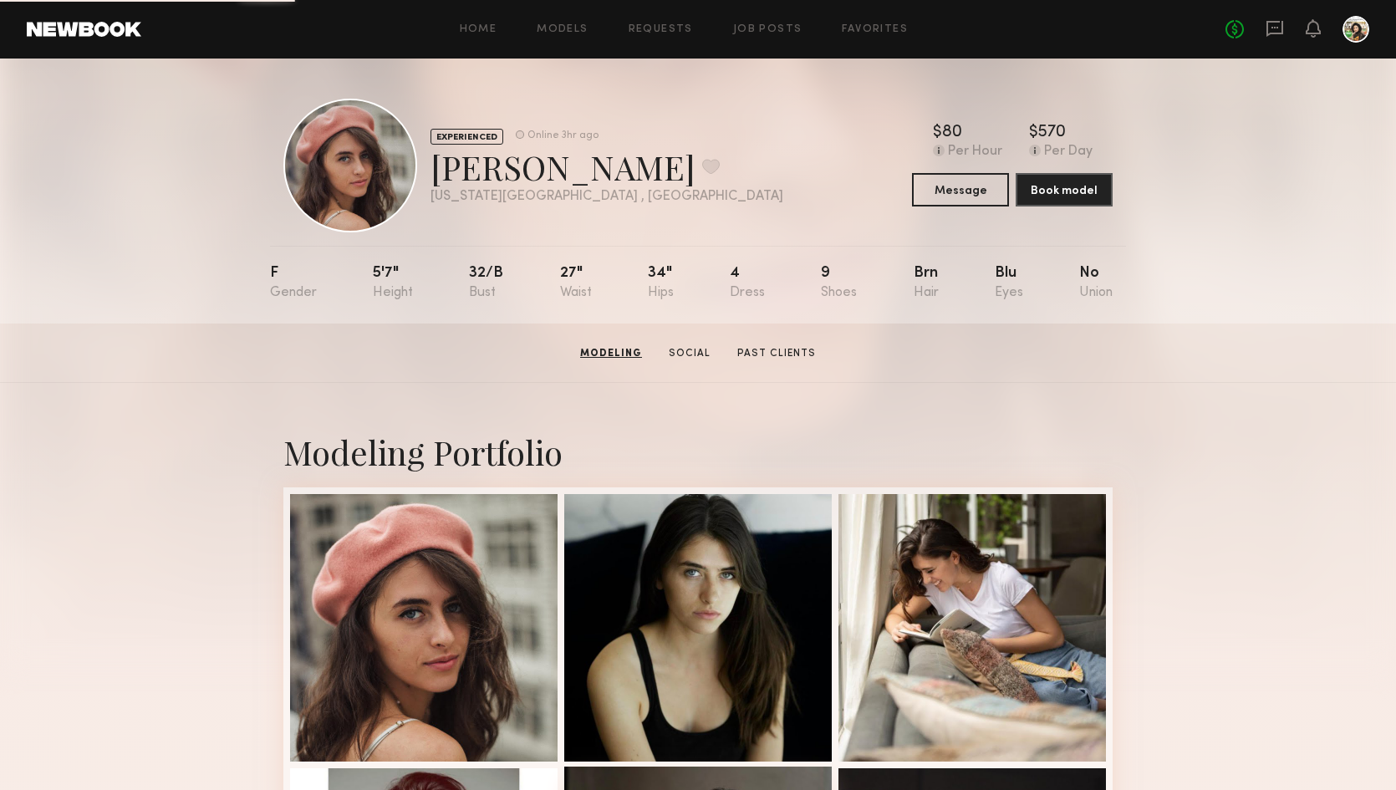
scroll to position [426, 0]
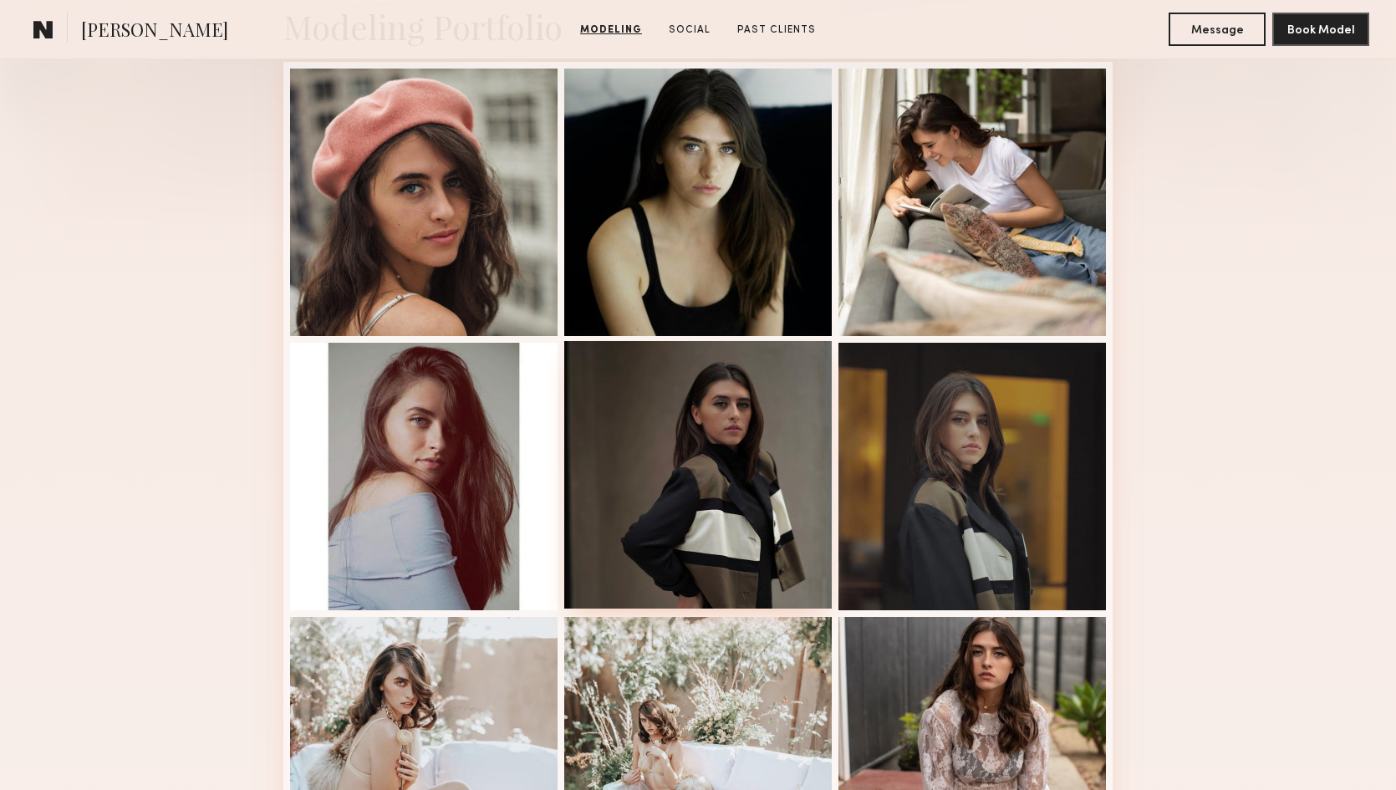
click at [663, 450] on div at bounding box center [698, 475] width 268 height 268
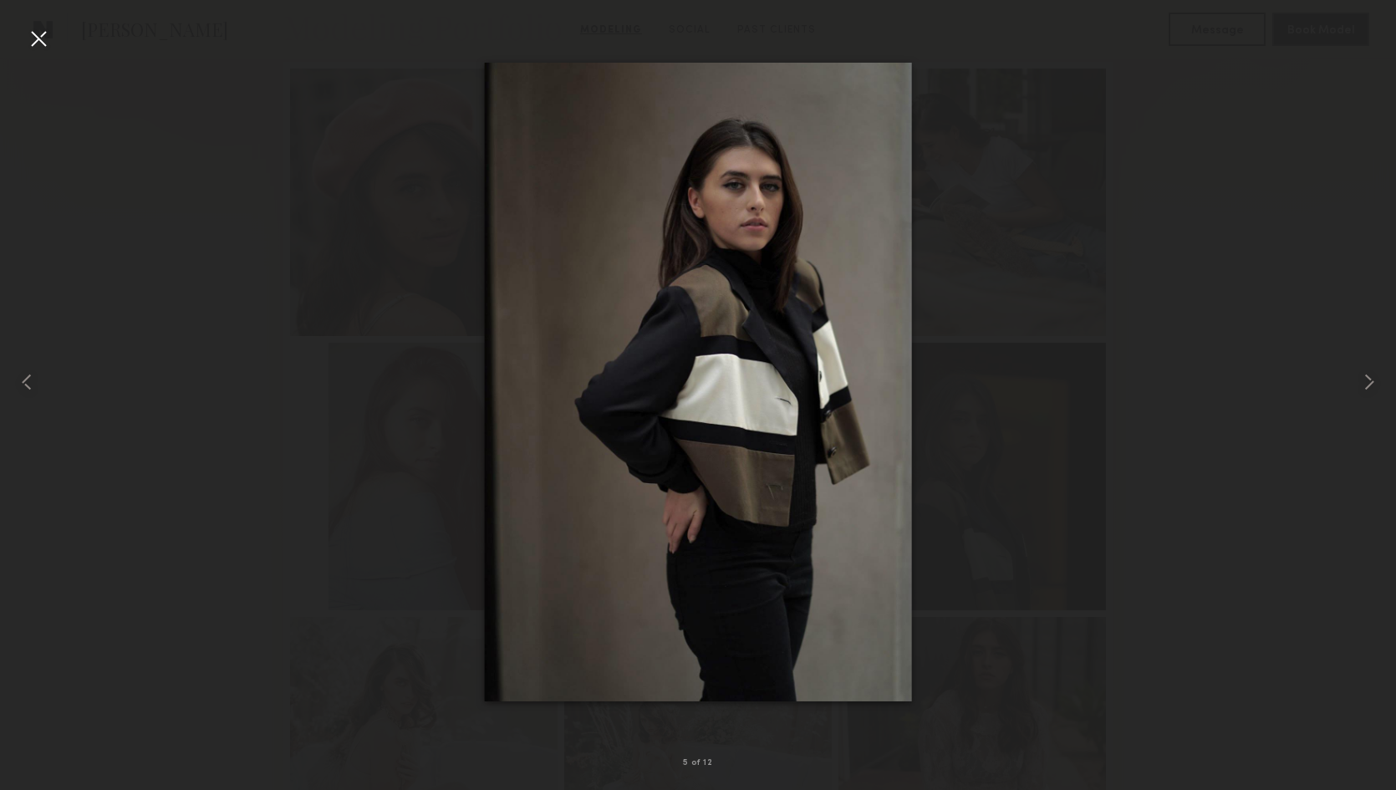
click at [47, 38] on div at bounding box center [38, 38] width 27 height 27
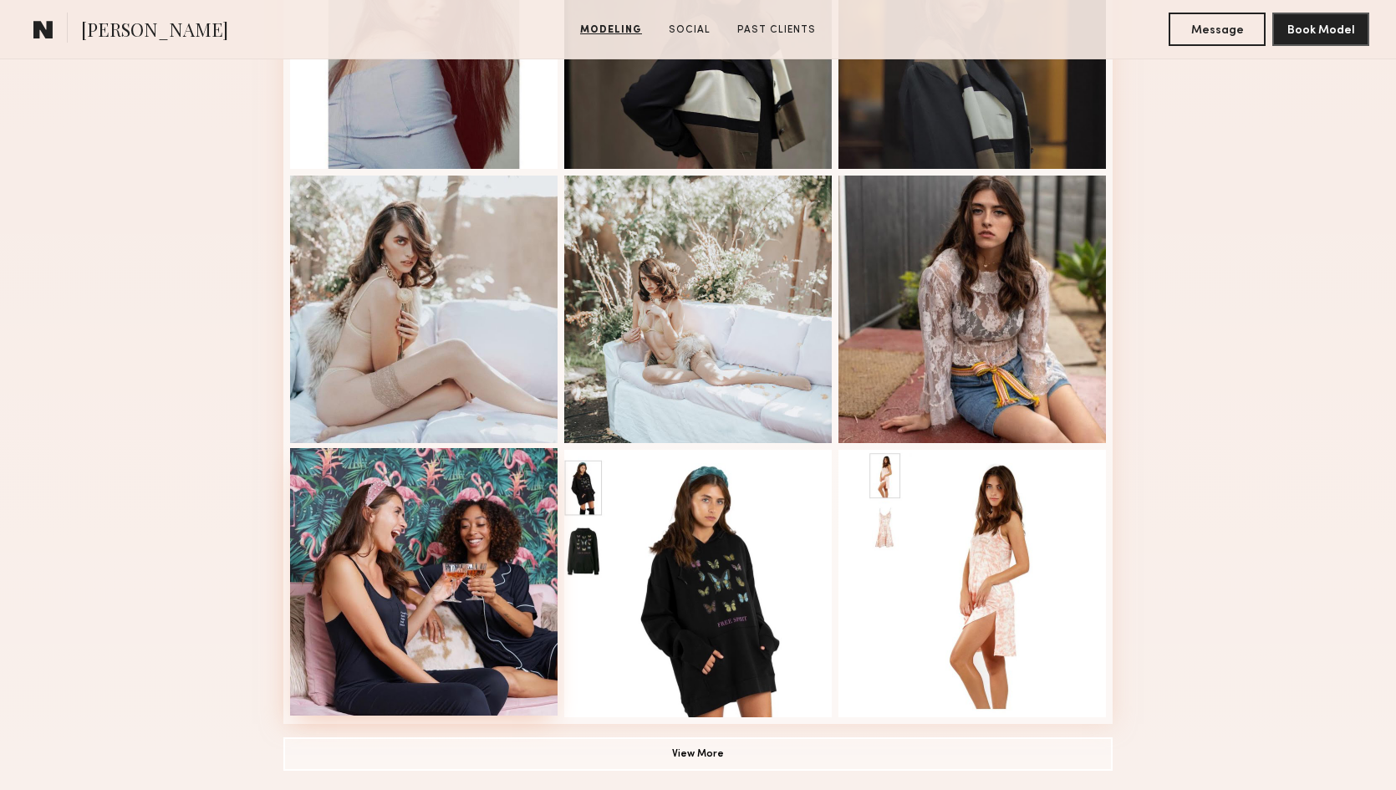
scroll to position [1102, 0]
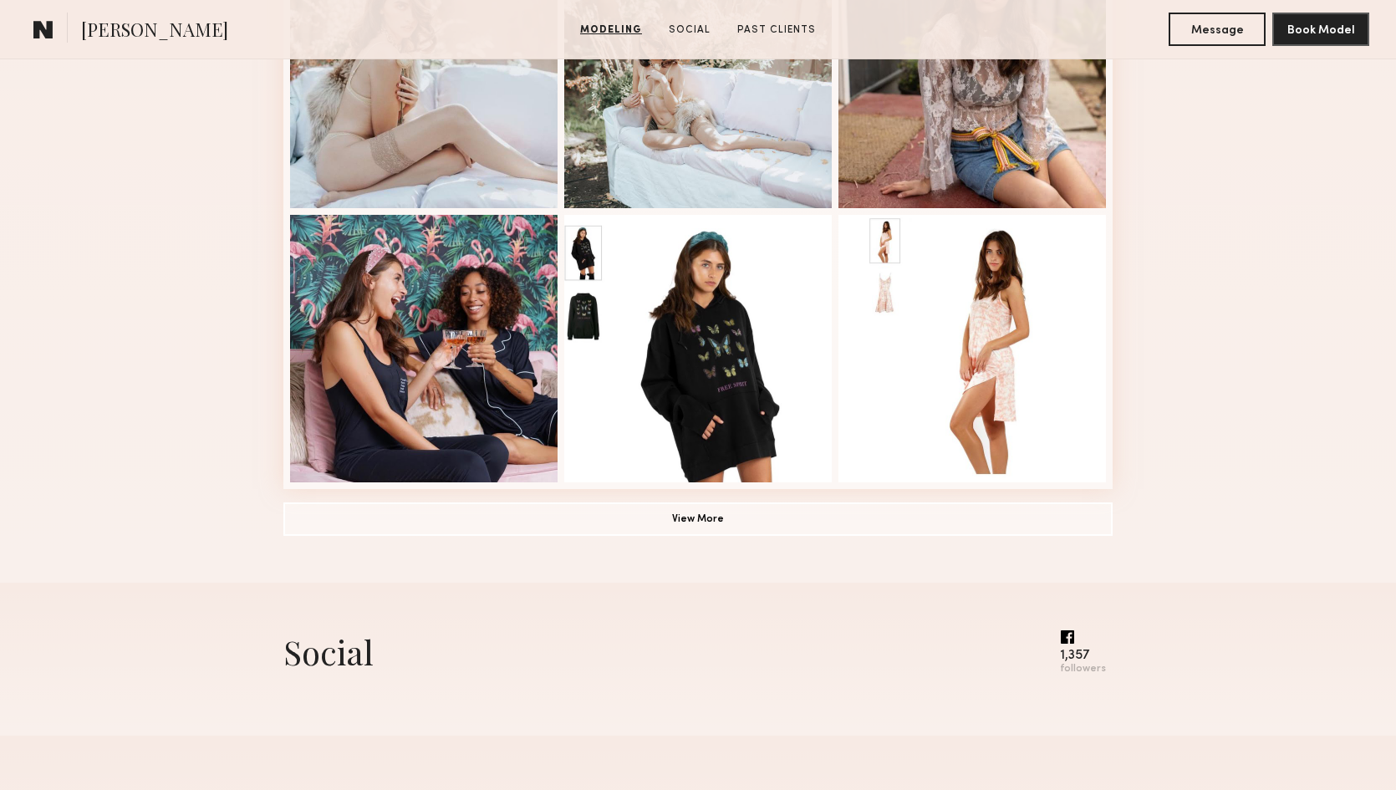
click at [564, 532] on button "View More" at bounding box center [697, 518] width 829 height 33
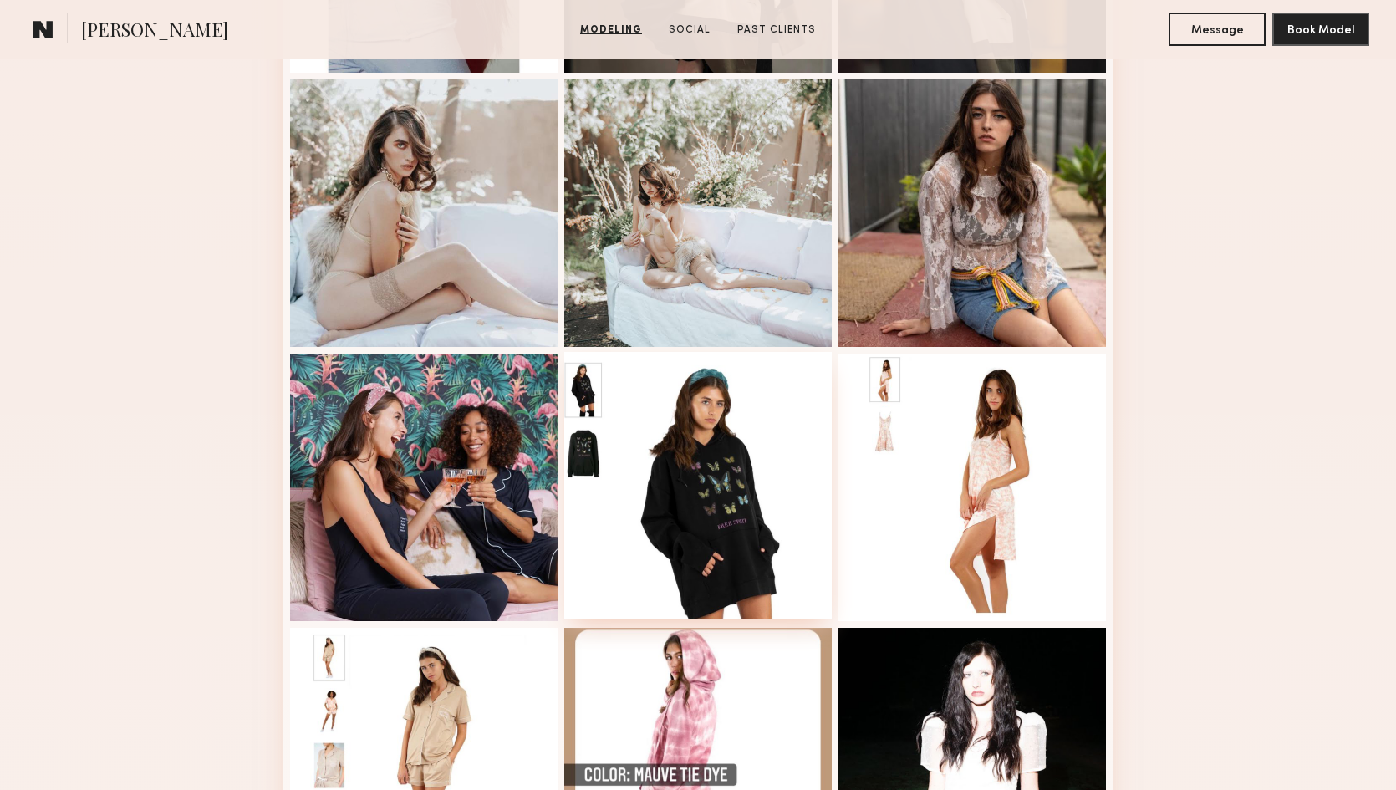
scroll to position [427, 0]
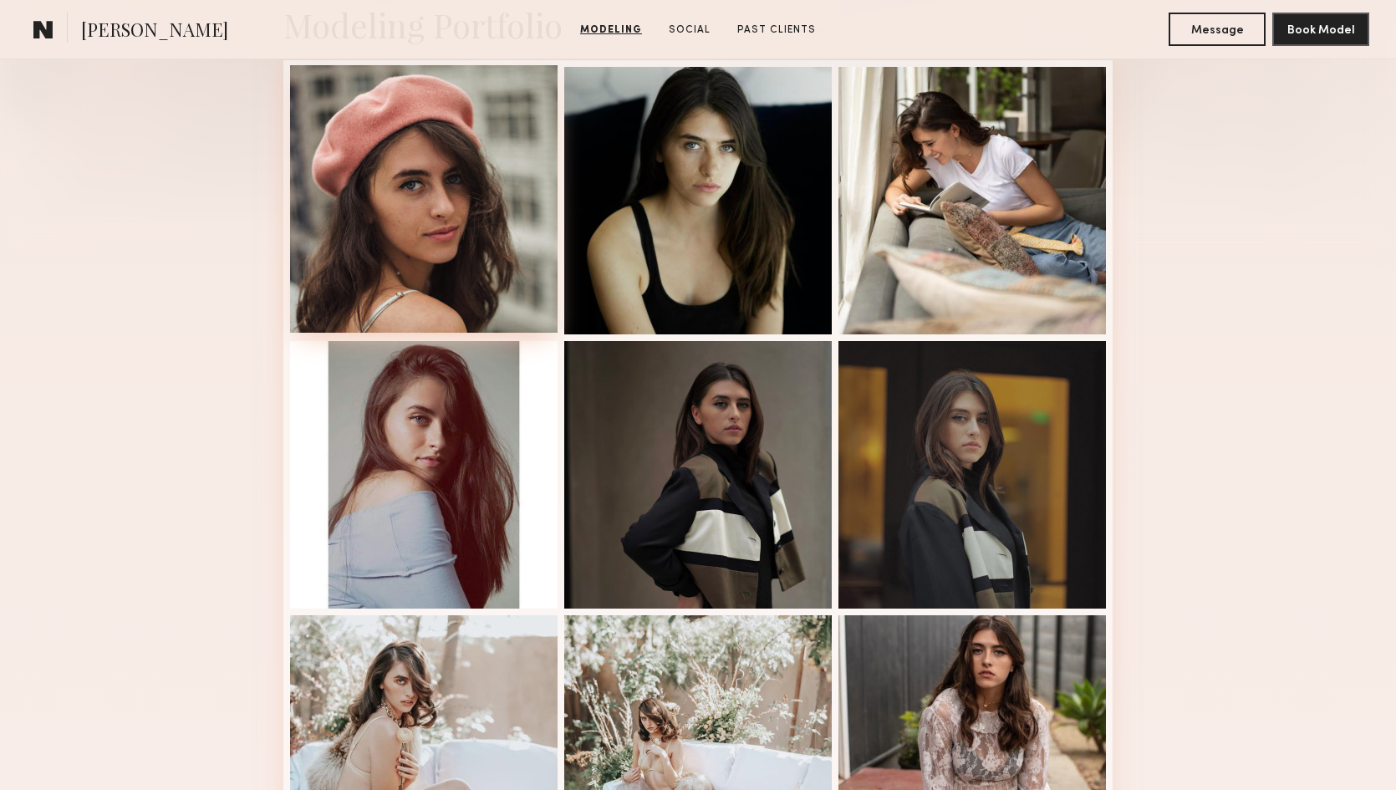
click at [447, 172] on div at bounding box center [424, 199] width 268 height 268
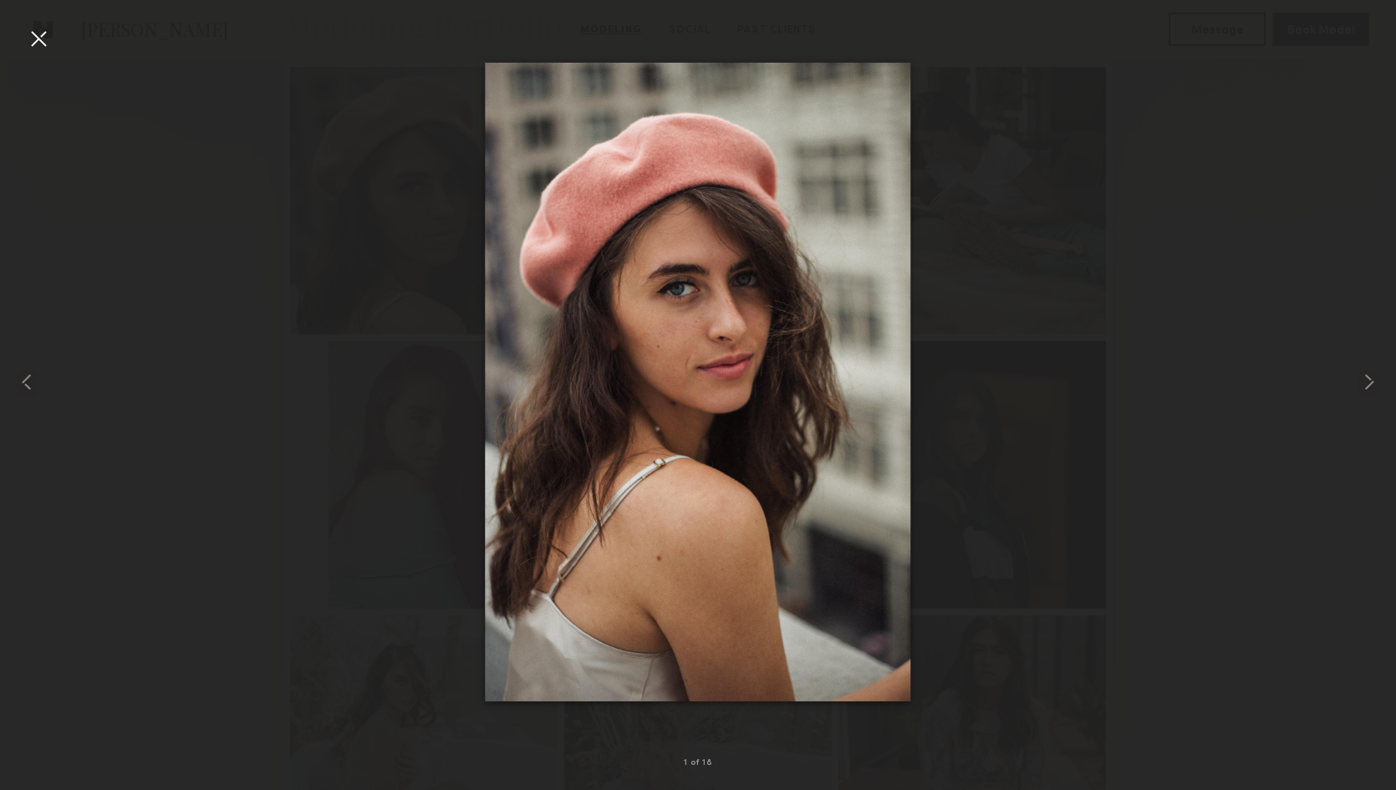
click at [56, 42] on div at bounding box center [698, 382] width 1396 height 710
click at [34, 42] on div at bounding box center [38, 38] width 27 height 27
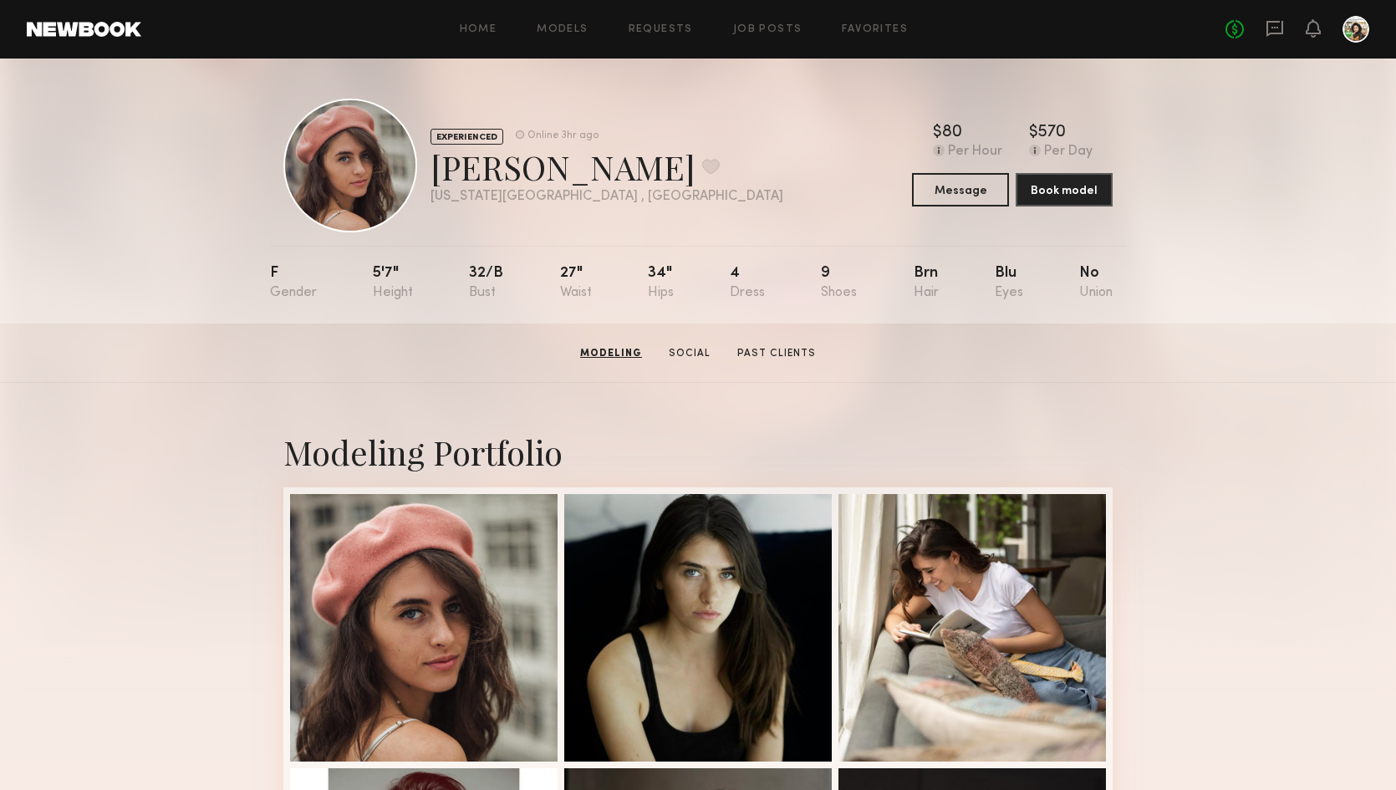
scroll to position [0, 0]
